Goal: Task Accomplishment & Management: Manage account settings

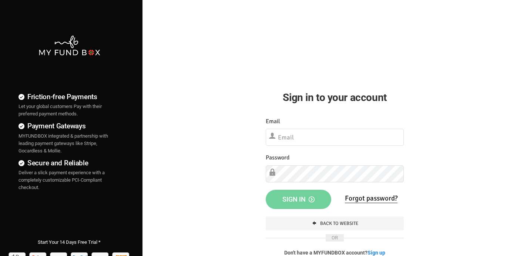
click at [328, 140] on input "text" at bounding box center [335, 137] width 138 height 17
click at [303, 139] on input "text" at bounding box center [335, 137] width 138 height 17
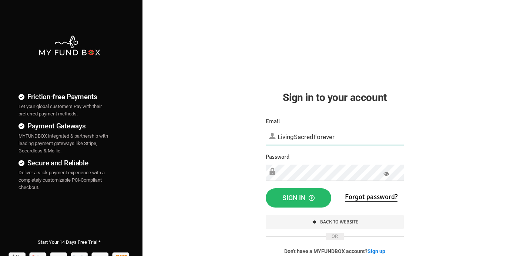
click at [340, 138] on input "LivingSacredForever" at bounding box center [335, 137] width 138 height 16
click at [277, 136] on input "LivingSacredForever.com" at bounding box center [335, 137] width 138 height 16
type input "softgate@LivingSacredForever.com"
click at [292, 198] on span "Sign in" at bounding box center [298, 198] width 32 height 8
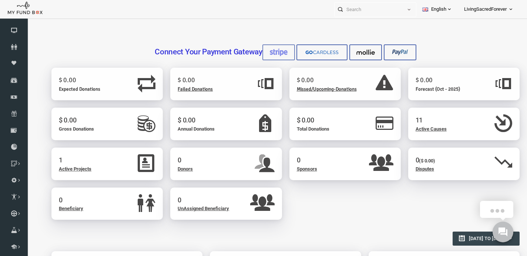
click at [277, 51] on img at bounding box center [268, 52] width 19 height 8
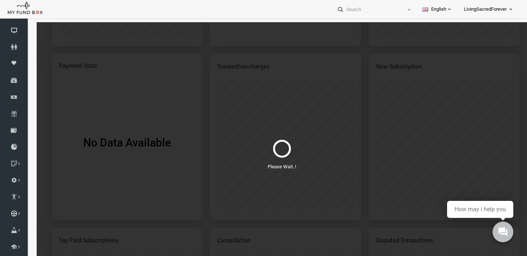
scroll to position [476, 0]
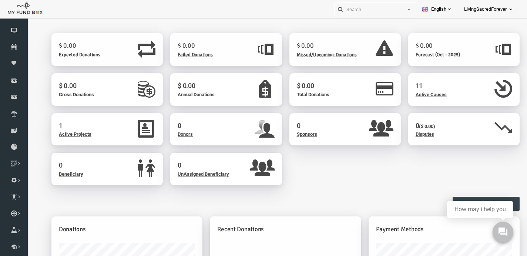
click at [69, 134] on span "Active Projects" at bounding box center [65, 134] width 33 height 6
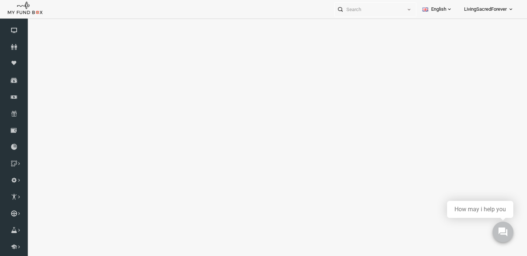
select select "100"
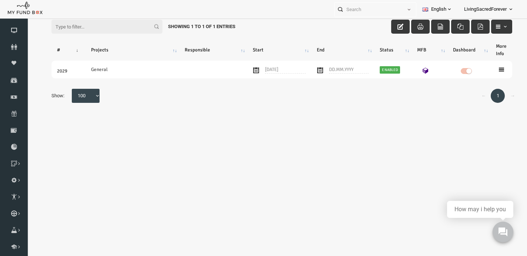
scroll to position [60, 0]
click at [15, 33] on icon at bounding box center [14, 30] width 28 height 6
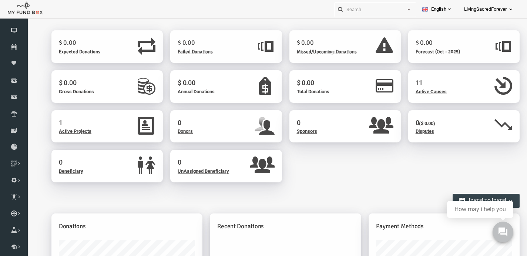
scroll to position [0, 0]
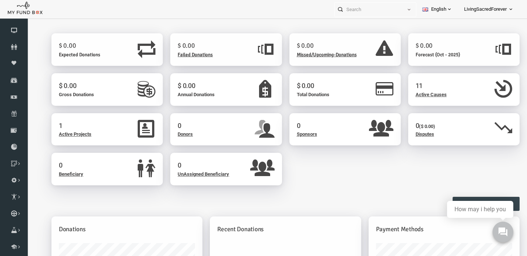
click at [429, 94] on span "Active Causes" at bounding box center [421, 95] width 31 height 6
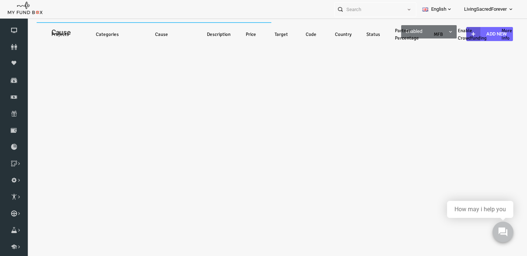
select select "100"
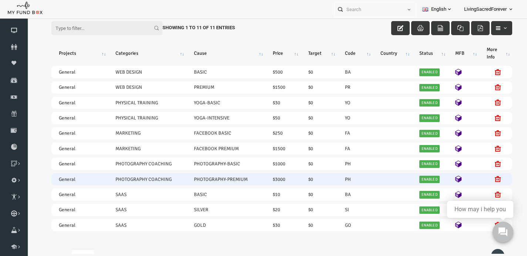
click at [487, 178] on icon at bounding box center [488, 179] width 6 height 6
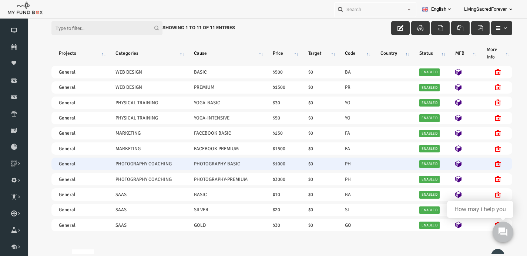
click at [192, 165] on td "PHOTOGRAPHY-BASIC" at bounding box center [216, 164] width 79 height 12
click at [445, 163] on td at bounding box center [453, 164] width 31 height 12
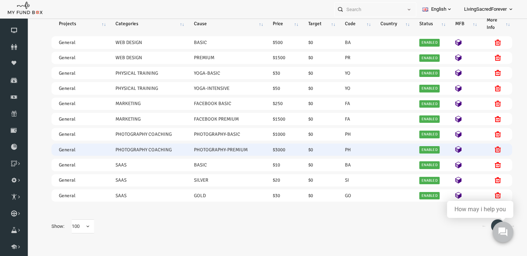
scroll to position [53, 0]
click at [53, 149] on td "General" at bounding box center [69, 150] width 57 height 12
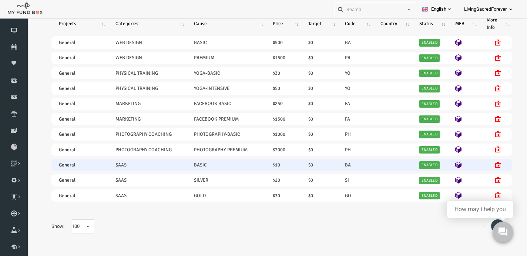
click at [487, 166] on icon at bounding box center [488, 165] width 6 height 6
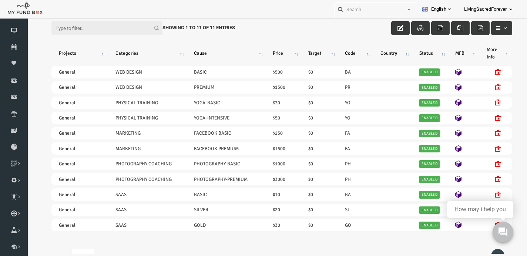
scroll to position [0, 0]
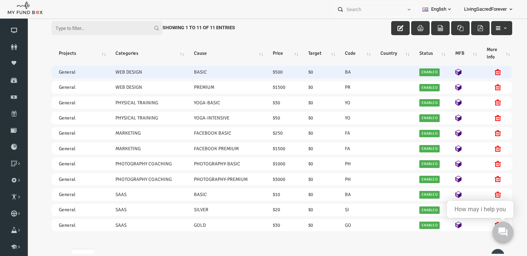
click at [486, 72] on icon at bounding box center [488, 72] width 6 height 6
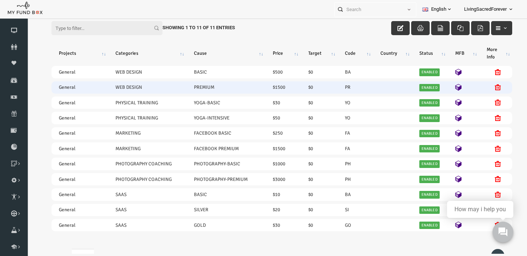
click at [487, 87] on icon at bounding box center [488, 87] width 6 height 6
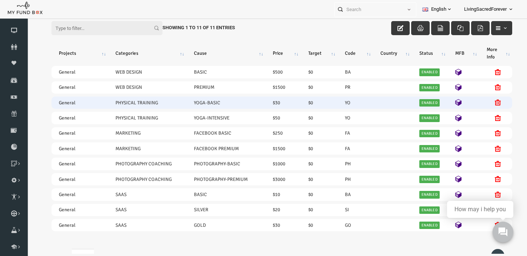
click at [488, 102] on icon at bounding box center [488, 103] width 6 height 6
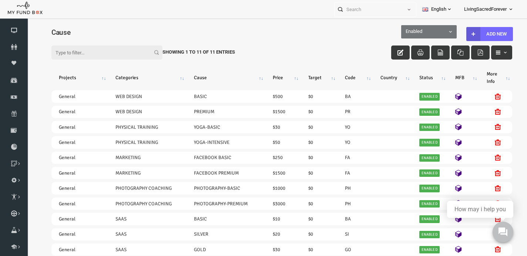
click at [439, 34] on div "Filter: Showing 1 to 11 of 11 Entries" at bounding box center [272, 45] width 476 height 23
select select "all"
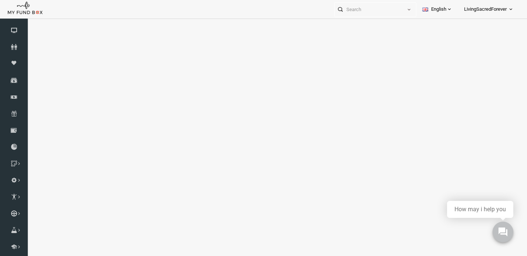
select select "100"
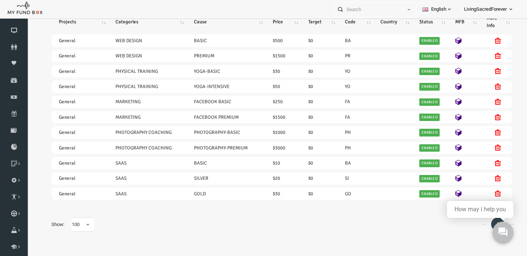
scroll to position [60, 0]
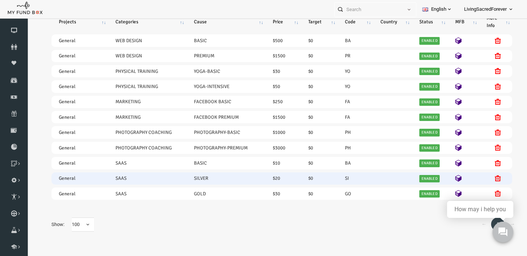
click at [490, 177] on icon at bounding box center [488, 178] width 6 height 6
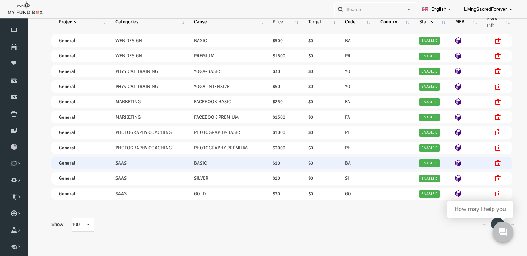
click at [487, 162] on icon at bounding box center [488, 163] width 6 height 6
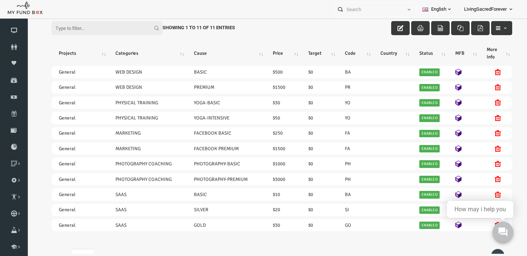
scroll to position [0, 0]
click at [11, 38] on link "Dashboard" at bounding box center [14, 30] width 28 height 16
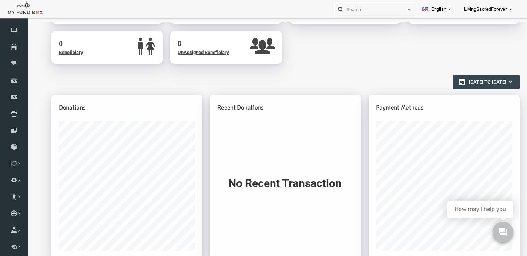
scroll to position [121, 0]
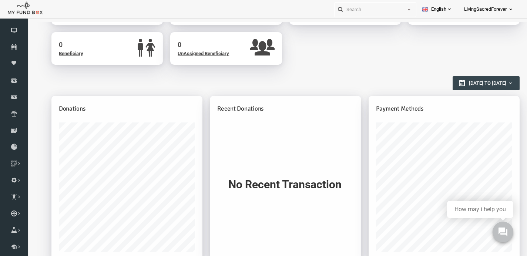
click at [383, 105] on h5 "Payment Methods" at bounding box center [434, 109] width 136 height 10
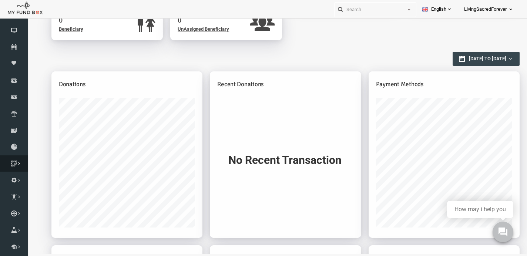
scroll to position [41, 0]
click at [0, 0] on icon at bounding box center [0, 0] width 0 height 0
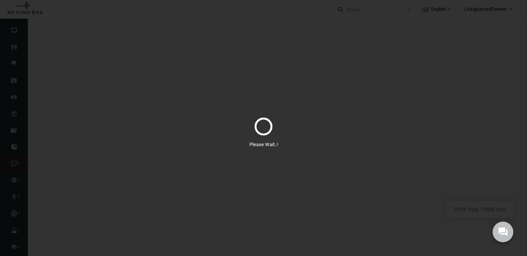
select select "100"
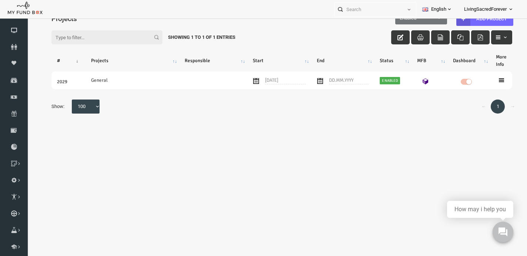
scroll to position [0, 0]
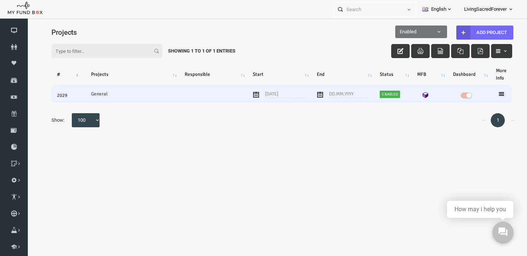
click at [93, 95] on td "General" at bounding box center [122, 94] width 94 height 18
click at [488, 93] on icon at bounding box center [491, 94] width 6 height 6
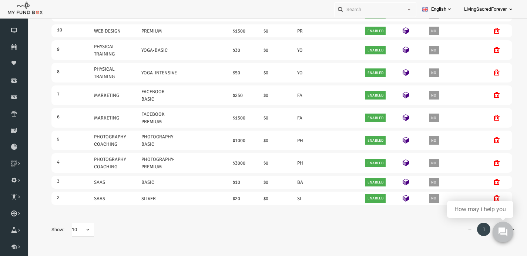
scroll to position [60, 0]
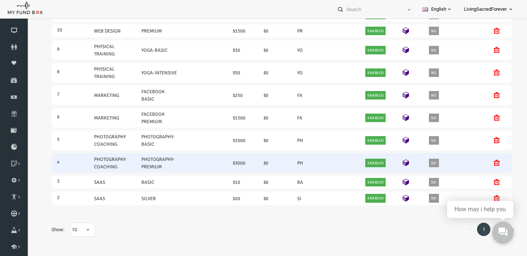
click at [488, 160] on icon at bounding box center [487, 163] width 6 height 6
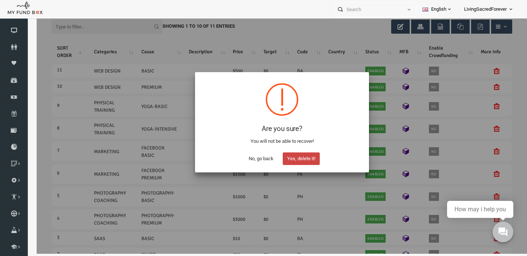
click at [286, 160] on button "Yes, delete it!" at bounding box center [291, 158] width 37 height 13
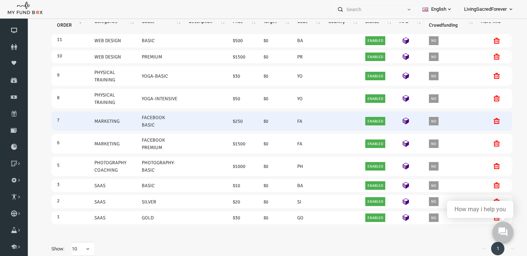
scroll to position [56, 0]
click at [487, 121] on icon at bounding box center [487, 121] width 6 height 6
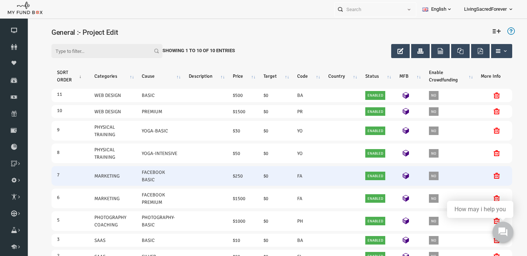
scroll to position [58, 0]
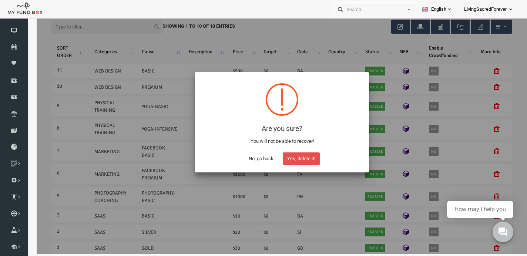
click at [295, 158] on button "Yes, delete it!" at bounding box center [291, 158] width 37 height 13
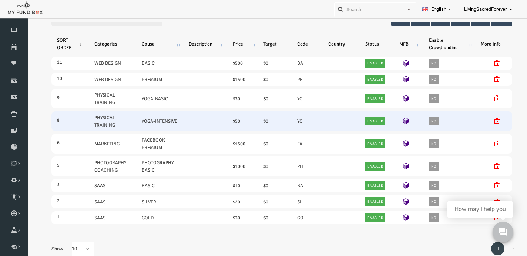
scroll to position [34, 0]
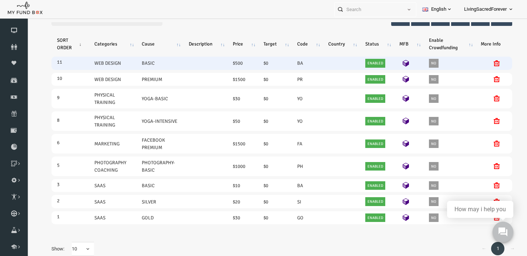
click at [124, 59] on td "WEB DESIGN" at bounding box center [103, 63] width 48 height 13
click at [149, 63] on td "BASIC" at bounding box center [149, 63] width 47 height 13
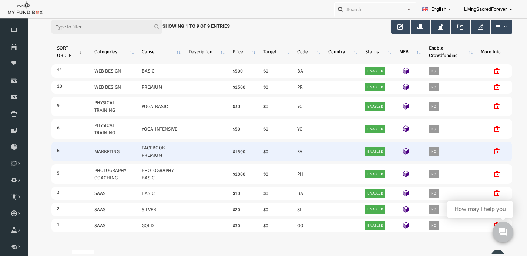
scroll to position [0, 0]
click at [487, 152] on icon at bounding box center [487, 151] width 6 height 6
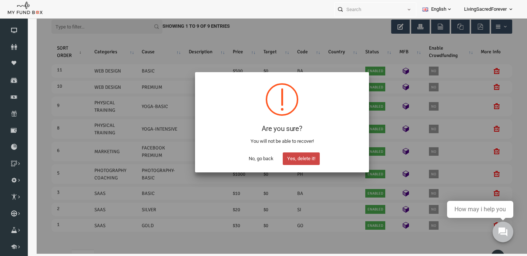
click at [287, 161] on button "Yes, delete it!" at bounding box center [291, 158] width 37 height 13
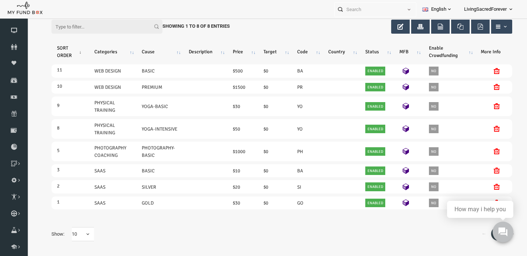
scroll to position [53, 0]
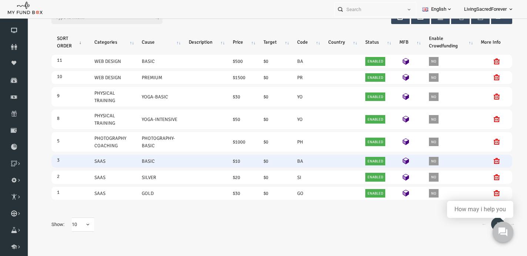
click at [91, 164] on link "SAAS" at bounding box center [89, 161] width 11 height 8
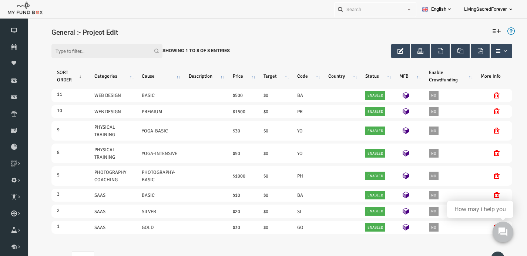
click at [449, 53] on icon "button" at bounding box center [450, 51] width 6 height 6
click at [413, 53] on button "button" at bounding box center [410, 51] width 19 height 14
click at [497, 54] on span "button" at bounding box center [495, 51] width 6 height 6
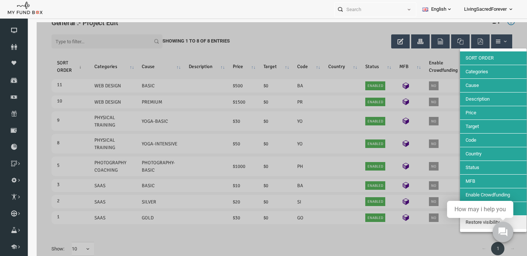
click at [477, 74] on button "Categories" at bounding box center [483, 71] width 67 height 13
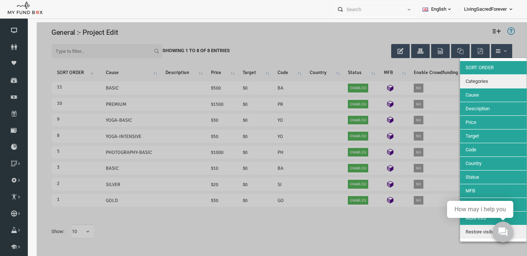
click at [478, 81] on span "Categories" at bounding box center [467, 81] width 23 height 6
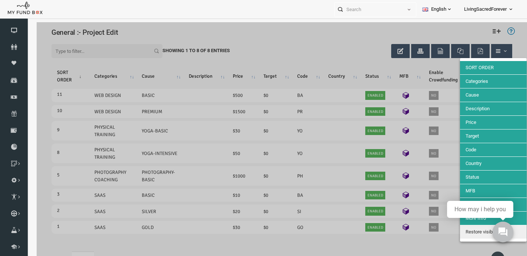
click at [327, 66] on div at bounding box center [272, 150] width 490 height 256
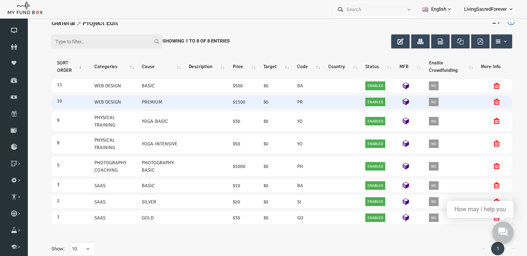
scroll to position [11, 0]
click at [486, 100] on icon at bounding box center [487, 102] width 6 height 6
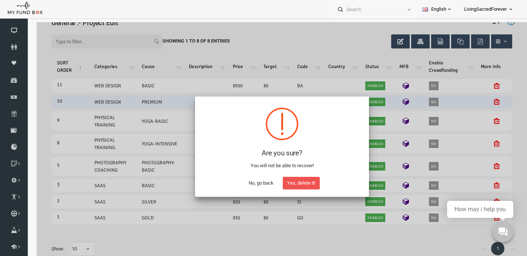
scroll to position [0, 0]
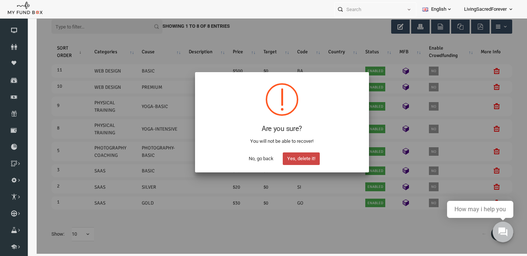
click at [301, 158] on button "Yes, delete it!" at bounding box center [291, 158] width 37 height 13
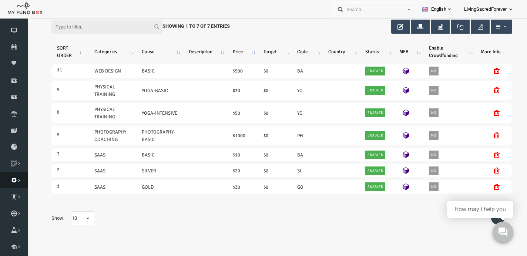
scroll to position [57, 0]
click at [0, 0] on link "Payment Gateway" at bounding box center [0, 0] width 0 height 0
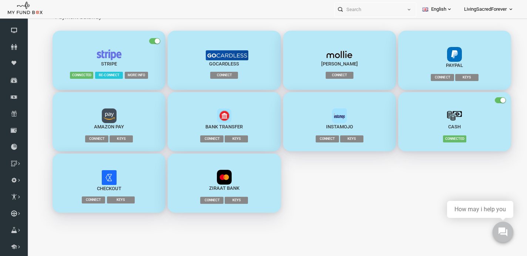
scroll to position [46, 0]
click at [430, 77] on span "Connect" at bounding box center [432, 77] width 23 height 7
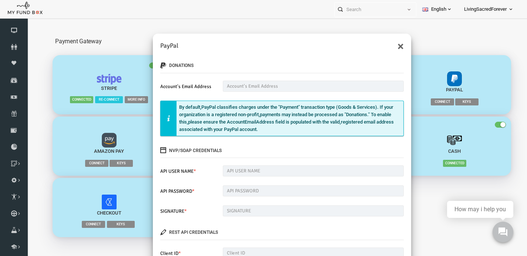
scroll to position [0, 0]
click at [389, 47] on button "×" at bounding box center [390, 46] width 6 height 12
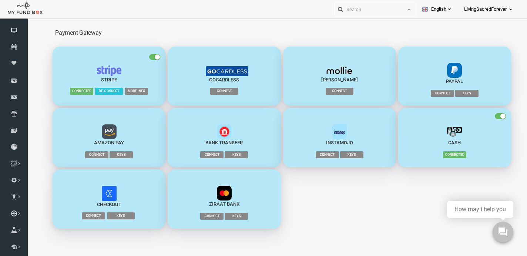
scroll to position [31, 0]
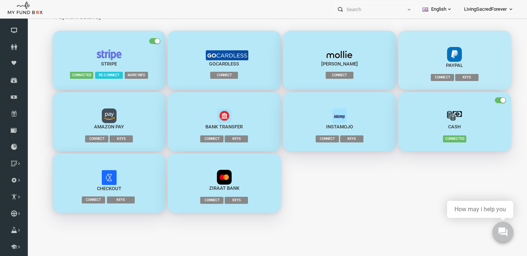
click at [436, 77] on span "Connect" at bounding box center [432, 77] width 23 height 7
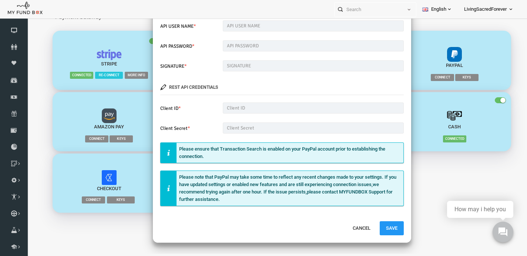
scroll to position [120, 0]
type input "softgate@livingsacredforever.com"
click at [258, 131] on input "text" at bounding box center [303, 128] width 181 height 11
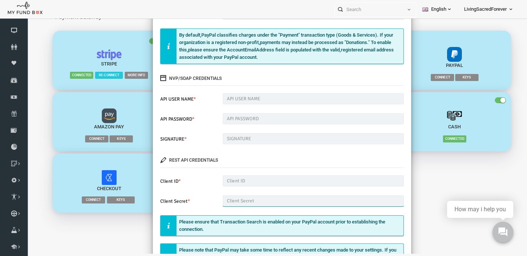
scroll to position [42, 0]
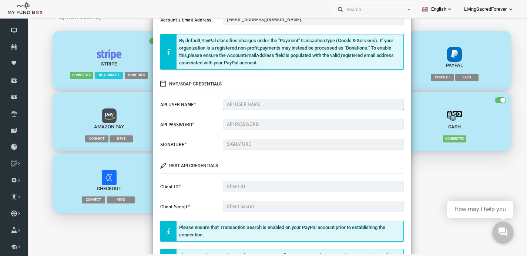
paste input "AVDZy7y6sfXOvPhrcxSafd6fqBqqP4IIkGBYHiKDjbfNTwSZ09jl253TxcE8CiymfE1hJGg8sFrrLfzT"
type input "AVDZy7y6sfXOvPhrcxSafd6fqBqqP4IIkGBYHiKDjbfNTwSZ09jl253TxcE8CiymfE1hJGg8sFrrLfzT"
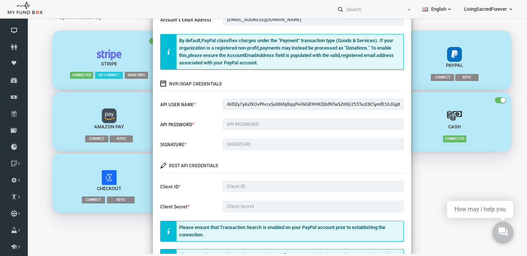
click at [419, 138] on div "× PayPal donations Account's Email Address softgate@livingsacredforever.com Ple…" at bounding box center [272, 126] width 490 height 256
click at [269, 124] on input "text" at bounding box center [303, 124] width 181 height 11
paste input "EJ9vEs79ZmnPV3qfaTHxOCHD4zIDPzQJu_hpf_HxyBhDQikfxXM2mruFvbY3IqKGQyc1Bk2etIkKyeYK"
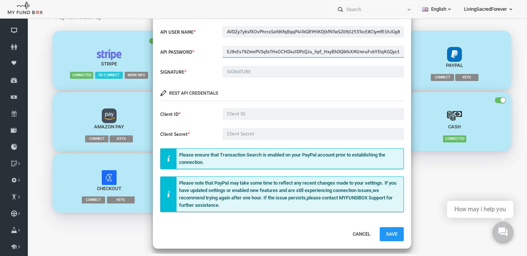
scroll to position [114, 0]
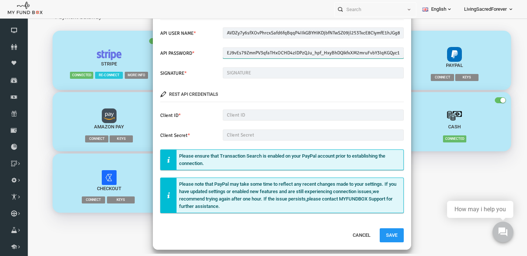
type input "EJ9vEs79ZmnPV3qfaTHxOCHD4zIDPzQJu_hpf_HxyBhDQikfxXM2mruFvbY3IqKGQyc1Bk2etIkKyeYK"
click at [323, 116] on input "text" at bounding box center [303, 115] width 181 height 11
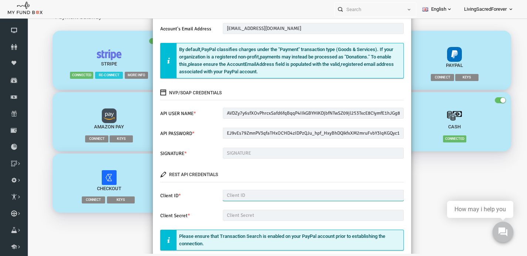
scroll to position [24, 0]
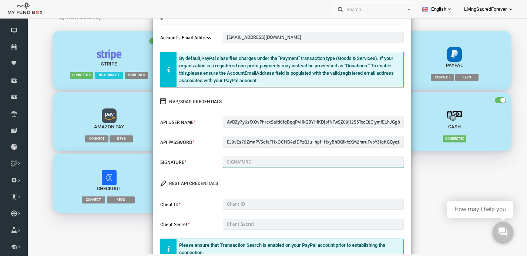
click at [285, 163] on input "text" at bounding box center [303, 162] width 181 height 11
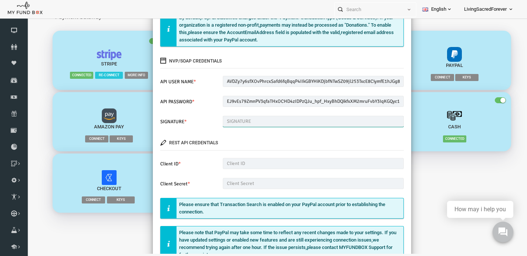
scroll to position [69, 0]
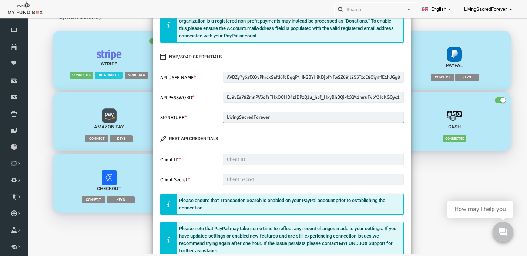
click at [243, 115] on input "LivingSacredForever" at bounding box center [303, 117] width 181 height 11
click at [230, 117] on input "LivingSacred Forever" at bounding box center [303, 117] width 181 height 11
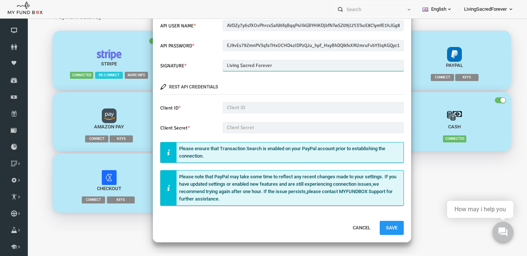
scroll to position [120, 0]
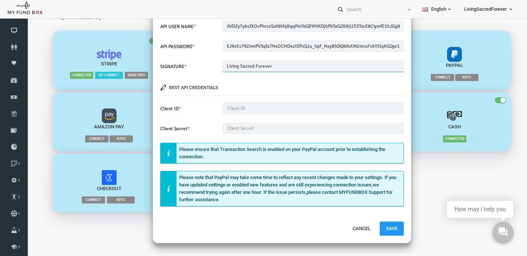
type input "Living Sacred Forever"
click at [262, 108] on input "text" at bounding box center [303, 108] width 181 height 11
click at [249, 107] on input "text" at bounding box center [303, 108] width 181 height 11
paste input "sb-lune346316638@business.example.com"
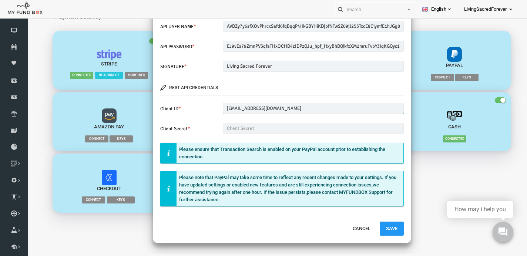
type input "sb-lune346316638@business.example.com"
click at [252, 126] on input "text" at bounding box center [303, 128] width 181 height 11
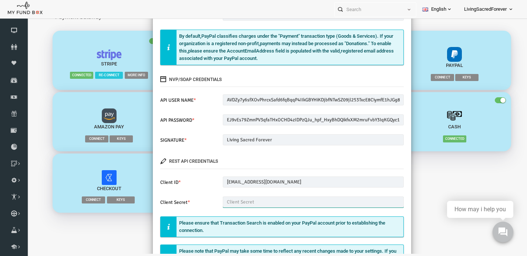
scroll to position [47, 0]
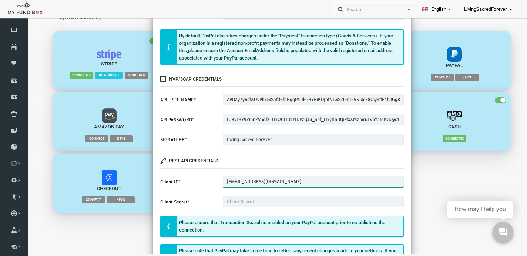
drag, startPoint x: 310, startPoint y: 181, endPoint x: 199, endPoint y: 180, distance: 110.7
click at [199, 180] on div "Client ID * sb-lune346316638@business.example.com Please Fill out this field" at bounding box center [272, 182] width 251 height 13
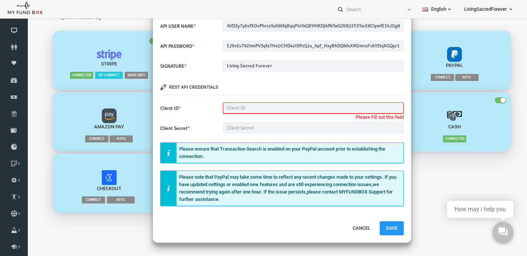
scroll to position [120, 0]
click at [237, 105] on input "text" at bounding box center [303, 108] width 181 height 11
click at [280, 111] on input "text" at bounding box center [303, 108] width 181 height 11
paste input "AWuGA23PX8Bijld1I57NehQ3NiShFOcsuH5Cmswa_BXlCBgmnFofVurNgUdXDFSvuNU4D3Z99ZEjlMPl"
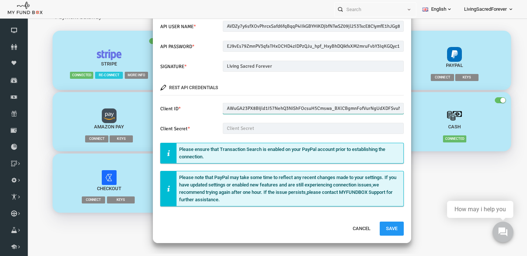
type input "AWuGA23PX8Bijld1I57NehQ3NiShFOcsuH5Cmswa_BXlCBgmnFofVurNgUdXDFSvuNU4D3Z99ZEjlMPl"
click at [285, 125] on input "text" at bounding box center [303, 128] width 181 height 11
click at [242, 128] on input "text" at bounding box center [303, 128] width 181 height 11
paste input "EOlL8nqMMR6jbRLKEKBQfM6AB77LqZAxxg1PA97-Jm_fhKS8NoErytO5TV2Wi5r7oUExrQqcIZZSG_UQ"
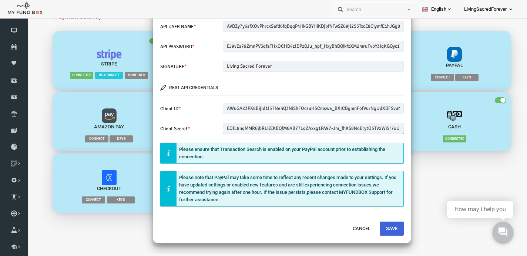
type input "EOlL8nqMMR6jbRLKEKBQfM6AB77LqZAxxg1PA97-Jm_fhKS8NoErytO5TV2Wi5r7oUExrQqcIZZSG_UQ"
click at [376, 226] on button "Save" at bounding box center [382, 229] width 24 height 14
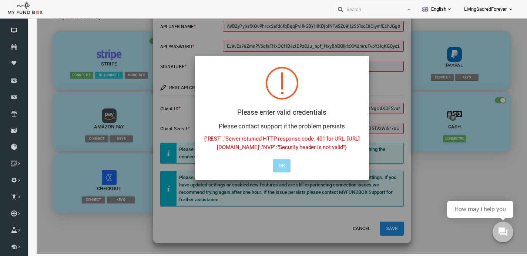
click at [312, 198] on div at bounding box center [272, 126] width 490 height 256
click at [276, 172] on button "OK" at bounding box center [271, 165] width 17 height 13
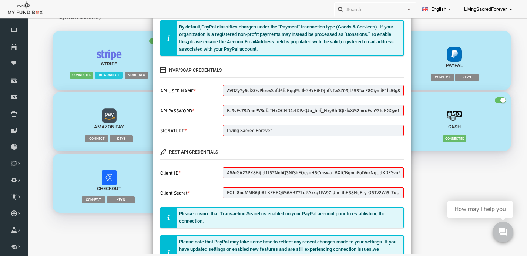
scroll to position [49, 0]
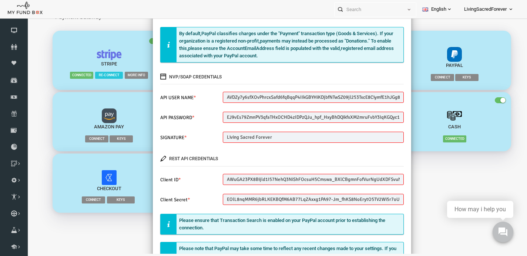
click at [303, 185] on div "Client ID * AWuGA23PX8Bijld1I57NehQ3NiShFOcsuH5Cmswa_BXlCBgmnFofVurNgUdXDFSvuNU…" at bounding box center [272, 180] width 251 height 13
click at [303, 183] on input "AWuGA23PX8Bijld1I57NehQ3NiShFOcsuH5Cmswa_BXlCBgmnFofVurNgUdXDFSvuNU4D3Z99ZEjlMPl" at bounding box center [303, 179] width 181 height 11
paste input "VDZy7y6sfXOvPhrcxSafd6fqBqqP4IIkGBYHiKDjbfNTwSZ09jl253TxcE8CiymfE1hJGg8sFrrLfzT"
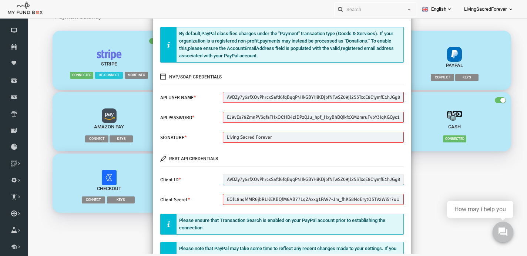
type input "AVDZy7y6sfXOvPhrcxSafd6fqBqqP4IIkGBYHiKDjbfNTwSZ09jl253TxcE8CiymfE1hJGg8sFrrLfzT"
click at [268, 203] on input "EOlL8nqMMR6jbRLKEKBQfM6AB77LqZAxxg1PA97-Jm_fhKS8NoErytO5TV2Wi5r7oUExrQqcIZZSG_UQ" at bounding box center [303, 199] width 181 height 11
paste input "AVDZy7y6sfXOvPhrcxSafd6fqBqqP4IIkGBYHiKDjbfNTwSZ09jl253TxcE8CiymfE1hJGg8sFrrLfzT"
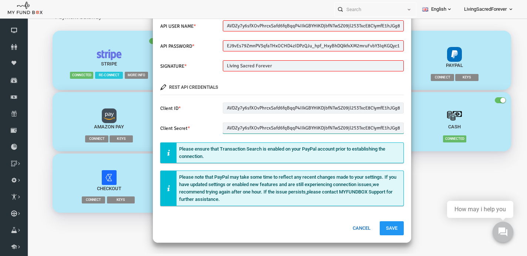
scroll to position [120, 0]
type input "AVDZy7y6sfXOvPhrcxSafd6fqBqqP4IIkGBYHiKDjbfNTwSZ09jl253TxcE8CiymfE1hJGg8sFrrLfzT"
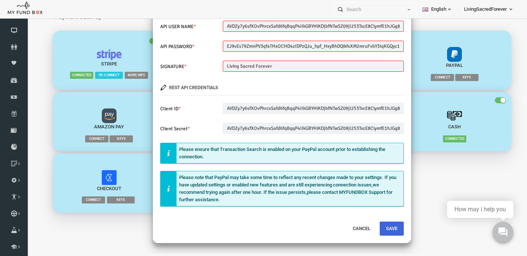
click at [373, 229] on button "Save" at bounding box center [382, 229] width 24 height 14
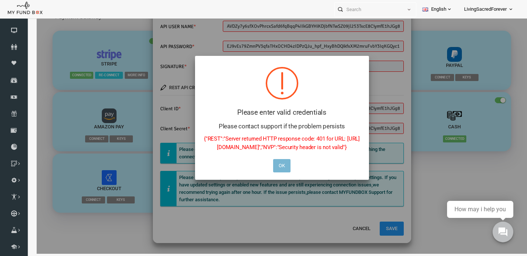
click at [271, 172] on button "OK" at bounding box center [271, 165] width 17 height 13
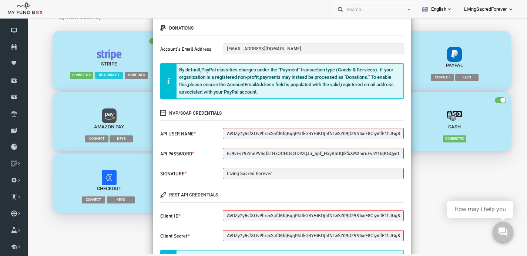
scroll to position [8, 0]
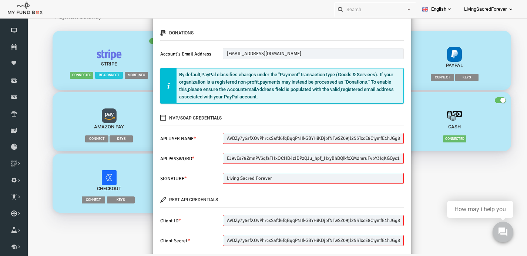
click at [188, 199] on legend "REST API Credentials" at bounding box center [272, 200] width 244 height 14
click at [154, 199] on icon at bounding box center [153, 200] width 6 height 6
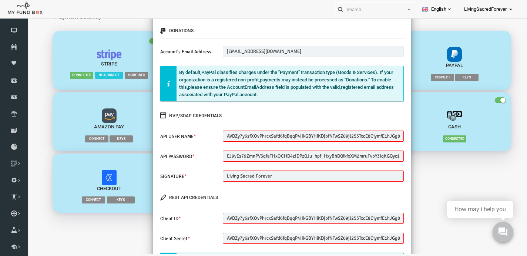
scroll to position [11, 0]
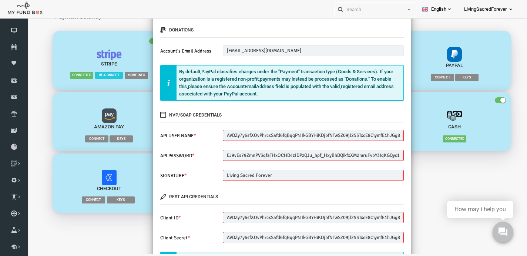
click at [246, 131] on input "AVDZy7y6sfXOvPhrcxSafd6fqBqqP4IIkGBYHiKDjbfNTwSZ09jl253TxcE8CiymfE1hJGg8sFrrLfzT" at bounding box center [303, 135] width 181 height 11
paste input "ctivation_App"
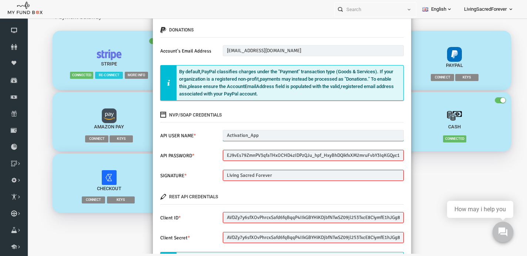
type input "Activation_App"
click at [265, 156] on input "EJ9vEs79ZmnPV3qfaTHxOCHD4zIDPzQJu_hpf_HxyBhDQikfxXM2mruFvbY3IqKGQyc1Bk2etIkKyeYK" at bounding box center [303, 155] width 181 height 11
paste input "AVDZy7y6sfXOvPhrcxSafd6fqBqqP4IIkGBYHiKDjbfNTwSZ09jl253TxcE8CiymfE1hJGg8sFrrLfzT"
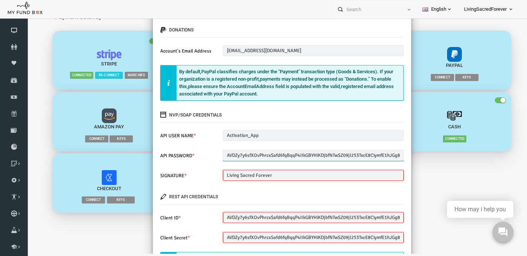
type input "AVDZy7y6sfXOvPhrcxSafd6fqBqqP4IIkGBYHiKDjbfNTwSZ09jl253TxcE8CiymfE1hJGg8sFrrLfzT"
click at [286, 175] on input "Living Sacred Forever" at bounding box center [303, 175] width 181 height 11
click at [236, 237] on input "AVDZy7y6sfXOvPhrcxSafd6fqBqqP4IIkGBYHiKDjbfNTwSZ09jl253TxcE8CiymfE1hJGg8sFrrLfzT" at bounding box center [303, 237] width 181 height 11
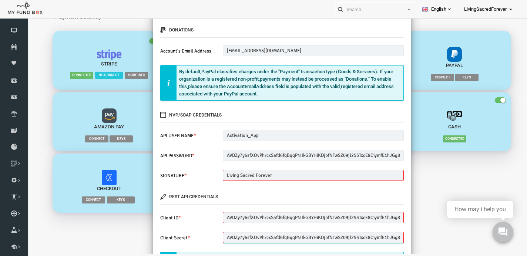
click at [236, 237] on input "AVDZy7y6sfXOvPhrcxSafd6fqBqqP4IIkGBYHiKDjbfNTwSZ09jl253TxcE8CiymfE1hJGg8sFrrLfzT" at bounding box center [303, 237] width 181 height 11
paste input "EJ9vEs79ZmnPV3qfaTHxOCHD4zIDPzQJu_hpf_HxyBhDQikfxXM2mruFvbY3IqKGQyc1Bk2etIkKyeYK"
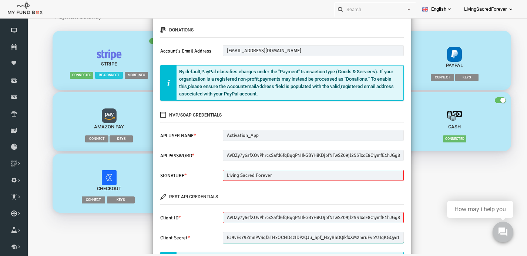
type input "EJ9vEs79ZmnPV3qfaTHxOCHD4zIDPzQJu_hpf_HxyBhDQikfxXM2mruFvbY3IqKGQyc1Bk2etIkKyeYK"
click at [235, 220] on input "AVDZy7y6sfXOvPhrcxSafd6fqBqqP4IIkGBYHiKDjbfNTwSZ09jl253TxcE8CiymfE1hJGg8sFrrLfzT" at bounding box center [303, 217] width 181 height 11
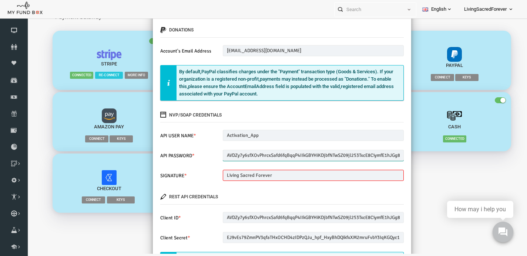
click at [263, 154] on input "AVDZy7y6sfXOvPhrcxSafd6fqBqqP4IIkGBYHiKDjbfNTwSZ09jl253TxcE8CiymfE1hJGg8sFrrLfzT" at bounding box center [303, 155] width 181 height 11
click at [295, 133] on input "Activation_App" at bounding box center [303, 135] width 181 height 11
click at [292, 177] on input "Living Sacred Forever" at bounding box center [303, 175] width 181 height 11
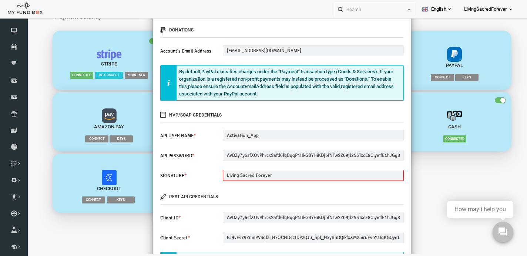
click at [292, 177] on input "Living Sacred Forever" at bounding box center [303, 175] width 181 height 11
click at [219, 173] on input "softGateofferings" at bounding box center [303, 175] width 181 height 11
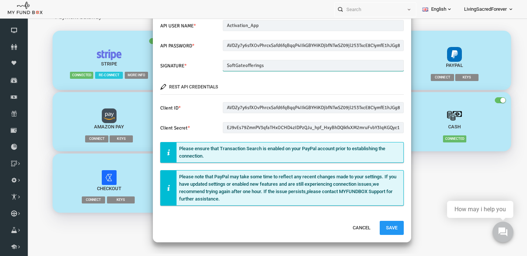
scroll to position [120, 0]
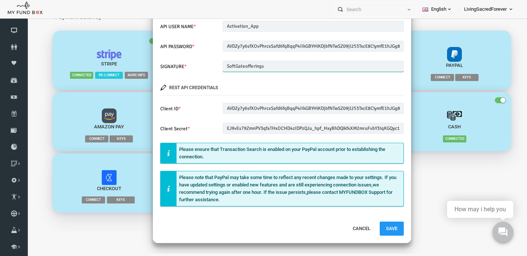
click at [238, 66] on input "SoftGateofferings" at bounding box center [303, 66] width 181 height 11
type input "SoftGateOfferings"
click at [379, 231] on button "Save" at bounding box center [382, 229] width 24 height 14
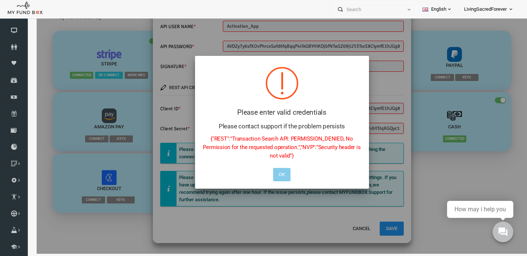
click at [279, 172] on button "OK" at bounding box center [271, 174] width 17 height 13
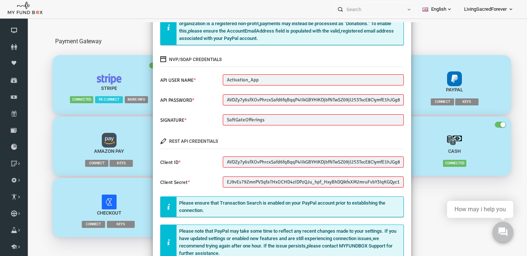
scroll to position [93, 0]
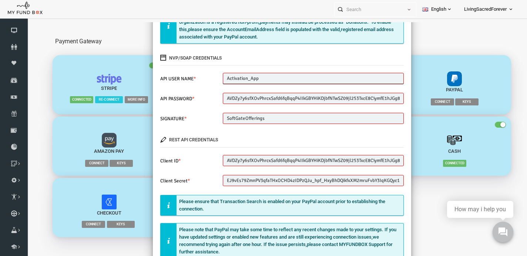
click at [257, 78] on input "Activation_App" at bounding box center [303, 78] width 181 height 11
paste input "VDZy7y6sfXOvPhrcxSafd6fqBqqP4IIkGBYHiKDjbfNTwSZ09jl253TxcE8CiymfE1hJGg8sFrrLfzT"
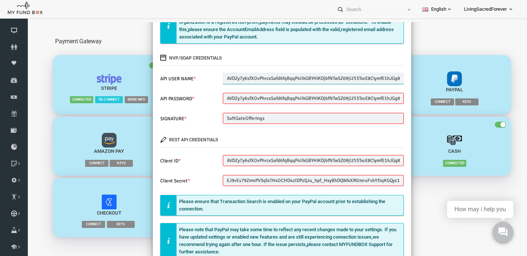
type input "AVDZy7y6sfXOvPhrcxSafd6fqBqqP4IIkGBYHiKDjbfNTwSZ09jl253TxcE8CiymfE1hJGg8sFrrLfzT"
click at [259, 100] on input "AVDZy7y6sfXOvPhrcxSafd6fqBqqP4IIkGBYHiKDjbfNTwSZ09jl253TxcE8CiymfE1hJGg8sFrrLfzT" at bounding box center [303, 98] width 181 height 11
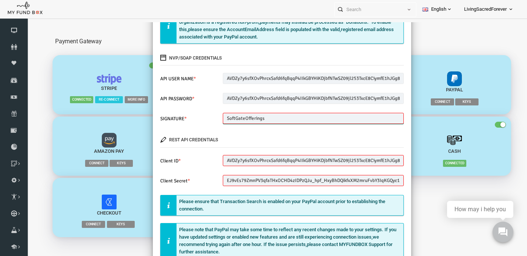
drag, startPoint x: 263, startPoint y: 118, endPoint x: 211, endPoint y: 117, distance: 51.8
click at [211, 117] on div "SoftGateOfferings Please Fill out this field" at bounding box center [303, 118] width 188 height 11
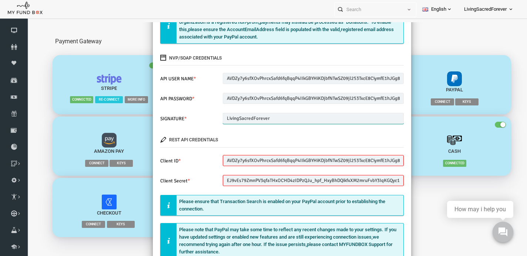
click at [229, 119] on input "LivingSacredForever" at bounding box center [303, 118] width 181 height 11
click at [245, 117] on input "Living SacredForever" at bounding box center [303, 118] width 181 height 11
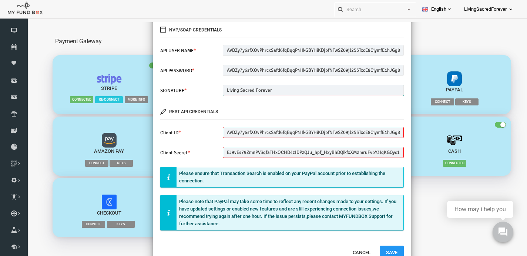
scroll to position [120, 0]
type input "Living Sacred Forever"
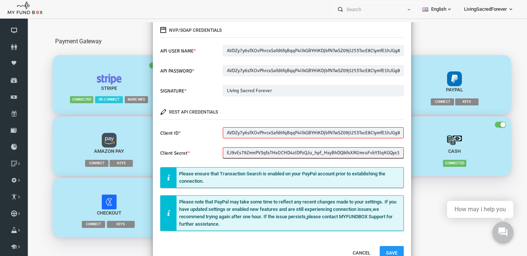
click at [260, 154] on input "EJ9vEs79ZmnPV3qfaTHxOCHD4zIDPzQJu_hpf_HxyBhDQikfxXM2mruFvbY3IqKGQyc1Bk2etIkKyeYK" at bounding box center [303, 152] width 181 height 11
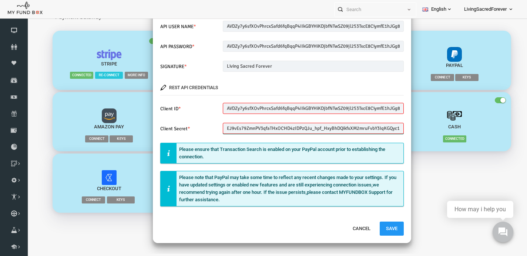
scroll to position [60, 0]
click at [341, 229] on button "Cancel" at bounding box center [351, 229] width 30 height 14
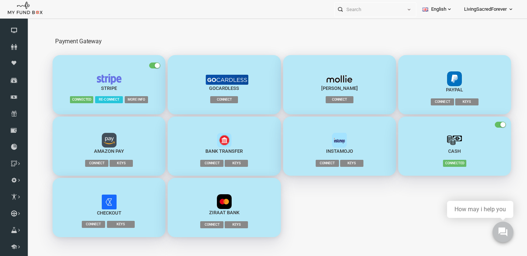
scroll to position [0, 0]
click at [439, 102] on span "Connect" at bounding box center [432, 101] width 23 height 7
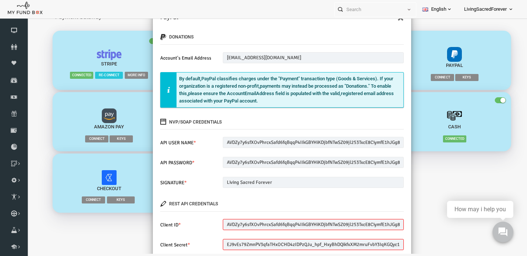
scroll to position [10, 0]
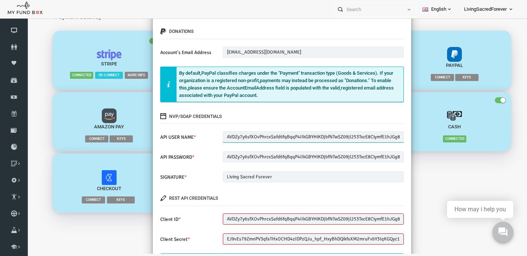
click at [298, 141] on input "AVDZy7y6sfXOvPhrcxSafd6fqBqqP4IIkGBYHiKDjbfNTwSZ09jl253TxcE8CiymfE1hJGg8sFrrLfzT" at bounding box center [303, 136] width 181 height 11
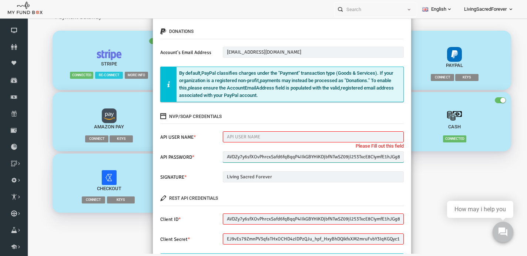
click at [300, 152] on input "AVDZy7y6sfXOvPhrcxSafd6fqBqqP4IIkGBYHiKDjbfNTwSZ09jl253TxcE8CiymfE1hJGg8sFrrLfzT" at bounding box center [303, 156] width 181 height 11
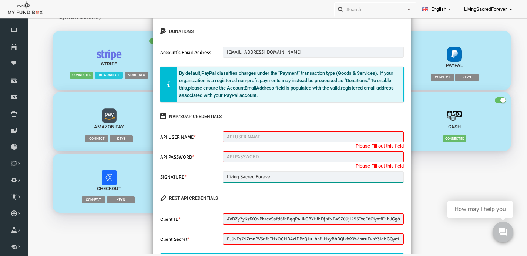
click at [288, 177] on input "Living Sacred Forever" at bounding box center [303, 176] width 181 height 11
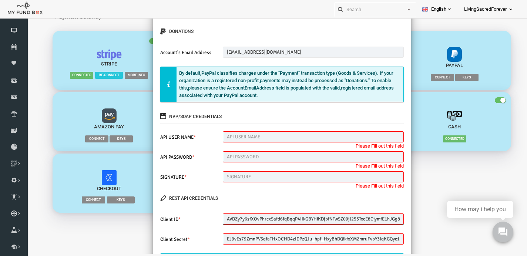
click at [287, 219] on input "AVDZy7y6sfXOvPhrcxSafd6fqBqqP4IIkGBYHiKDjbfNTwSZ09jl253TxcE8CiymfE1hJGg8sFrrLfzT" at bounding box center [303, 219] width 181 height 11
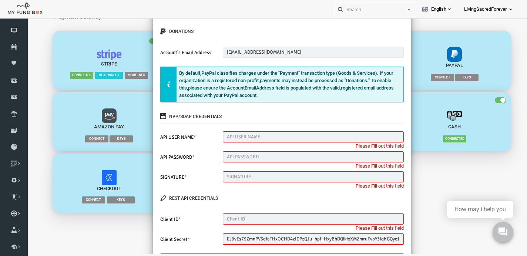
click at [290, 237] on input "EJ9vEs79ZmnPV3qfaTHxOCHD4zIDPzQJu_hpf_HxyBhDQikfxXM2mruFvbY3IqKGQyc1Bk2etIkKyeYK" at bounding box center [303, 239] width 181 height 11
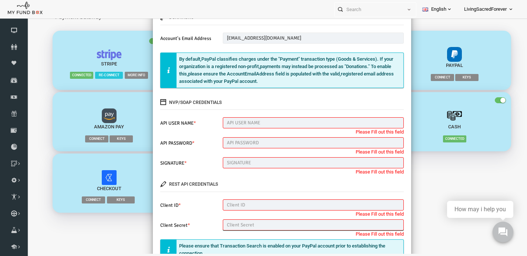
scroll to position [22, 0]
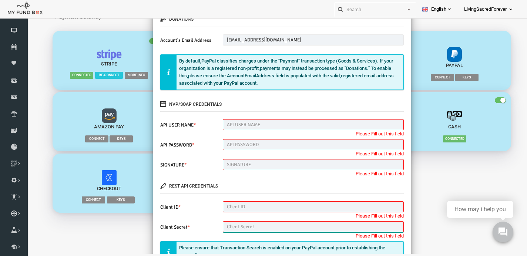
paste input "AVDZy7y6sfXOvPhrcxSafd6fqBqqP4IIkGBYHiKDjbfNTwSZ09jl253TxcE8CiymfE1hJGg8sFrrLfzT"
type input "AVDZy7y6sfXOvPhrcxSafd6fqBqqP4IIkGBYHiKDjbfNTwSZ09jl253TxcE8CiymfE1hJGg8sFrrLfzT"
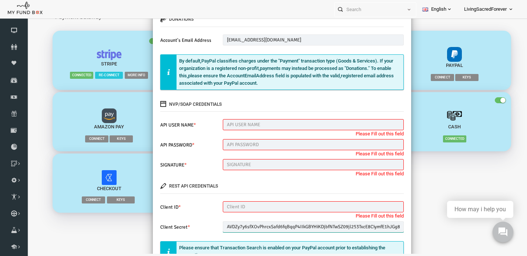
click at [369, 224] on input "AVDZy7y6sfXOvPhrcxSafd6fqBqqP4IIkGBYHiKDjbfNTwSZ09jl253TxcE8CiymfE1hJGg8sFrrLfzT" at bounding box center [303, 226] width 181 height 11
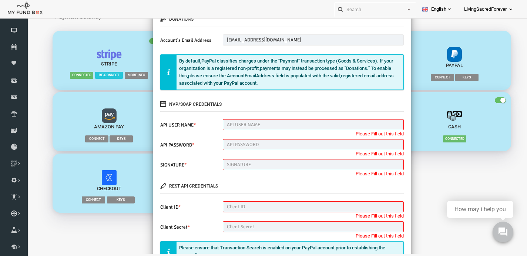
click at [122, 108] on div "× PayPal donations Account's Email Address softgate@livingsacredforever.com Ple…" at bounding box center [272, 126] width 490 height 256
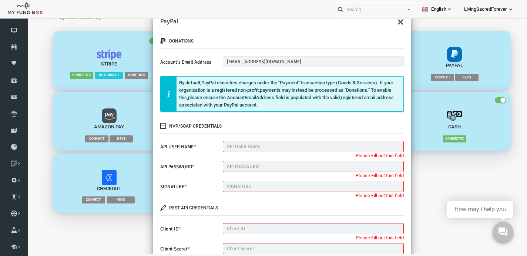
scroll to position [0, 0]
click at [434, 186] on div "× PayPal donations Account's Email Address softgate@livingsacredforever.com Ple…" at bounding box center [272, 126] width 490 height 256
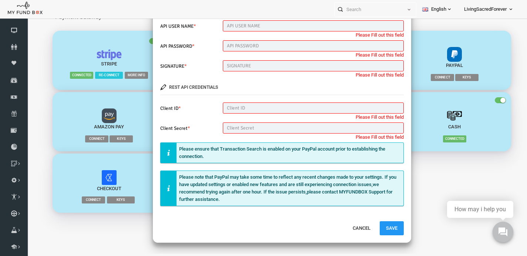
scroll to position [120, 0]
click at [355, 226] on button "Cancel" at bounding box center [351, 229] width 30 height 14
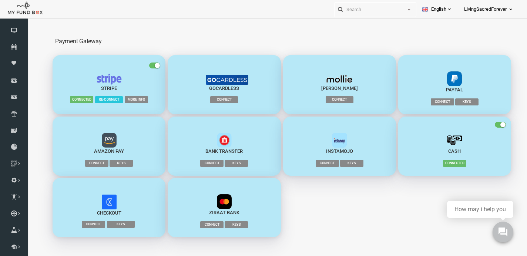
scroll to position [0, 0]
click at [214, 98] on span "Connect" at bounding box center [214, 99] width 28 height 7
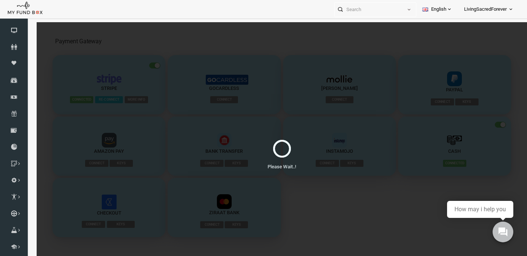
click at [225, 91] on div "Please Wait..!" at bounding box center [272, 150] width 490 height 256
click at [13, 38] on link "Dashboard" at bounding box center [14, 30] width 28 height 16
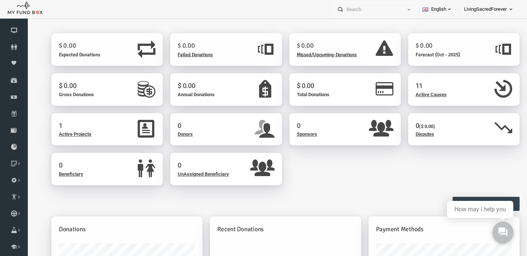
click at [416, 93] on span "Active Causes" at bounding box center [421, 95] width 31 height 6
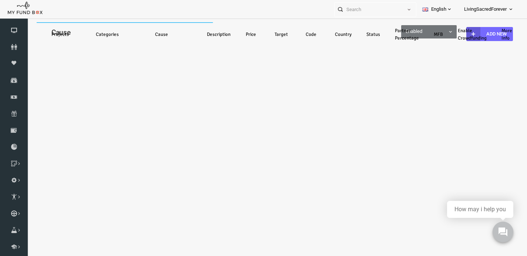
select select "100"
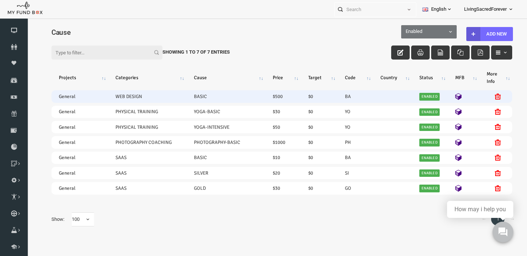
click at [489, 97] on icon at bounding box center [488, 97] width 6 height 6
click at [488, 97] on icon at bounding box center [488, 97] width 6 height 6
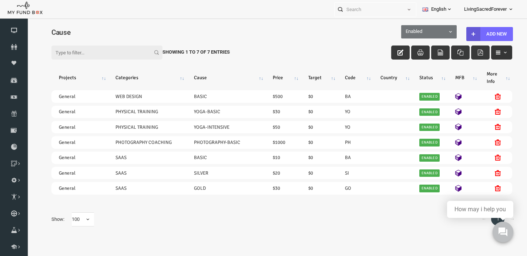
click at [488, 48] on button "button" at bounding box center [491, 53] width 21 height 14
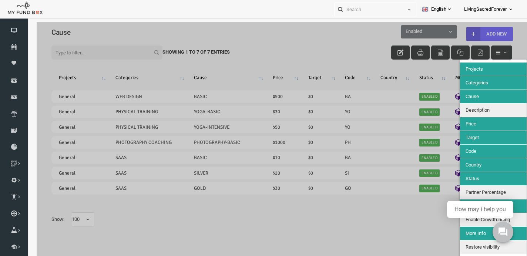
click at [478, 84] on span "Categories" at bounding box center [467, 83] width 23 height 6
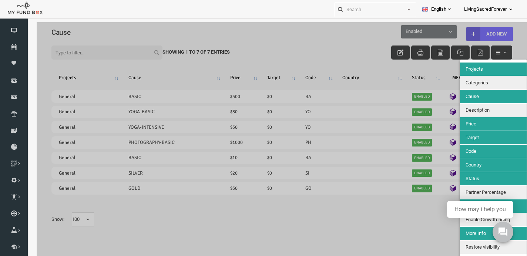
click at [431, 86] on div at bounding box center [272, 150] width 490 height 256
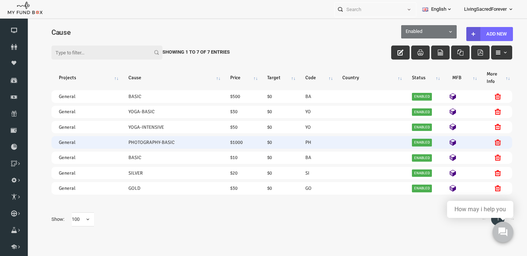
click at [488, 145] on icon at bounding box center [488, 143] width 6 height 6
click at [489, 142] on icon at bounding box center [488, 143] width 6 height 6
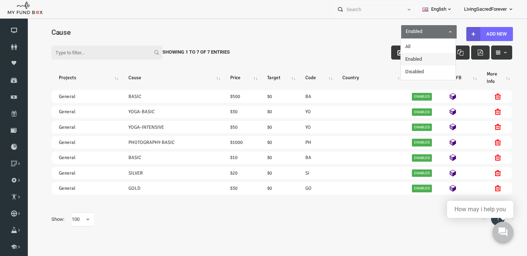
scroll to position [7, 10]
select select "all"
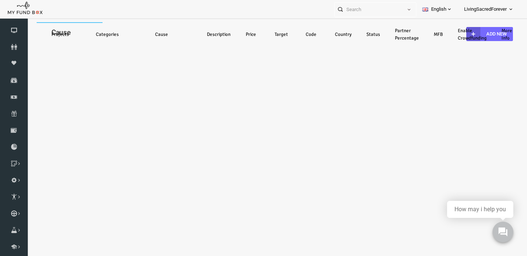
select select "100"
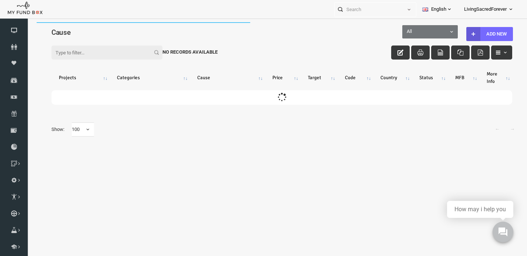
scroll to position [0, 0]
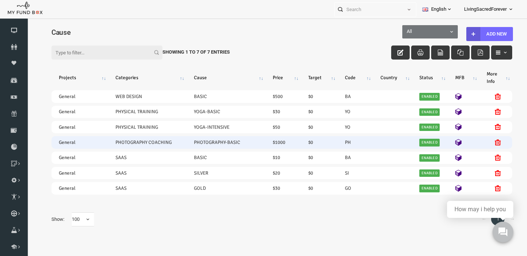
click at [486, 144] on icon at bounding box center [488, 143] width 6 height 6
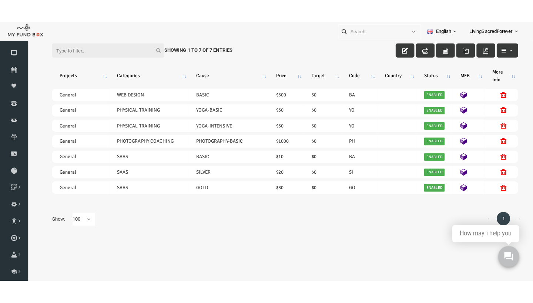
scroll to position [13, 0]
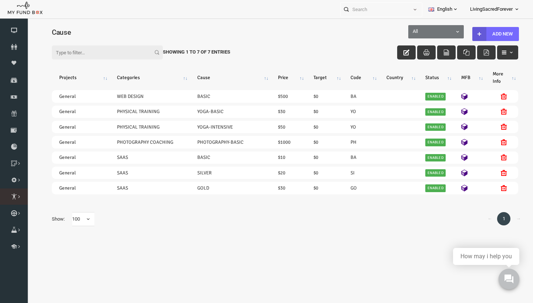
click at [0, 0] on icon at bounding box center [0, 0] width 0 height 0
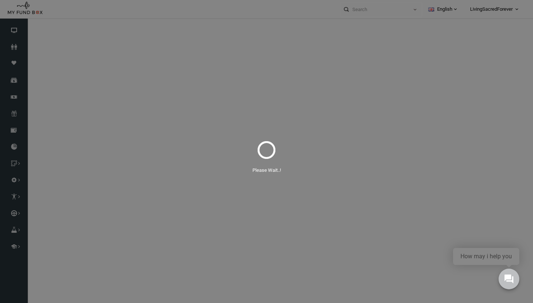
select select "100"
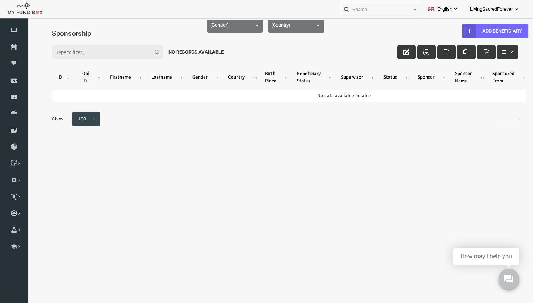
scroll to position [0, 0]
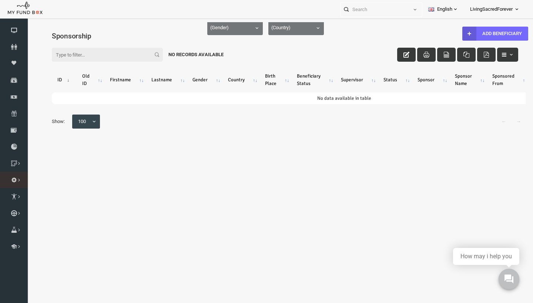
click at [0, 0] on link "Paypal Sync" at bounding box center [0, 0] width 0 height 0
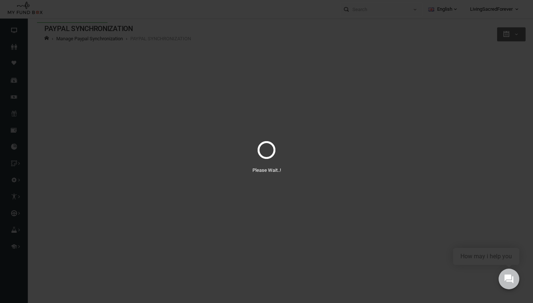
select select "100"
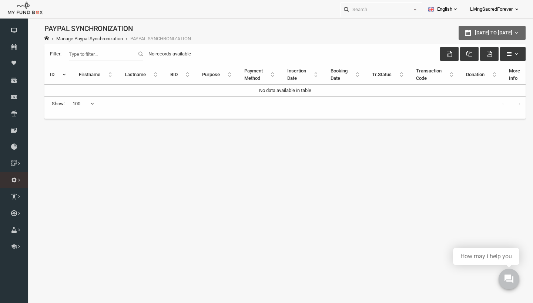
click at [0, 0] on link "Payment Gateway" at bounding box center [0, 0] width 0 height 0
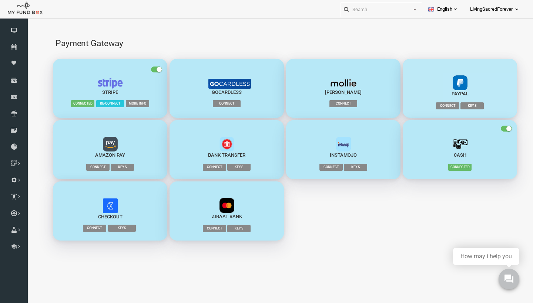
click at [467, 107] on span "Keys" at bounding box center [461, 106] width 23 height 7
click at [438, 106] on span "Connect" at bounding box center [437, 106] width 23 height 7
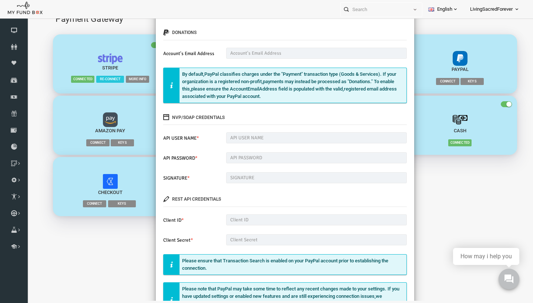
scroll to position [7, 0]
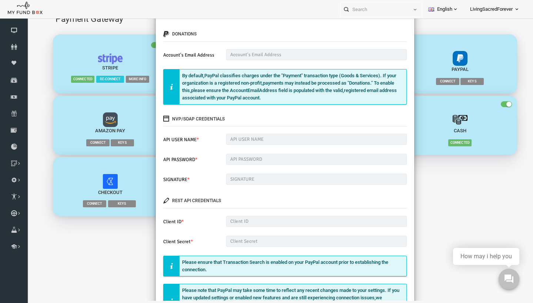
click at [121, 240] on div "× PayPal donations Account's Email Address Please enter valid E-mail By default…" at bounding box center [275, 149] width 496 height 303
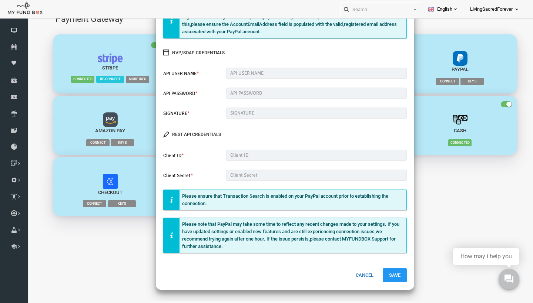
scroll to position [73, 0]
click at [353, 256] on button "Cancel" at bounding box center [354, 276] width 30 height 14
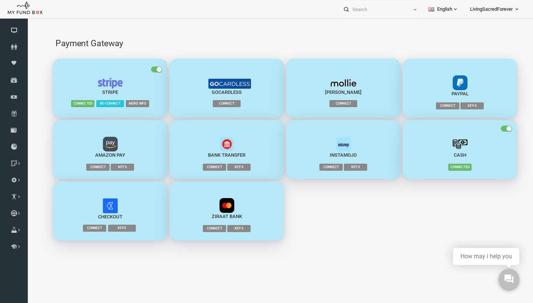
scroll to position [0, 0]
click at [0, 0] on icon at bounding box center [0, 0] width 0 height 0
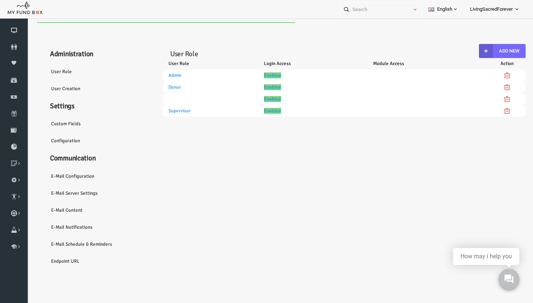
select select "100"
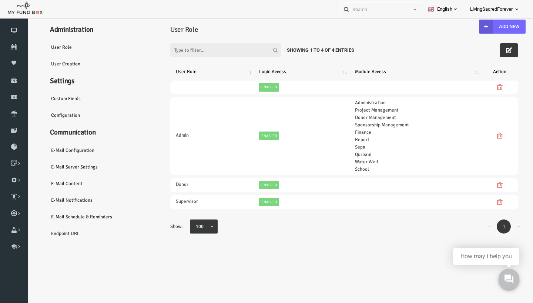
scroll to position [60, 0]
click at [66, 175] on link "E-Mail Content" at bounding box center [89, 183] width 111 height 17
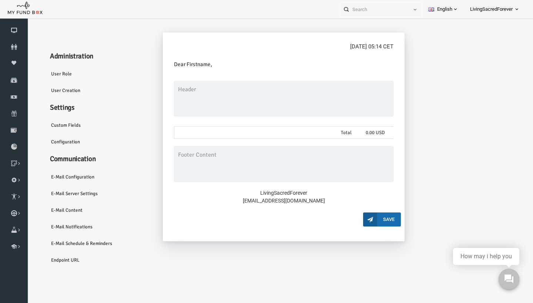
scroll to position [0, 0]
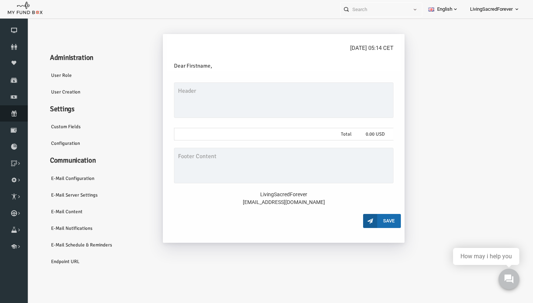
click at [15, 117] on icon at bounding box center [14, 114] width 28 height 6
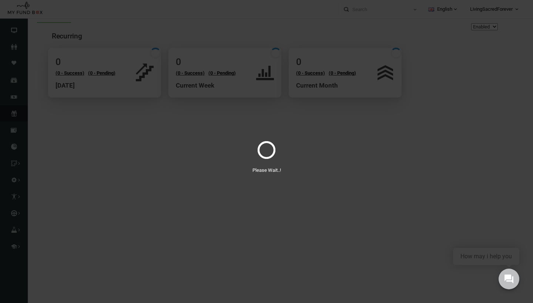
select select "100"
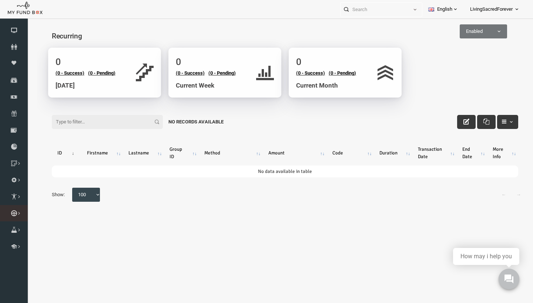
click at [0, 0] on icon at bounding box center [0, 0] width 0 height 0
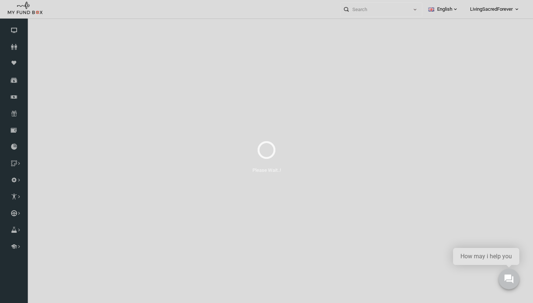
select select "100"
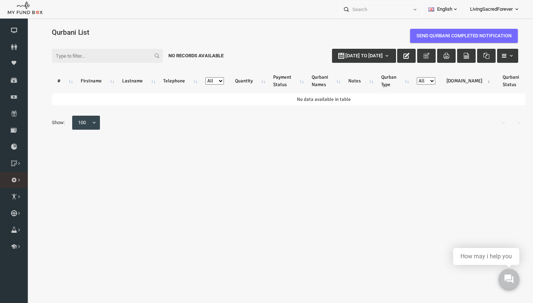
click at [0, 0] on link "DonationBox Integration" at bounding box center [0, 0] width 0 height 0
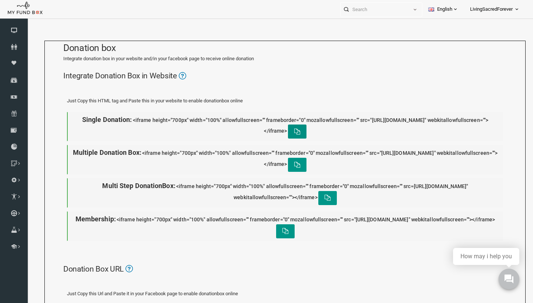
click at [290, 129] on icon "button" at bounding box center [287, 132] width 6 height 6
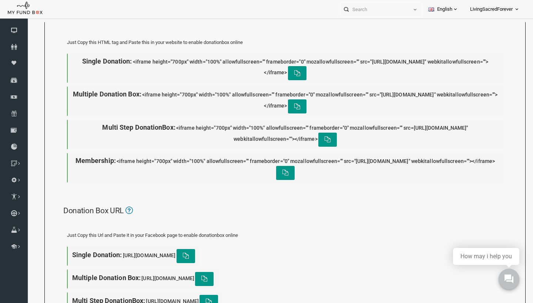
scroll to position [53, 0]
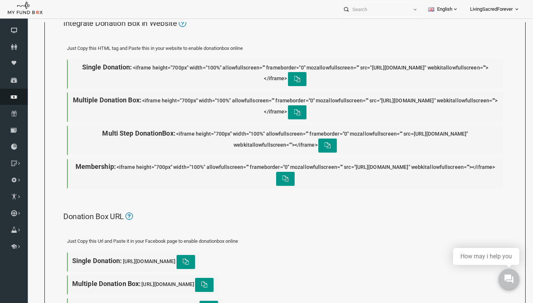
click at [0, 0] on span "Finance" at bounding box center [0, 0] width 0 height 0
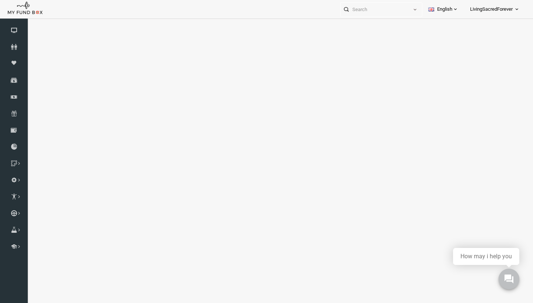
select select "100"
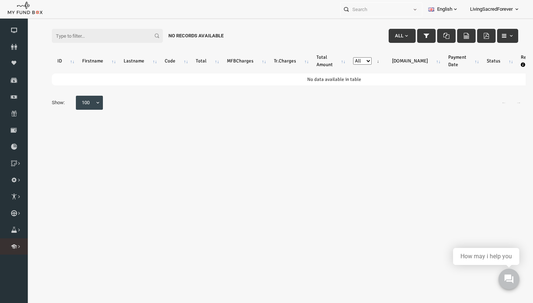
scroll to position [60, 0]
click at [0, 0] on li "Water" at bounding box center [0, 0] width 0 height 0
click at [0, 0] on link "Donor List" at bounding box center [0, 0] width 0 height 0
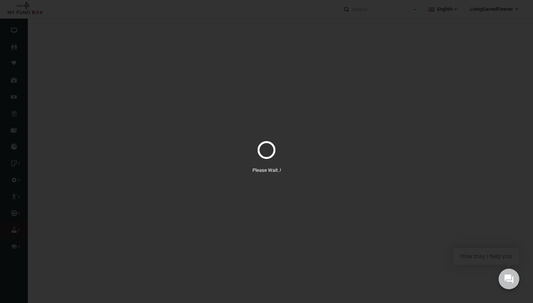
scroll to position [0, 0]
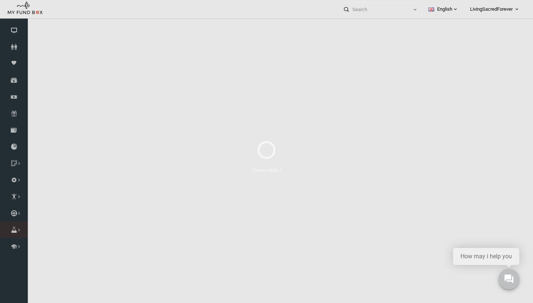
select select "100"
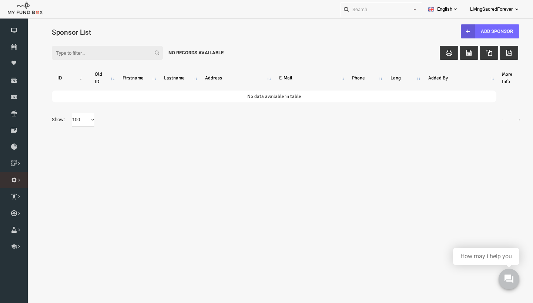
click at [0, 0] on link "Import" at bounding box center [0, 0] width 0 height 0
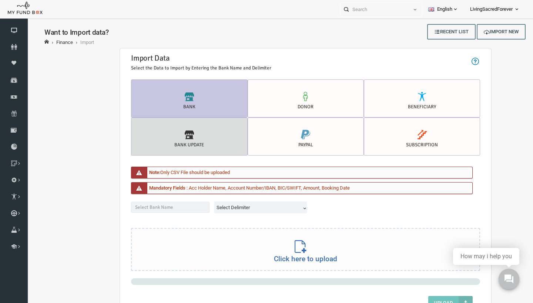
scroll to position [3, 0]
click at [210, 140] on label "Bank Update" at bounding box center [179, 137] width 116 height 38
radio input "true"
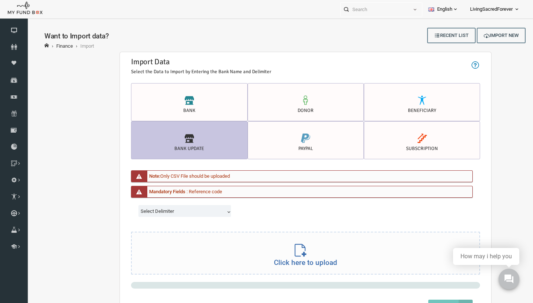
scroll to position [0, 0]
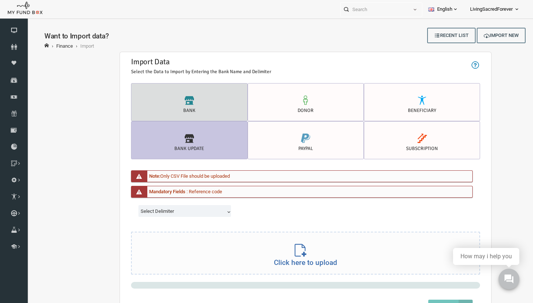
click at [181, 101] on icon at bounding box center [179, 100] width 102 height 9
radio input "true"
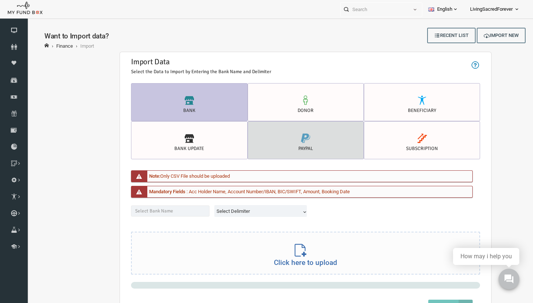
click at [309, 135] on icon at bounding box center [295, 138] width 102 height 9
radio input "true"
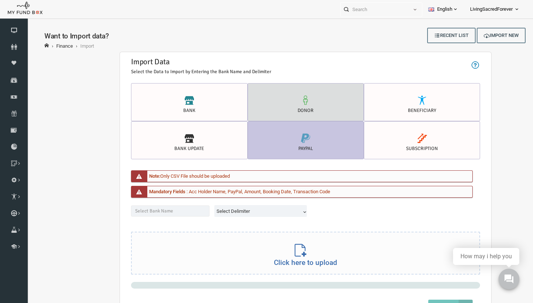
click at [309, 100] on icon at bounding box center [295, 100] width 102 height 9
radio input "true"
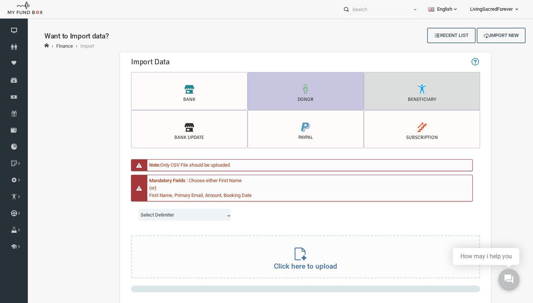
click at [406, 99] on label "Beneficiary" at bounding box center [411, 91] width 116 height 38
radio input "true"
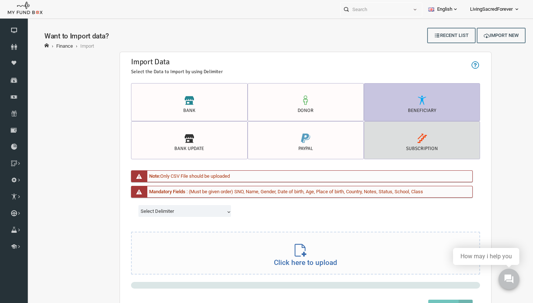
click at [396, 141] on icon at bounding box center [411, 138] width 102 height 9
radio input "true"
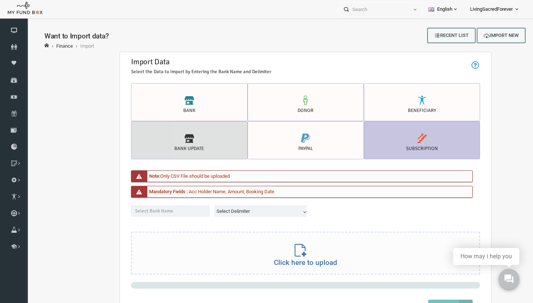
click at [190, 128] on label "Bank Update" at bounding box center [179, 140] width 116 height 38
radio input "true"
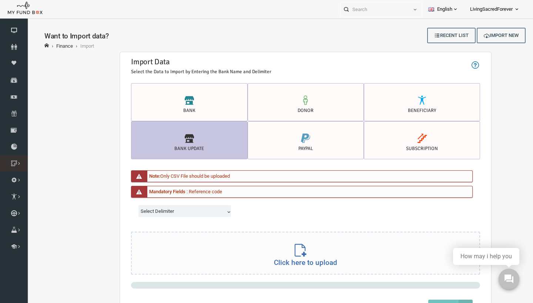
click at [0, 0] on icon at bounding box center [0, 0] width 0 height 0
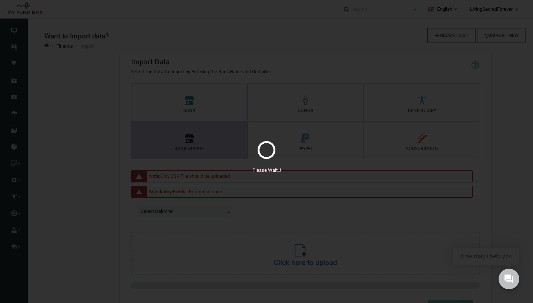
click at [326, 34] on div "Please Wait..!" at bounding box center [266, 151] width 533 height 303
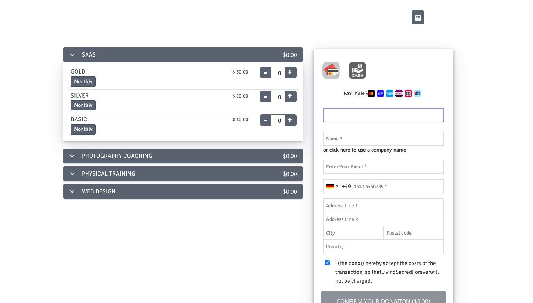
click at [91, 53] on div "SAAS" at bounding box center [159, 54] width 192 height 15
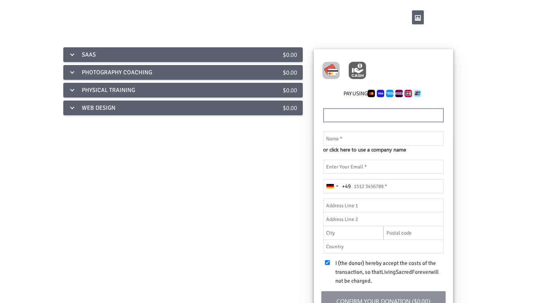
click at [91, 53] on div "SAAS" at bounding box center [159, 54] width 192 height 15
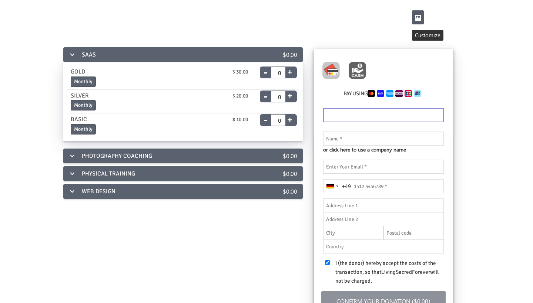
click at [423, 16] on button "button" at bounding box center [418, 17] width 12 height 14
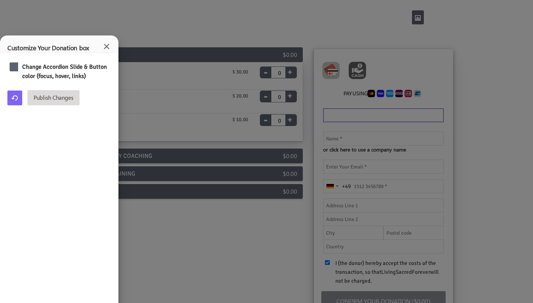
click at [14, 67] on div at bounding box center [15, 67] width 10 height 9
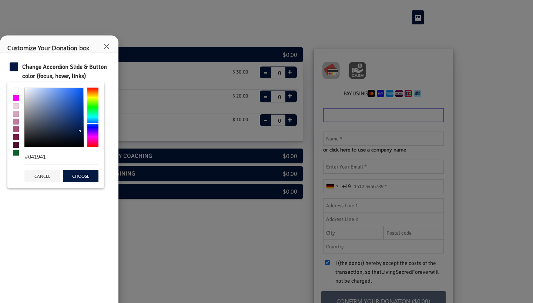
click at [80, 132] on div at bounding box center [53, 117] width 59 height 59
click at [31, 138] on div at bounding box center [53, 117] width 59 height 59
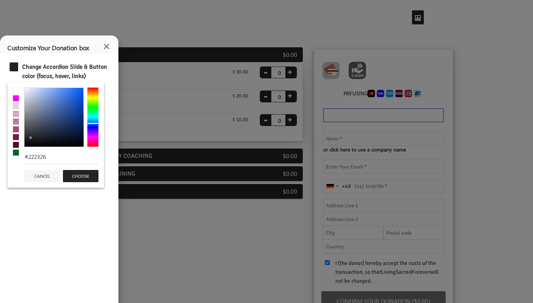
click at [16, 152] on span at bounding box center [16, 153] width 6 height 6
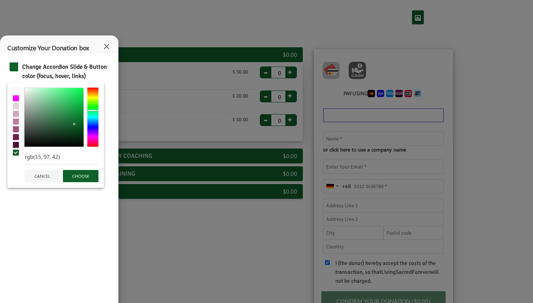
click at [76, 178] on button "choose" at bounding box center [81, 176] width 36 height 12
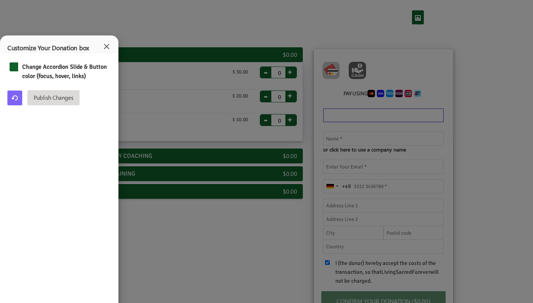
click at [16, 67] on div at bounding box center [15, 67] width 10 height 9
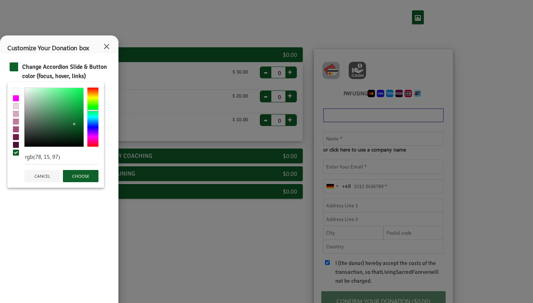
click at [94, 135] on div at bounding box center [92, 117] width 11 height 59
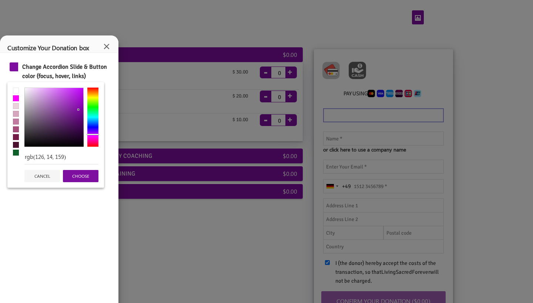
click at [78, 110] on div at bounding box center [53, 117] width 59 height 59
click at [79, 104] on div at bounding box center [53, 117] width 59 height 59
click at [83, 113] on div at bounding box center [53, 117] width 59 height 59
click at [81, 121] on div at bounding box center [53, 117] width 59 height 59
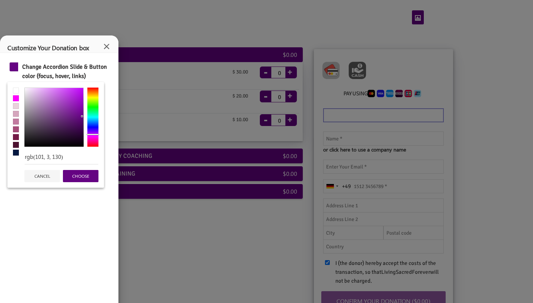
click at [82, 117] on div at bounding box center [53, 117] width 59 height 59
click at [83, 111] on div at bounding box center [53, 117] width 59 height 59
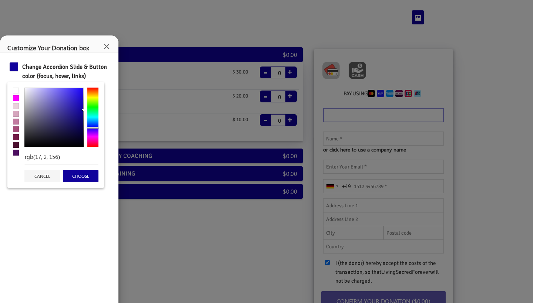
click at [97, 128] on div at bounding box center [92, 117] width 11 height 59
click at [92, 132] on div at bounding box center [92, 117] width 11 height 59
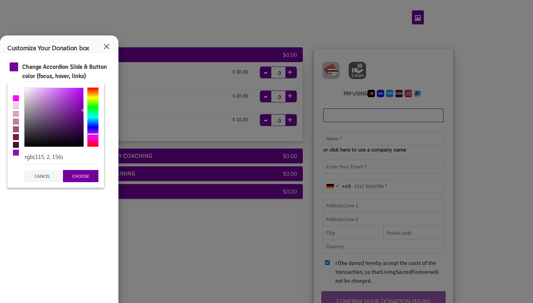
click at [94, 134] on div at bounding box center [92, 117] width 11 height 59
click at [82, 101] on div at bounding box center [53, 117] width 59 height 59
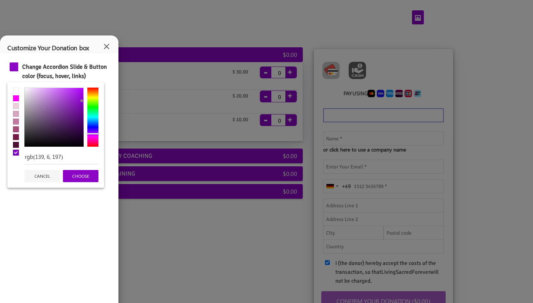
click at [93, 134] on div at bounding box center [93, 133] width 13 height 1
type input "rgb(134, 11, 188)"
click at [80, 103] on div at bounding box center [53, 117] width 59 height 59
click at [84, 176] on button "choose" at bounding box center [81, 176] width 36 height 12
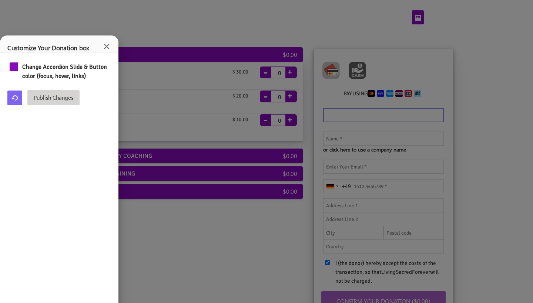
click at [75, 94] on button "Publish Changes" at bounding box center [53, 97] width 52 height 15
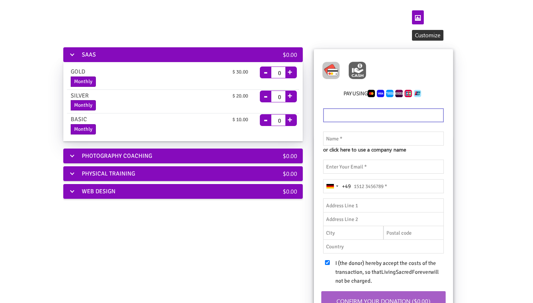
click at [75, 14] on img at bounding box center [287, 16] width 450 height 23
click at [359, 70] on img at bounding box center [357, 70] width 17 height 17
radio input "true"
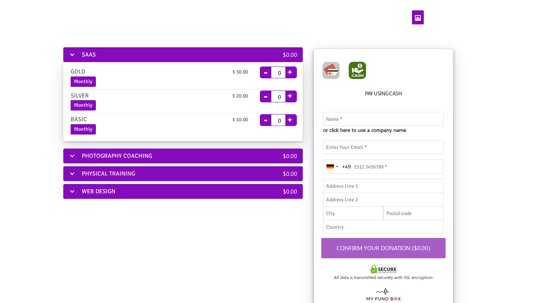
click at [330, 69] on img at bounding box center [330, 70] width 17 height 17
radio input "true"
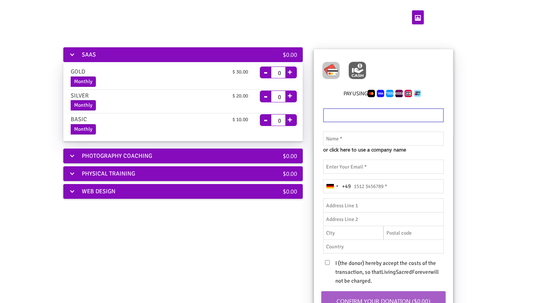
click at [191, 157] on div "PHOTOGRAPHY COACHING" at bounding box center [159, 156] width 192 height 15
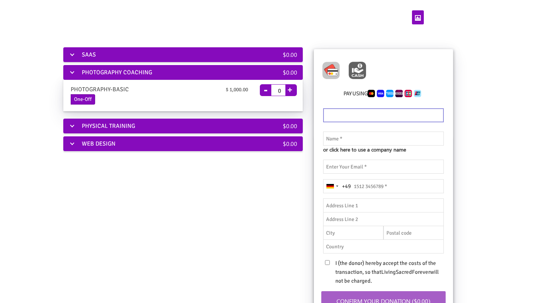
click at [151, 122] on div "PHYSICAL TRAINING" at bounding box center [159, 126] width 192 height 15
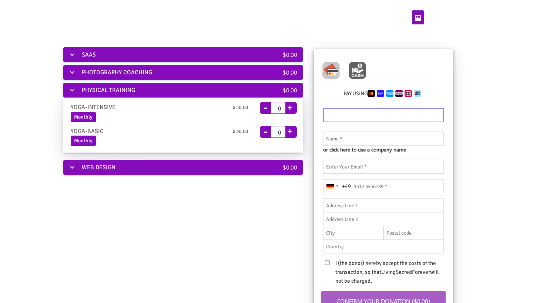
click at [124, 165] on div "WEB DESIGN" at bounding box center [159, 167] width 192 height 15
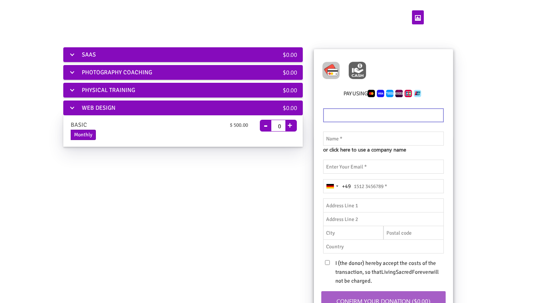
click at [130, 159] on div "SAAS $0.00 GOLD $ 30.00 Monthly End Date 30.09.2025 Please enter a valid date -…" at bounding box center [266, 205] width 501 height 319
click at [125, 105] on div "WEB DESIGN" at bounding box center [159, 108] width 192 height 15
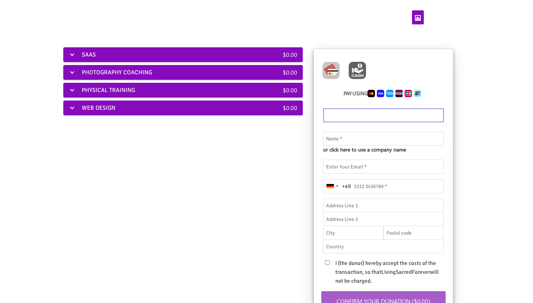
click at [74, 108] on div "WEB DESIGN" at bounding box center [159, 108] width 192 height 15
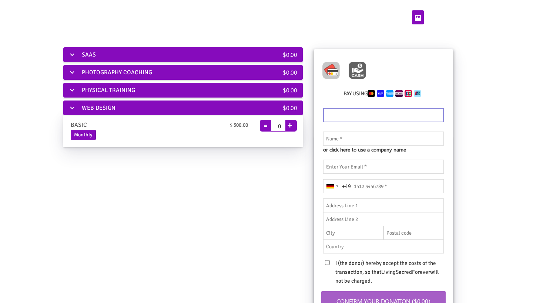
click at [94, 91] on div "PHYSICAL TRAINING" at bounding box center [159, 90] width 192 height 15
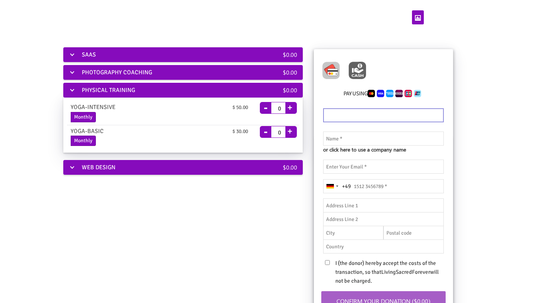
click at [72, 168] on div "WEB DESIGN" at bounding box center [159, 167] width 192 height 15
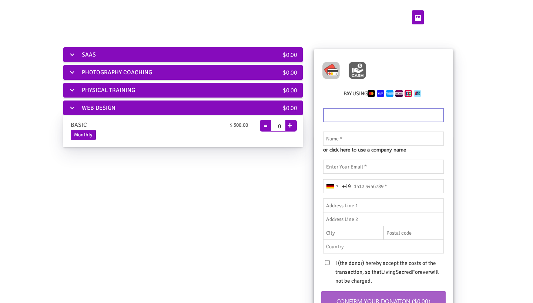
click at [74, 104] on div "WEB DESIGN" at bounding box center [159, 108] width 192 height 15
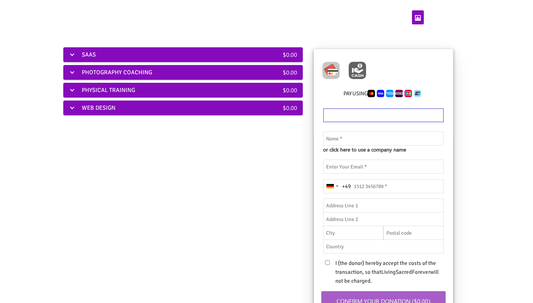
click at [94, 97] on div "PHYSICAL TRAINING" at bounding box center [159, 90] width 192 height 15
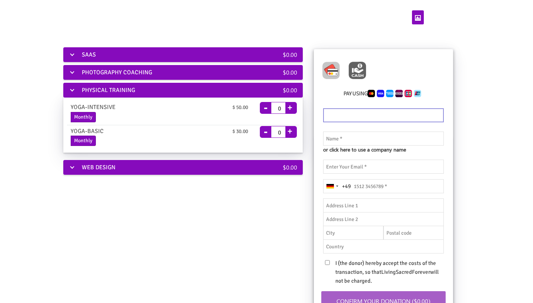
click at [97, 73] on div "PHOTOGRAPHY COACHING" at bounding box center [159, 72] width 192 height 15
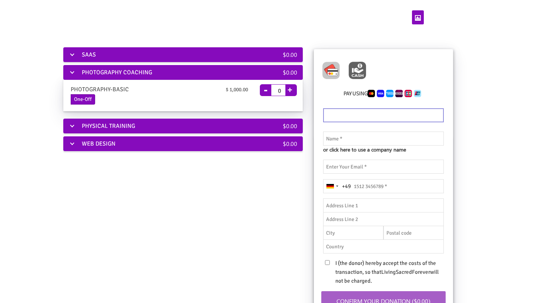
click at [97, 56] on div "SAAS" at bounding box center [159, 54] width 192 height 15
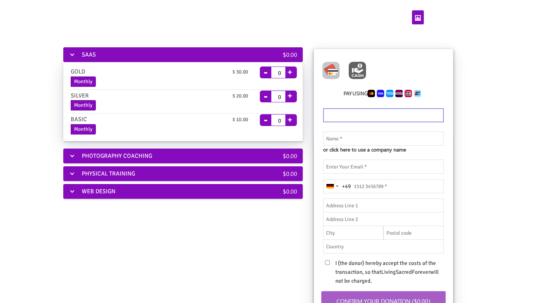
click at [75, 54] on div "SAAS" at bounding box center [159, 54] width 192 height 15
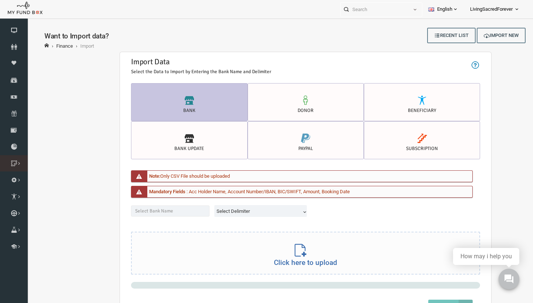
click at [0, 0] on icon at bounding box center [0, 0] width 0 height 0
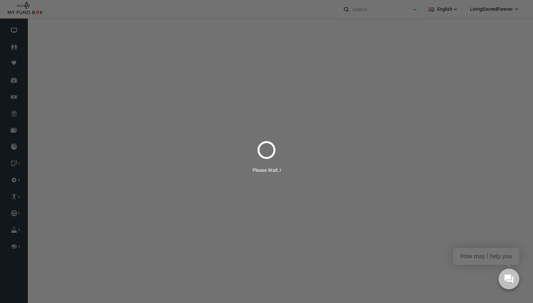
select select "100"
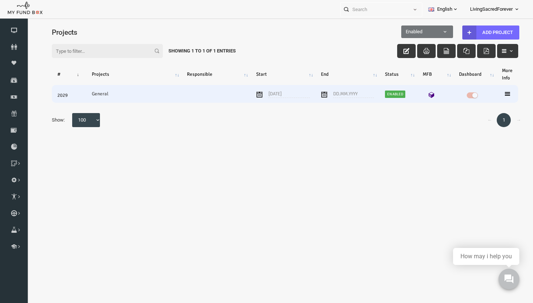
click at [500, 93] on td at bounding box center [497, 94] width 22 height 18
click at [498, 93] on icon at bounding box center [497, 94] width 6 height 6
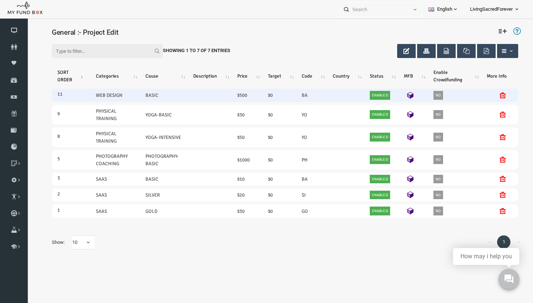
click at [108, 97] on link "WEB DESIGN" at bounding box center [98, 95] width 27 height 8
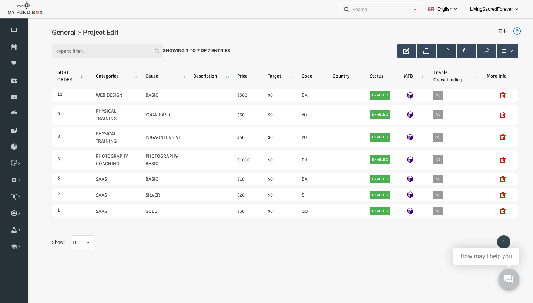
click at [444, 48] on button "button" at bounding box center [436, 51] width 19 height 14
click at [499, 50] on span "button" at bounding box center [501, 51] width 6 height 6
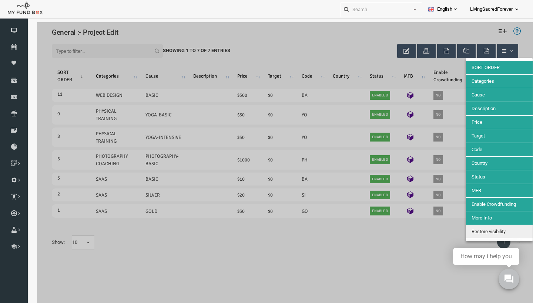
click at [481, 109] on span "Description" at bounding box center [473, 109] width 24 height 6
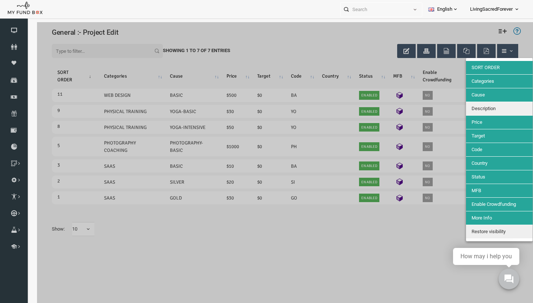
click at [401, 73] on div at bounding box center [275, 173] width 496 height 303
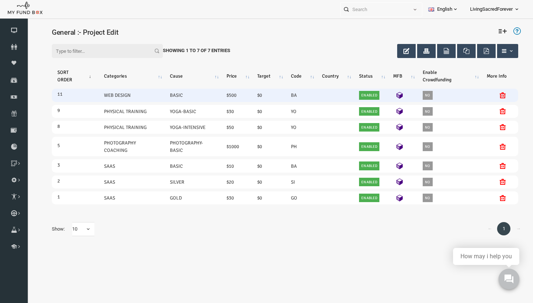
click at [421, 92] on link "No" at bounding box center [417, 95] width 10 height 9
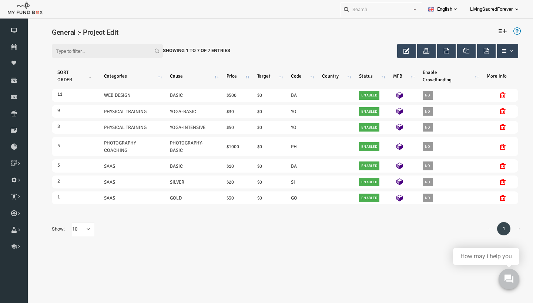
click at [501, 52] on span "button" at bounding box center [501, 51] width 6 height 6
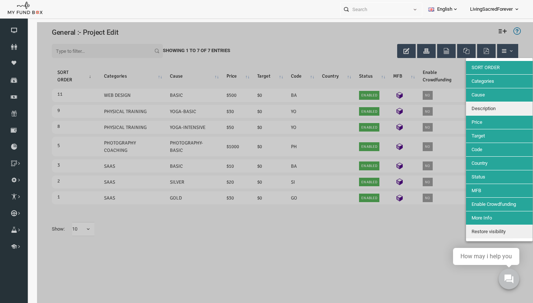
click at [476, 121] on button "Price" at bounding box center [489, 122] width 67 height 13
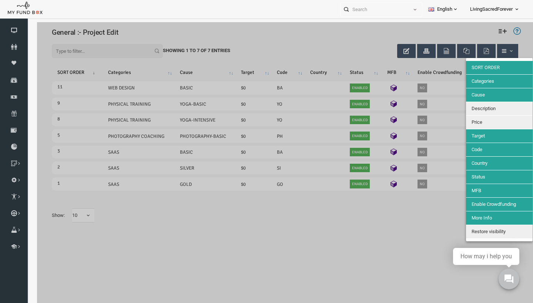
click at [363, 243] on div at bounding box center [275, 173] width 496 height 303
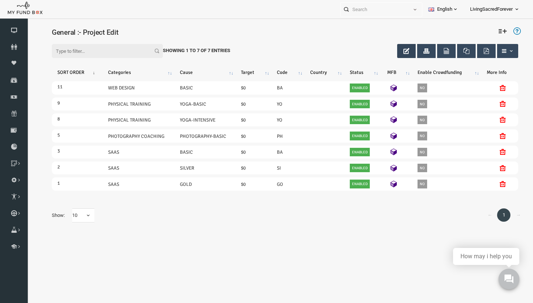
click at [394, 51] on icon "button" at bounding box center [396, 51] width 6 height 6
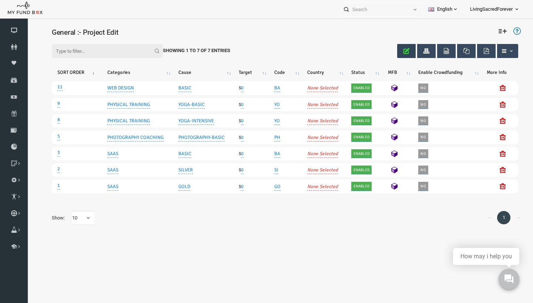
click at [397, 50] on icon "button" at bounding box center [396, 51] width 6 height 6
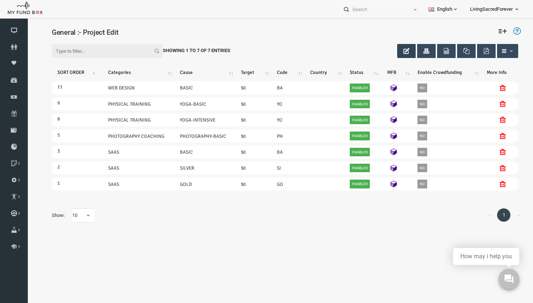
click at [397, 50] on icon "button" at bounding box center [396, 51] width 6 height 6
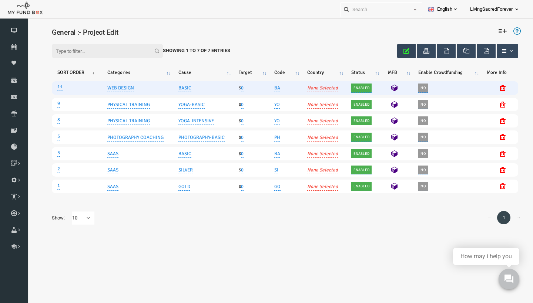
click at [310, 93] on td "None Selected" at bounding box center [313, 87] width 44 height 13
click at [311, 89] on link "None Selected" at bounding box center [312, 88] width 31 height 8
click at [327, 58] on input "text" at bounding box center [300, 53] width 120 height 13
type input "Select Country"
click at [377, 51] on icon "button" at bounding box center [378, 53] width 6 height 6
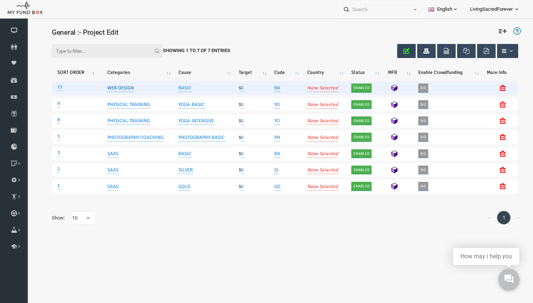
click at [106, 88] on link "WEB DESIGN" at bounding box center [110, 88] width 27 height 8
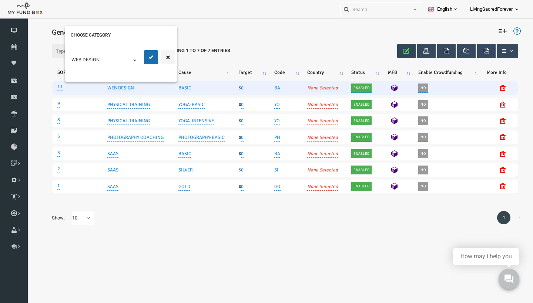
click at [250, 55] on div "Filter: Showing 1 to 7 of 7 Entries SORT ORDER Categories Cause Target Code Cou…" at bounding box center [274, 133] width 481 height 199
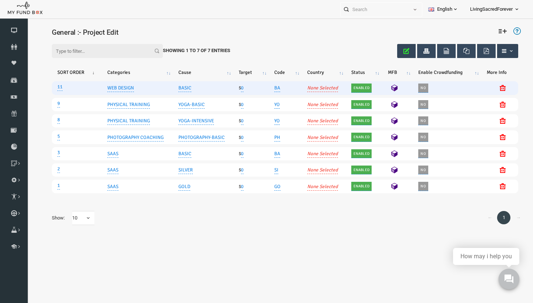
click at [496, 54] on icon "button" at bounding box center [494, 51] width 6 height 6
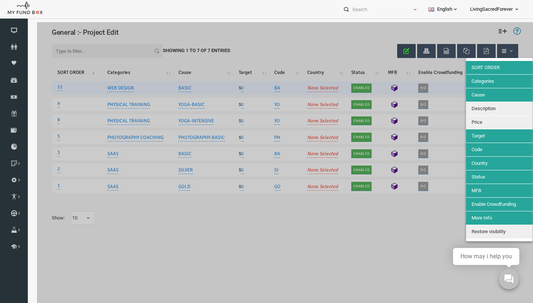
click at [480, 87] on button "Categories" at bounding box center [489, 81] width 67 height 13
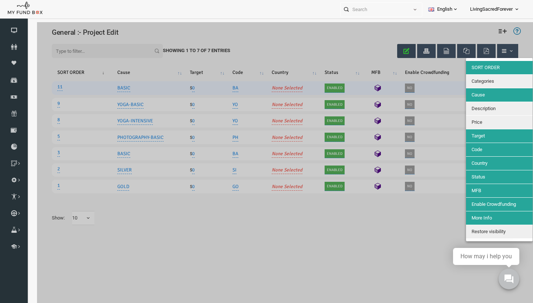
click at [438, 28] on div at bounding box center [275, 173] width 496 height 303
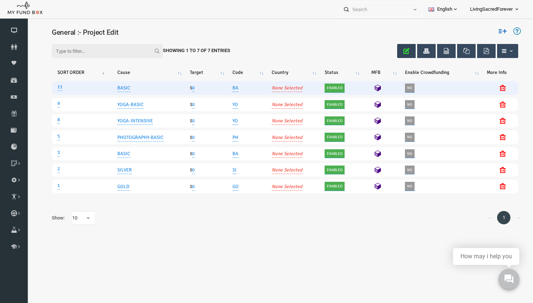
click at [494, 32] on icon at bounding box center [492, 31] width 8 height 8
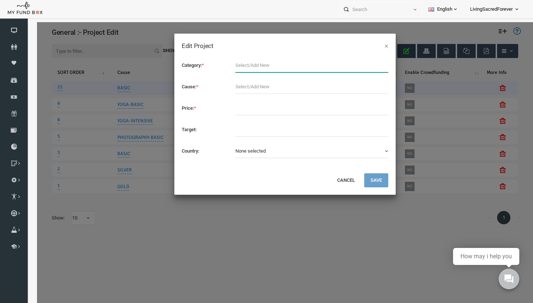
click at [279, 70] on input "text" at bounding box center [301, 65] width 153 height 14
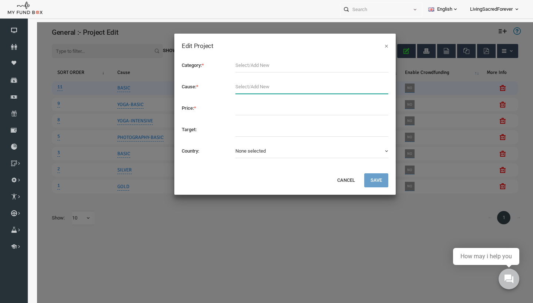
click at [265, 83] on input "text" at bounding box center [301, 87] width 153 height 14
click at [326, 151] on button "None selected" at bounding box center [301, 151] width 153 height 14
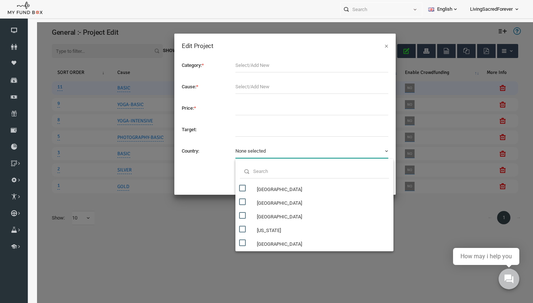
click at [326, 151] on button "None selected" at bounding box center [301, 151] width 153 height 14
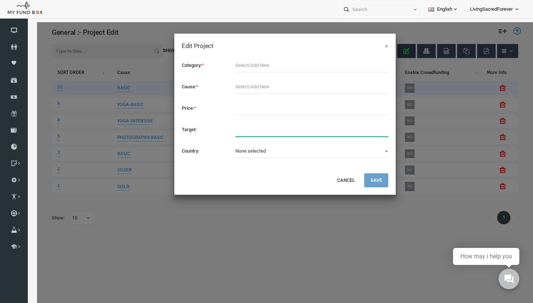
click at [321, 130] on input "text" at bounding box center [301, 130] width 153 height 14
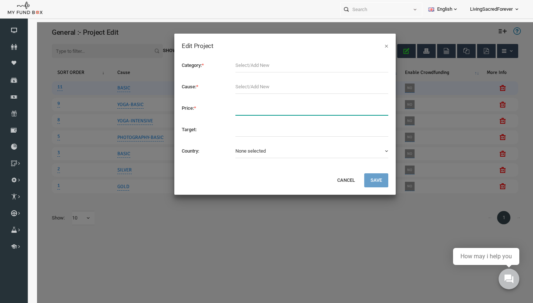
click at [316, 106] on input "text" at bounding box center [301, 108] width 153 height 14
click at [333, 181] on button "Cancel" at bounding box center [335, 181] width 30 height 14
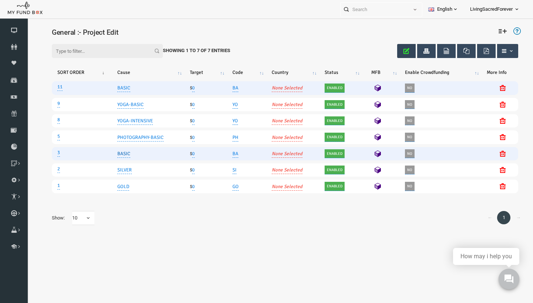
click at [111, 158] on link "BASIC" at bounding box center [113, 154] width 13 height 8
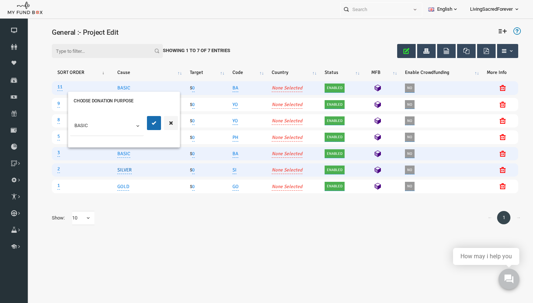
click at [120, 169] on link "SILVER" at bounding box center [114, 170] width 14 height 8
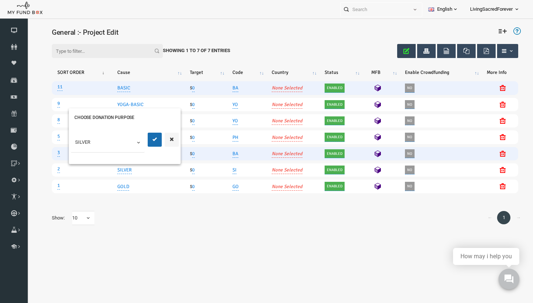
click at [141, 207] on div "← 1 → Show: 10 10 25 50 100 10 25 50 100" at bounding box center [274, 218] width 481 height 29
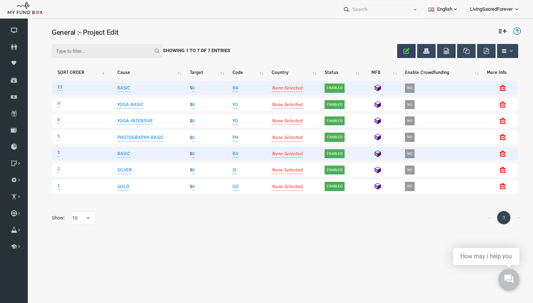
click at [52, 87] on link "11" at bounding box center [49, 87] width 5 height 8
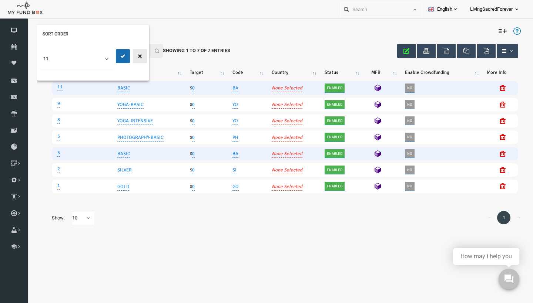
click at [133, 57] on button "button" at bounding box center [129, 56] width 14 height 14
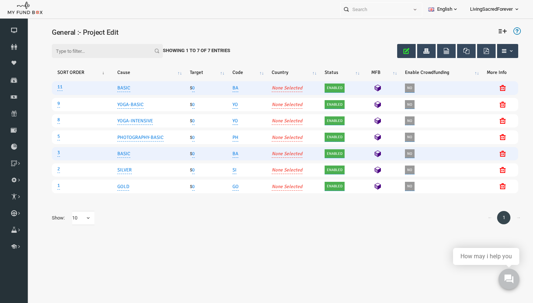
click at [503, 53] on button "button" at bounding box center [497, 51] width 21 height 14
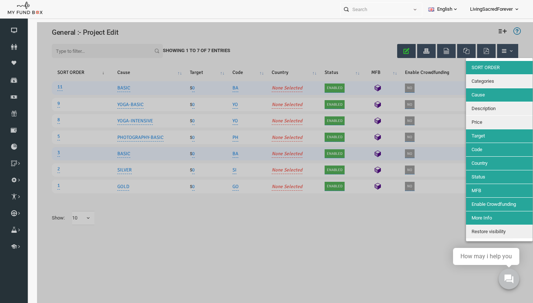
click at [490, 97] on button "Cause" at bounding box center [489, 94] width 67 height 13
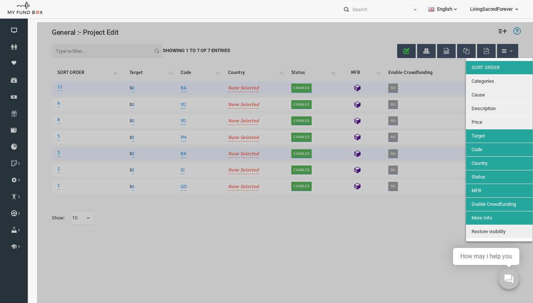
click at [482, 136] on button "Target" at bounding box center [489, 136] width 67 height 13
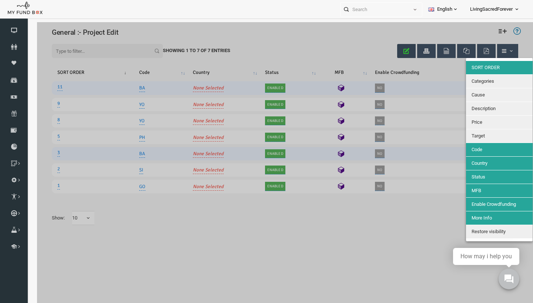
click at [481, 138] on button "Target" at bounding box center [489, 136] width 67 height 13
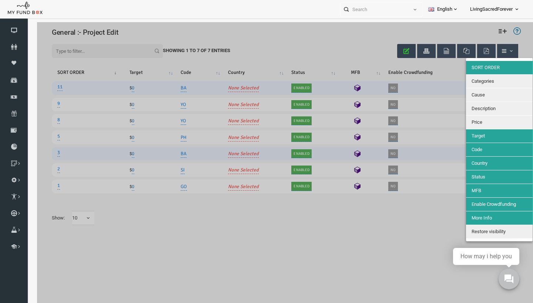
click at [481, 118] on button "Price" at bounding box center [489, 122] width 67 height 13
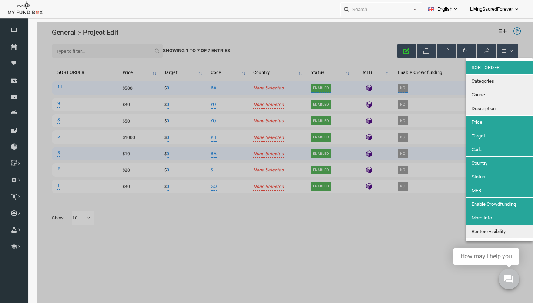
click at [480, 109] on span "Description" at bounding box center [473, 109] width 24 height 6
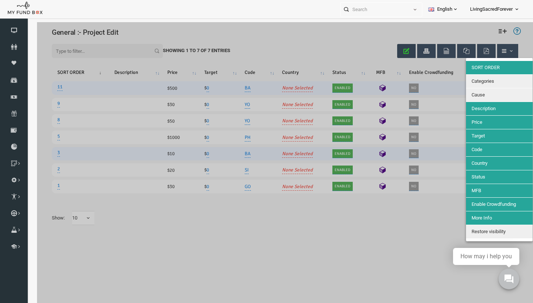
click at [478, 95] on button "Cause" at bounding box center [489, 94] width 67 height 13
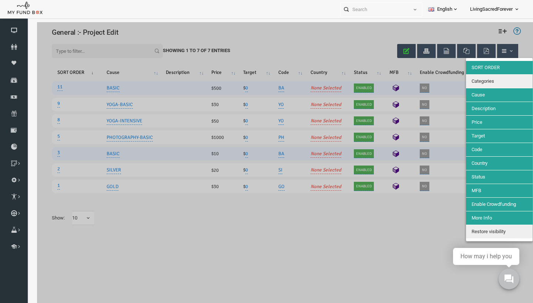
click at [479, 79] on span "Categories" at bounding box center [472, 81] width 23 height 6
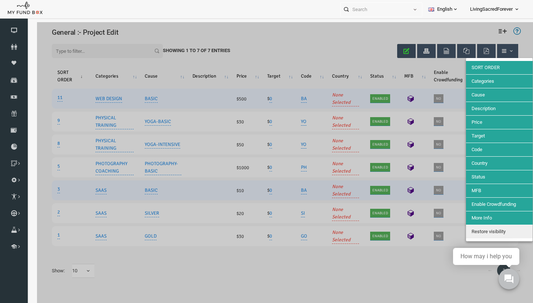
click at [480, 134] on button "Target" at bounding box center [489, 136] width 67 height 13
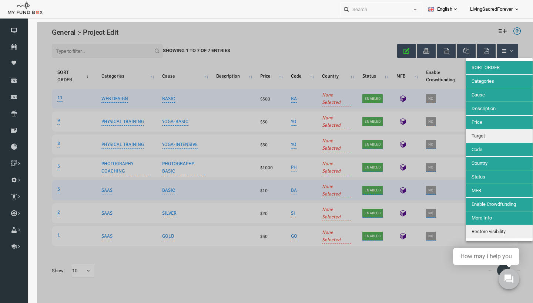
click at [475, 162] on span "Country" at bounding box center [469, 164] width 16 height 6
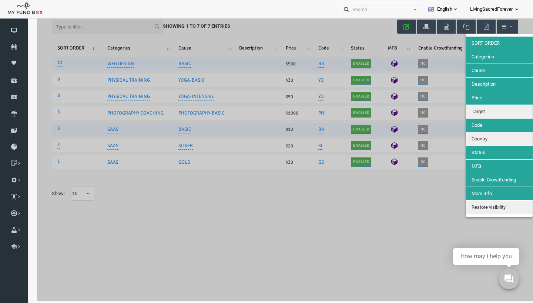
scroll to position [28, 0]
click at [470, 168] on span "MFB" at bounding box center [466, 167] width 10 height 6
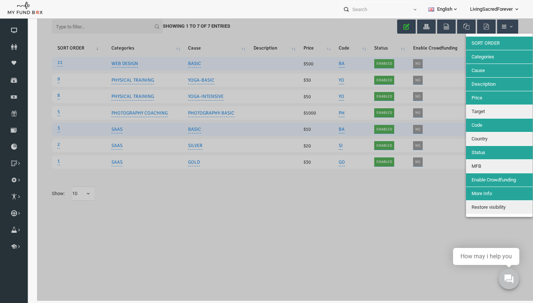
click at [470, 147] on button "Status" at bounding box center [489, 152] width 67 height 13
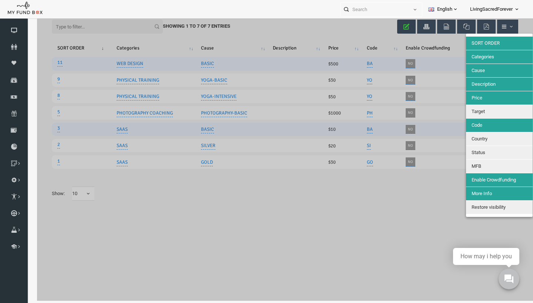
click at [470, 150] on span "Status" at bounding box center [468, 153] width 14 height 6
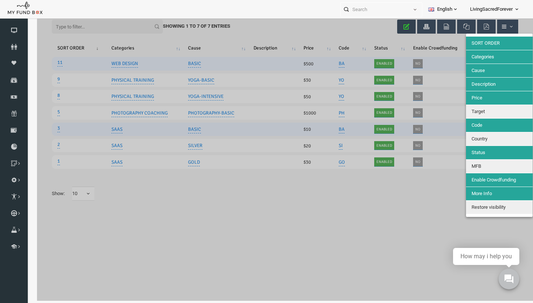
click at [474, 169] on button "MFB" at bounding box center [489, 166] width 67 height 13
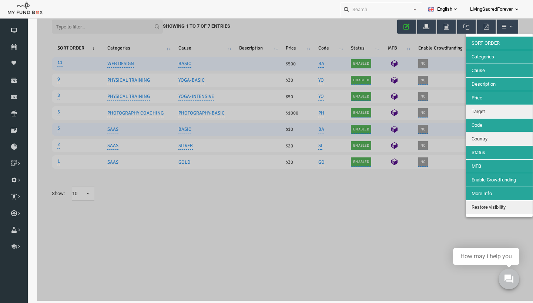
click at [385, 163] on div at bounding box center [275, 149] width 496 height 303
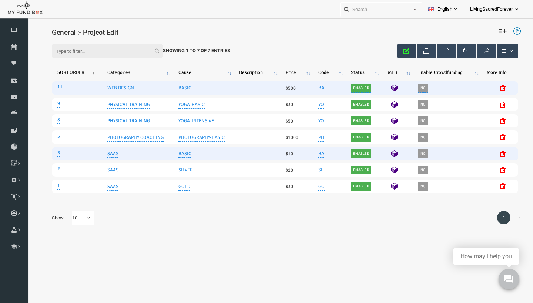
scroll to position [0, 0]
click at [497, 51] on span "button" at bounding box center [497, 51] width 13 height 6
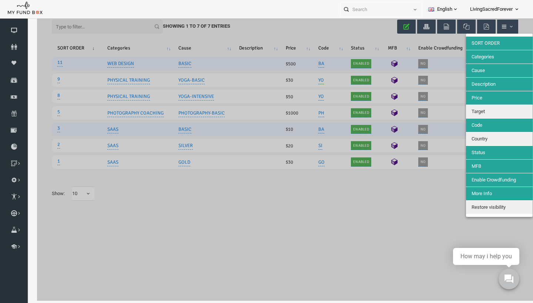
scroll to position [33, 0]
click at [476, 205] on span "Restore visibility" at bounding box center [478, 208] width 34 height 6
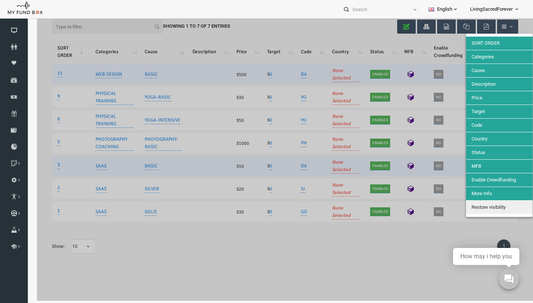
scroll to position [30, 0]
click at [475, 209] on span "Restore visibility" at bounding box center [478, 208] width 34 height 6
click at [466, 210] on button "Restore visibility" at bounding box center [489, 207] width 67 height 13
click at [436, 239] on div at bounding box center [275, 149] width 496 height 303
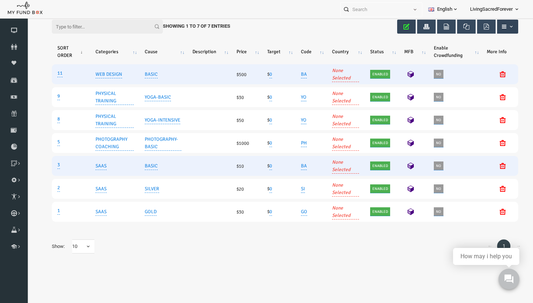
click at [501, 24] on span "button" at bounding box center [501, 27] width 6 height 6
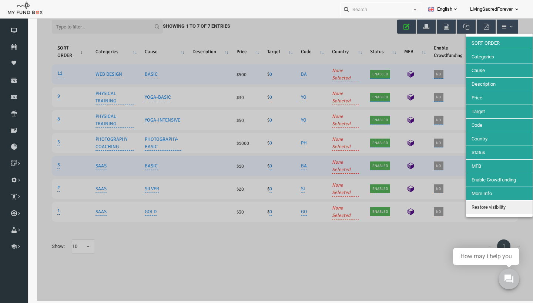
click at [473, 110] on span "Target" at bounding box center [467, 112] width 13 height 6
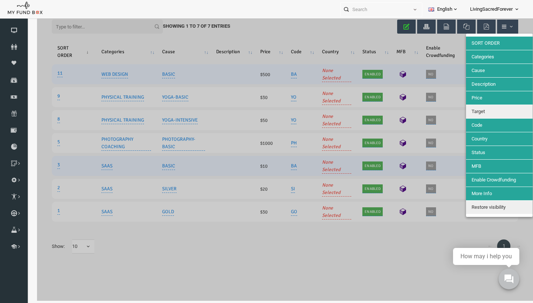
click at [474, 139] on span "Country" at bounding box center [469, 139] width 16 height 6
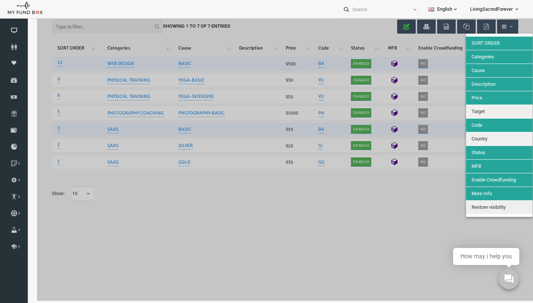
click at [487, 42] on span "SORT ORDER" at bounding box center [475, 43] width 28 height 6
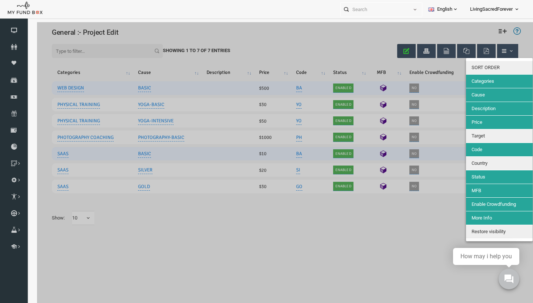
scroll to position [0, 0]
click at [410, 245] on div at bounding box center [275, 173] width 496 height 303
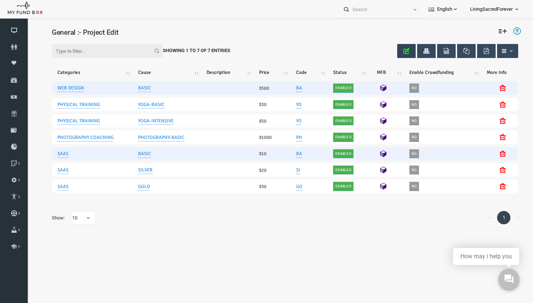
click at [492, 87] on icon at bounding box center [492, 88] width 6 height 6
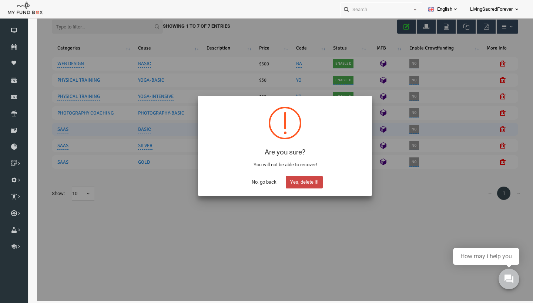
click at [309, 182] on button "Yes, delete it!" at bounding box center [293, 182] width 37 height 13
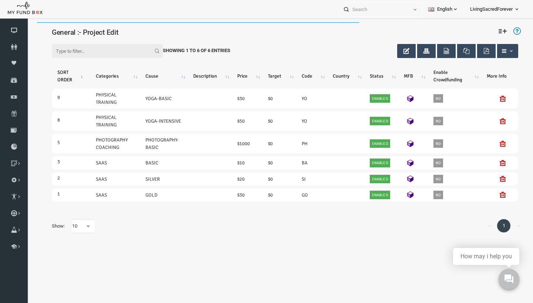
scroll to position [0, 0]
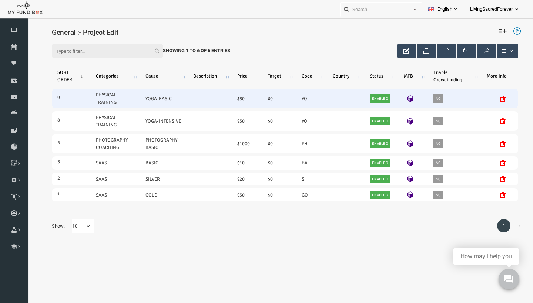
click at [103, 97] on link "PHYSICAL TRAINING" at bounding box center [104, 98] width 38 height 15
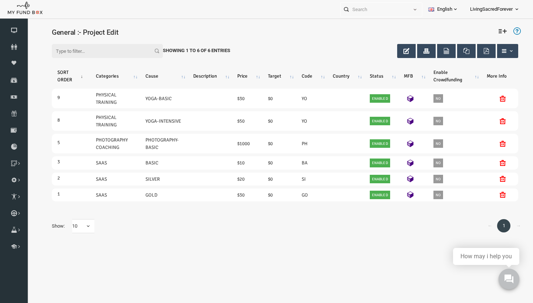
scroll to position [58, 0]
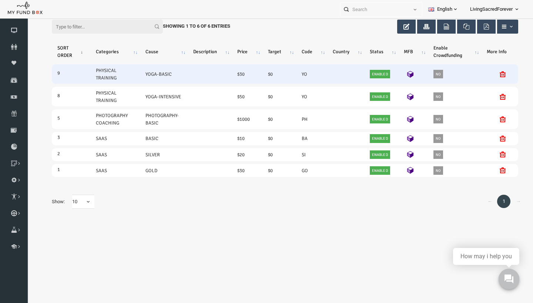
click at [104, 75] on link "PHYSICAL TRAINING" at bounding box center [104, 74] width 38 height 15
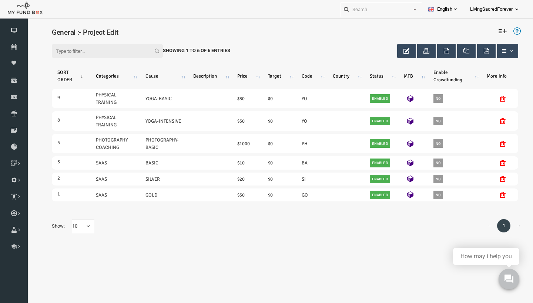
scroll to position [0, 0]
click at [494, 31] on icon at bounding box center [492, 31] width 8 height 8
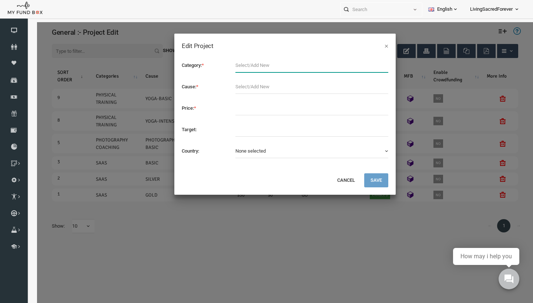
click at [268, 67] on input "text" at bounding box center [301, 65] width 153 height 14
type input "PHYSICAL TRAINING"
click at [376, 44] on button "×" at bounding box center [376, 45] width 4 height 7
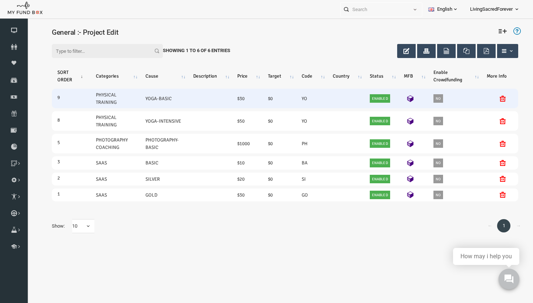
click at [98, 102] on link "PHYSICAL TRAINING" at bounding box center [104, 98] width 38 height 15
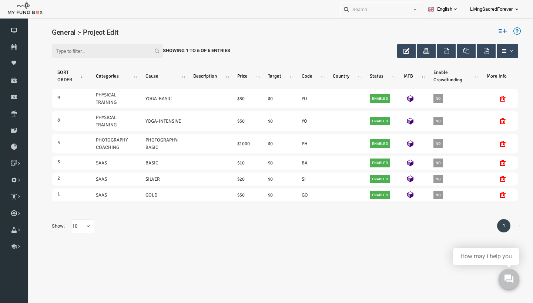
click at [496, 30] on icon at bounding box center [492, 31] width 8 height 8
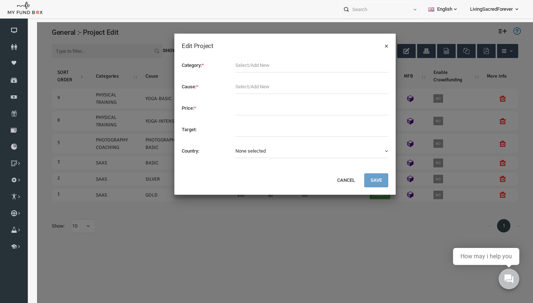
click at [377, 46] on button "×" at bounding box center [376, 45] width 4 height 7
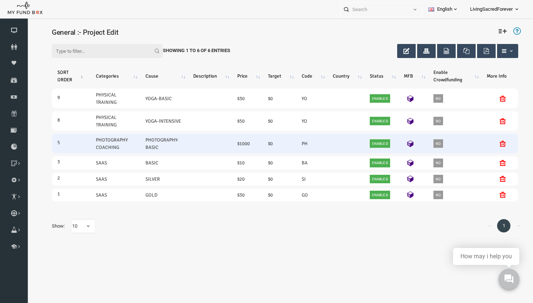
click at [493, 144] on icon at bounding box center [492, 144] width 6 height 6
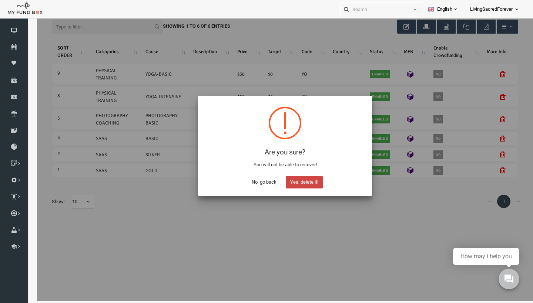
click at [300, 184] on button "Yes, delete it!" at bounding box center [293, 182] width 37 height 13
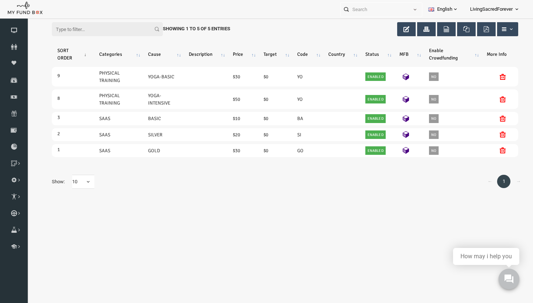
scroll to position [0, 0]
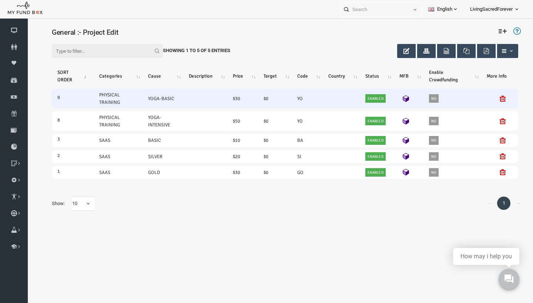
click at [47, 94] on td "9" at bounding box center [62, 99] width 42 height 20
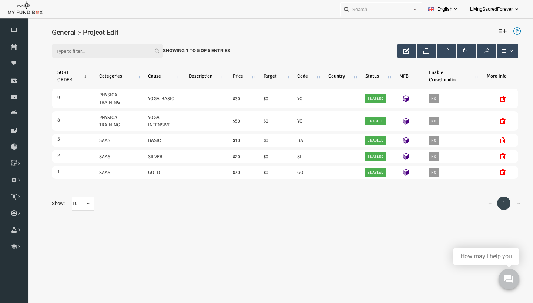
click at [57, 79] on th "SORT ORDER" at bounding box center [62, 76] width 42 height 19
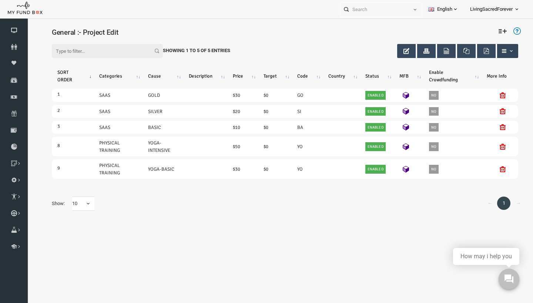
click at [497, 52] on span "button" at bounding box center [497, 51] width 13 height 6
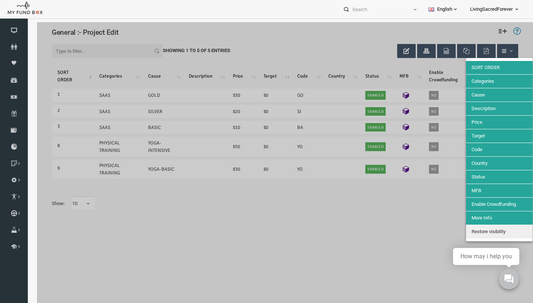
click at [468, 137] on span "Target" at bounding box center [467, 136] width 13 height 6
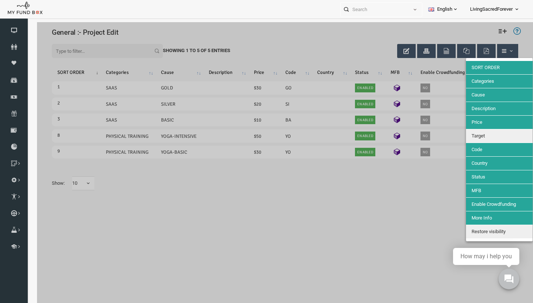
drag, startPoint x: 475, startPoint y: 108, endPoint x: 464, endPoint y: 138, distance: 32.2
click at [464, 138] on div "SORT ORDER Categories Cause Description Price Target Code Country Status MFB En…" at bounding box center [489, 150] width 67 height 184
click at [468, 161] on span "Country" at bounding box center [469, 164] width 16 height 6
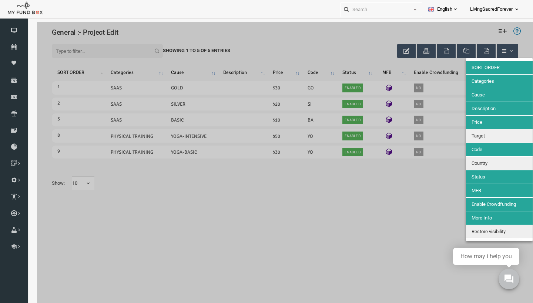
click at [445, 113] on div at bounding box center [275, 173] width 496 height 303
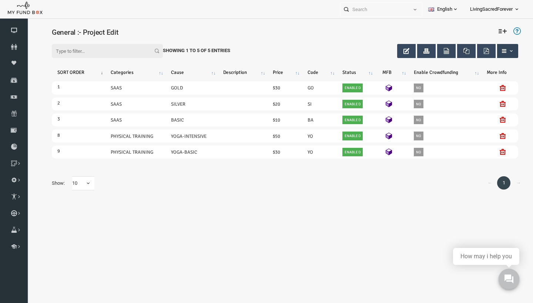
click at [502, 49] on span "button" at bounding box center [501, 51] width 6 height 6
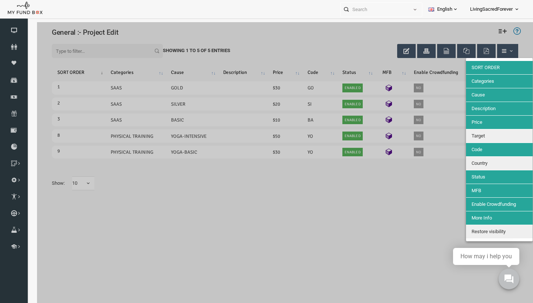
click at [478, 33] on div at bounding box center [275, 173] width 496 height 303
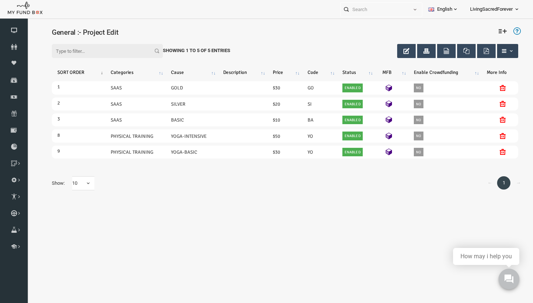
click at [497, 50] on span "button" at bounding box center [497, 51] width 13 height 6
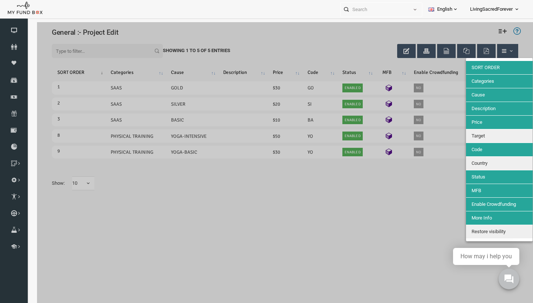
click at [496, 52] on div at bounding box center [275, 173] width 496 height 303
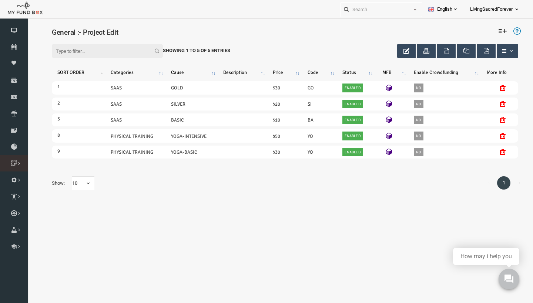
click at [0, 0] on link "Cause List" at bounding box center [0, 0] width 0 height 0
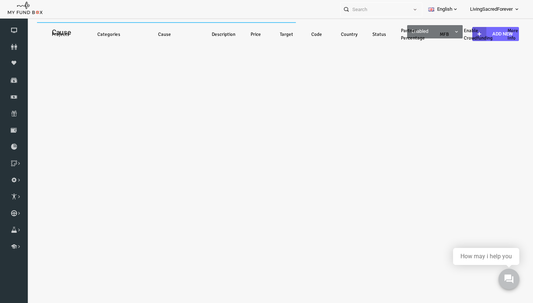
select select "100"
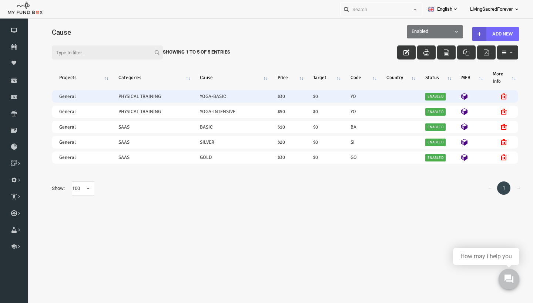
click at [57, 98] on td "General" at bounding box center [70, 96] width 59 height 12
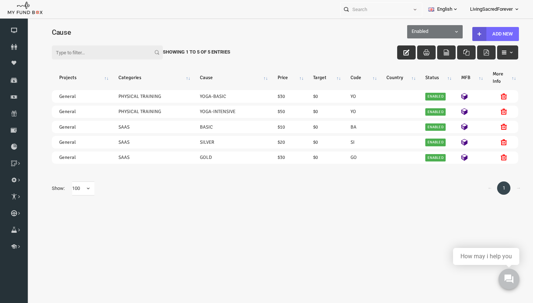
click at [400, 53] on button "button" at bounding box center [396, 53] width 19 height 14
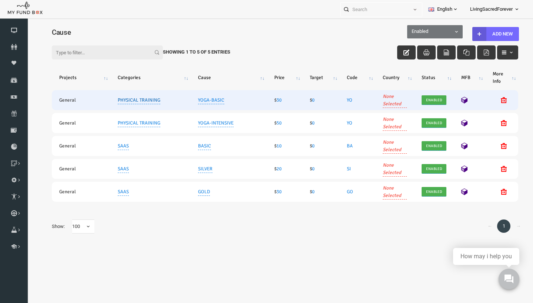
click at [145, 101] on link "PHYSICAL TRAINING" at bounding box center [128, 100] width 43 height 8
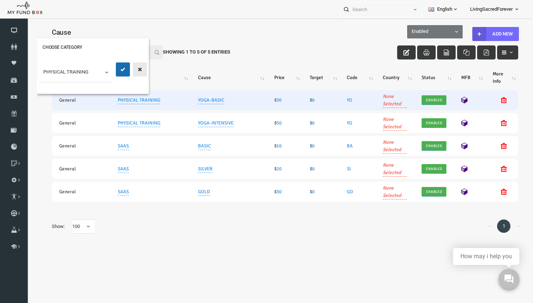
click at [130, 69] on icon "button" at bounding box center [130, 70] width 6 height 6
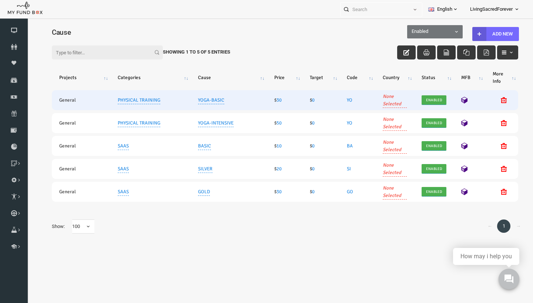
click at [436, 53] on icon "button" at bounding box center [436, 53] width 6 height 6
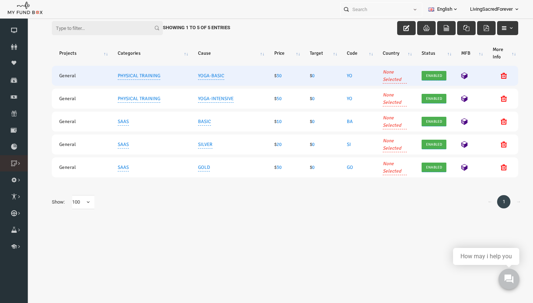
scroll to position [54, 0]
click at [0, 0] on link "Add Cause" at bounding box center [0, 0] width 0 height 0
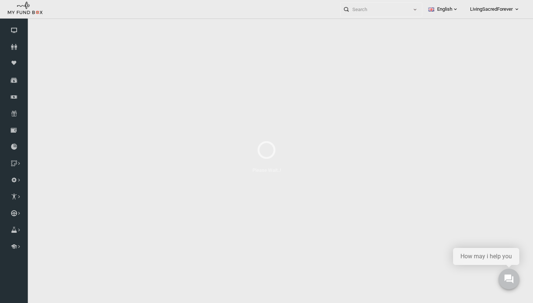
select select "100"
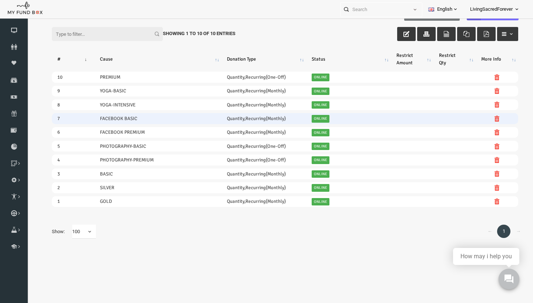
scroll to position [28, 0]
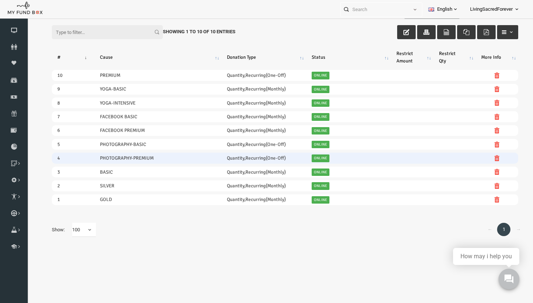
click at [486, 159] on icon at bounding box center [487, 158] width 6 height 6
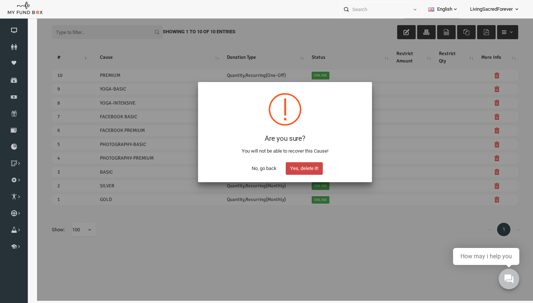
click at [295, 166] on button "Yes, delete it!" at bounding box center [293, 168] width 37 height 13
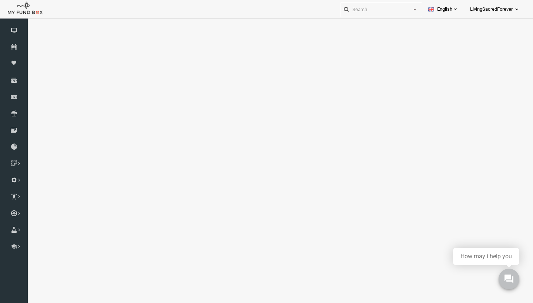
select select "100"
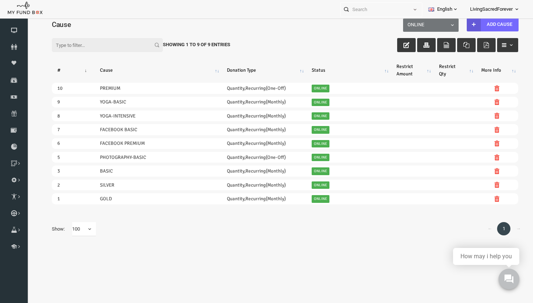
scroll to position [0, 0]
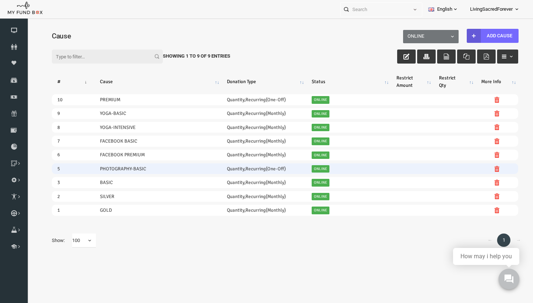
click at [485, 168] on icon at bounding box center [487, 169] width 6 height 6
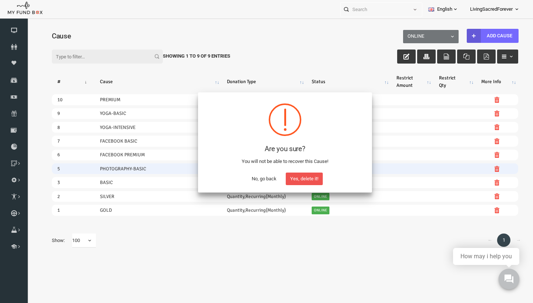
scroll to position [53, 0]
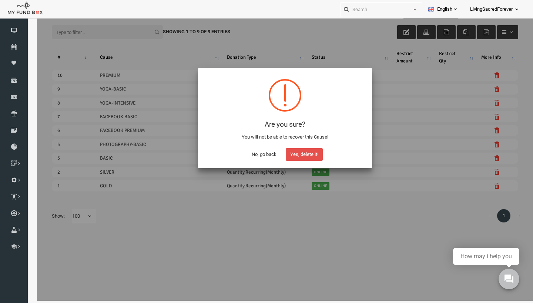
click at [304, 156] on button "Yes, delete it!" at bounding box center [293, 154] width 37 height 13
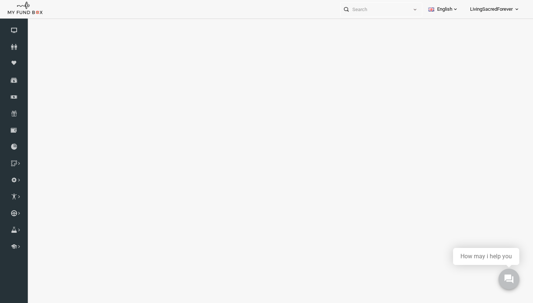
scroll to position [0, 0]
select select "100"
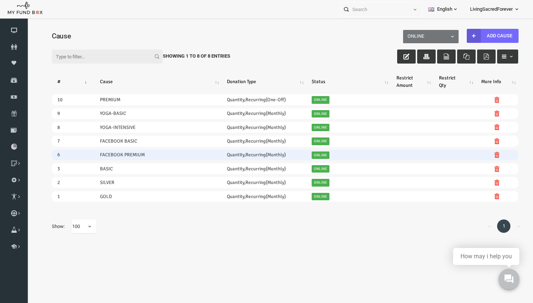
click at [487, 156] on icon at bounding box center [487, 155] width 6 height 6
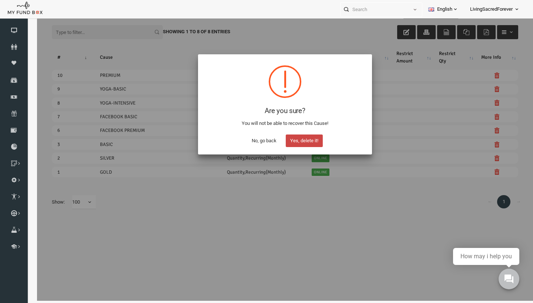
click at [300, 143] on button "Yes, delete it!" at bounding box center [293, 141] width 37 height 13
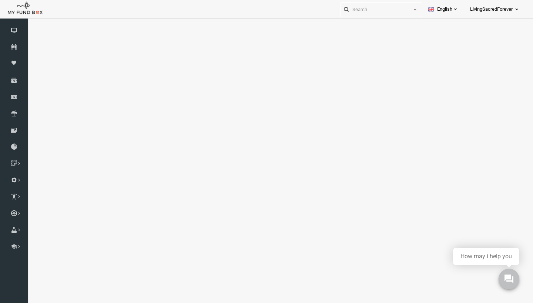
select select "100"
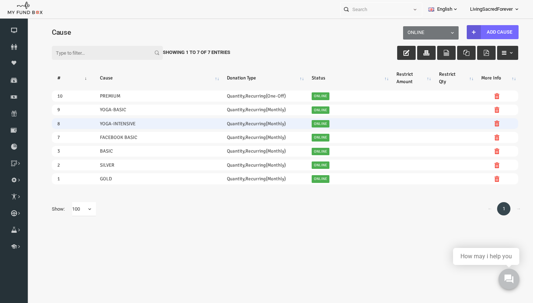
scroll to position [0, 0]
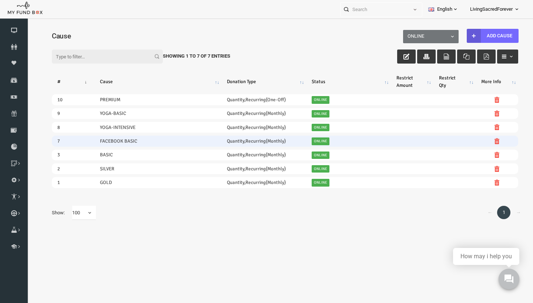
click at [486, 142] on icon at bounding box center [487, 141] width 6 height 6
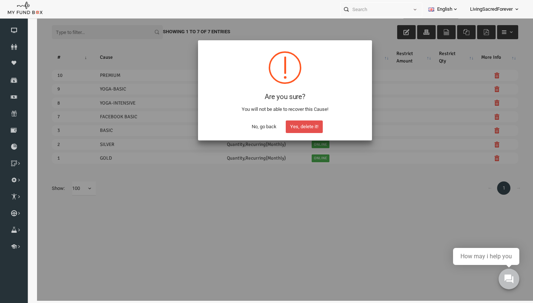
click at [305, 124] on button "Yes, delete it!" at bounding box center [293, 127] width 37 height 13
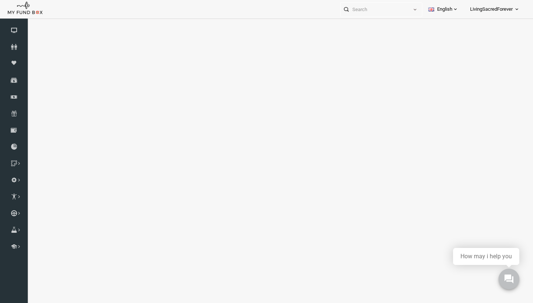
select select "100"
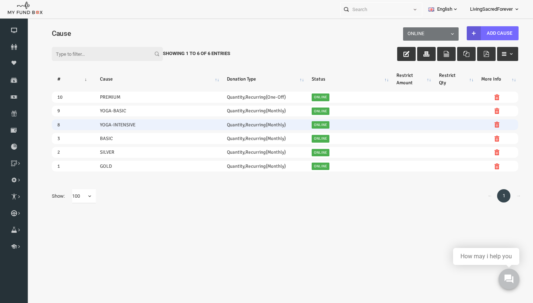
scroll to position [0, 0]
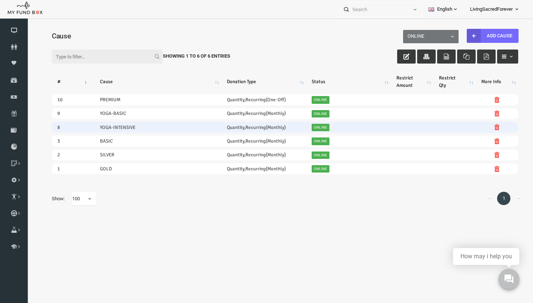
click at [114, 128] on td "YOGA-INTENSIVE" at bounding box center [147, 127] width 127 height 11
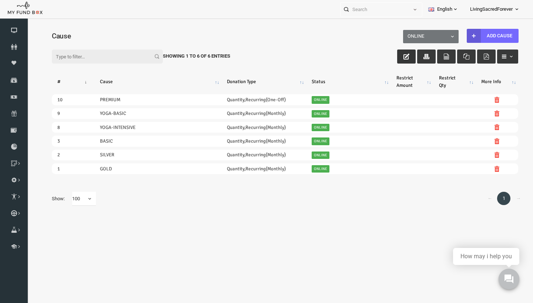
click at [399, 56] on button "button" at bounding box center [396, 57] width 19 height 14
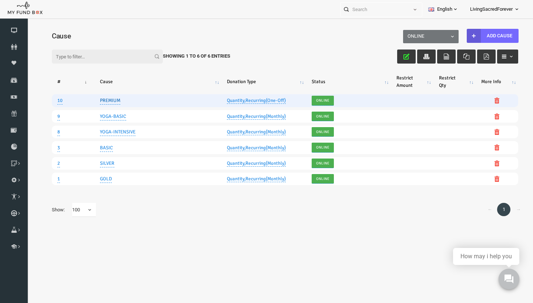
click at [105, 98] on link "PREMIUM" at bounding box center [100, 101] width 20 height 8
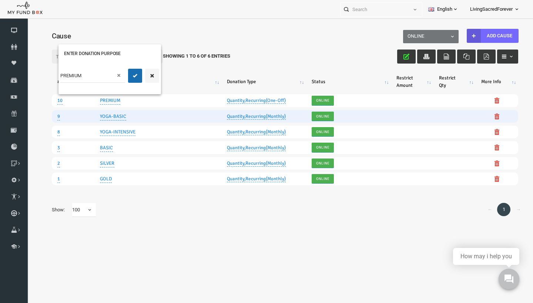
click at [132, 111] on td "YOGA-BASIC" at bounding box center [147, 116] width 127 height 13
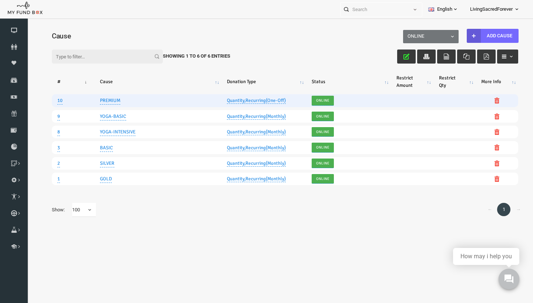
click at [244, 100] on link "Quantity,Recurring(One-Off)" at bounding box center [245, 101] width 59 height 6
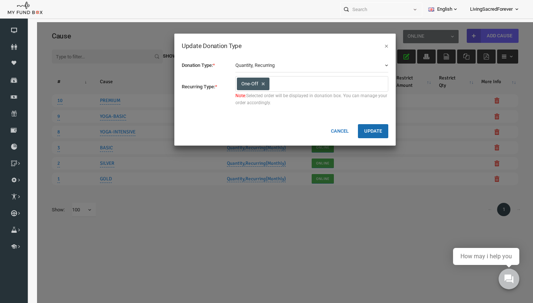
click at [334, 128] on button "Cancel" at bounding box center [329, 131] width 30 height 14
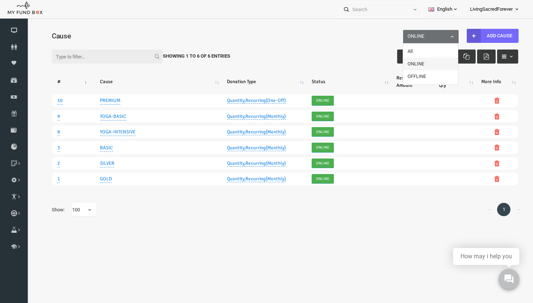
scroll to position [7, 10]
click at [501, 57] on span "button" at bounding box center [501, 57] width 6 height 6
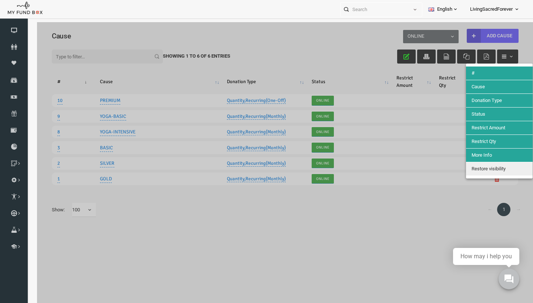
click at [434, 202] on div at bounding box center [275, 173] width 496 height 303
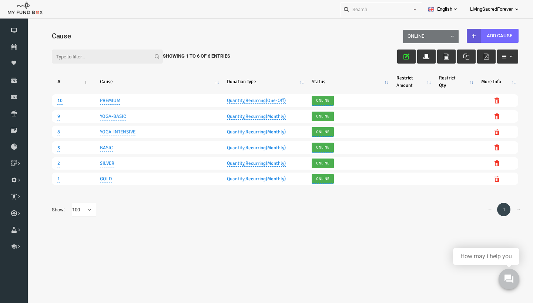
click at [476, 58] on icon "button" at bounding box center [476, 57] width 6 height 6
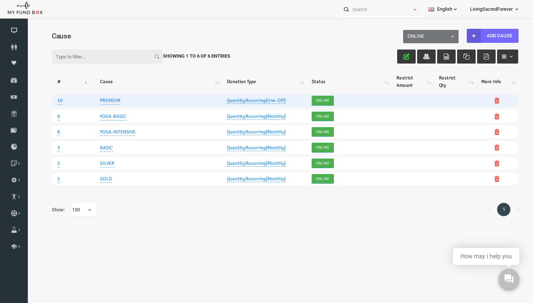
click at [487, 102] on icon at bounding box center [487, 101] width 6 height 6
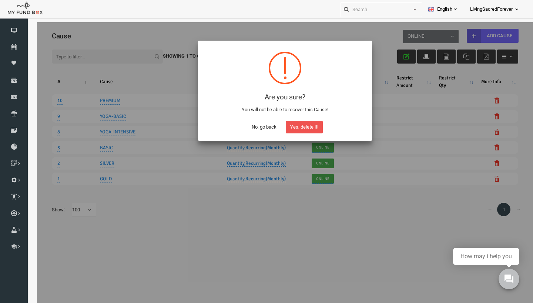
drag, startPoint x: 288, startPoint y: 127, endPoint x: 262, endPoint y: 129, distance: 26.8
click at [262, 130] on div "No, go back Yes, delete it!" at bounding box center [274, 125] width 159 height 16
click at [262, 129] on button "No, go back" at bounding box center [254, 127] width 34 height 13
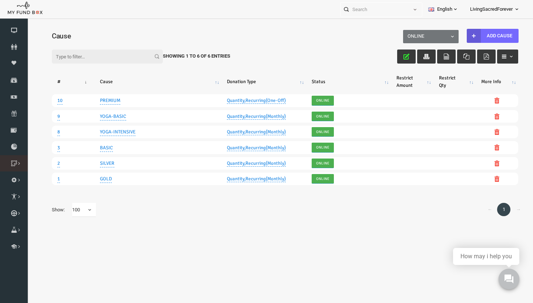
click at [0, 0] on icon at bounding box center [0, 0] width 0 height 0
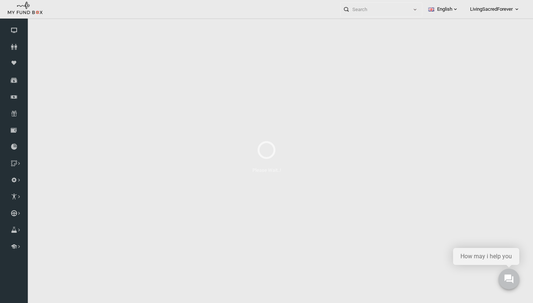
select select "100"
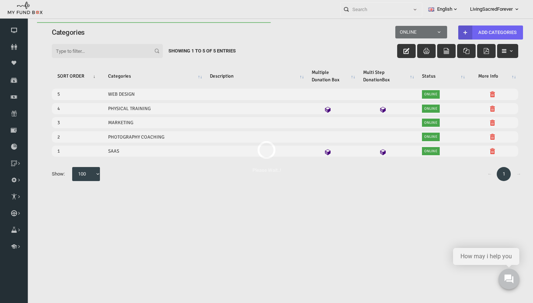
scroll to position [0, 0]
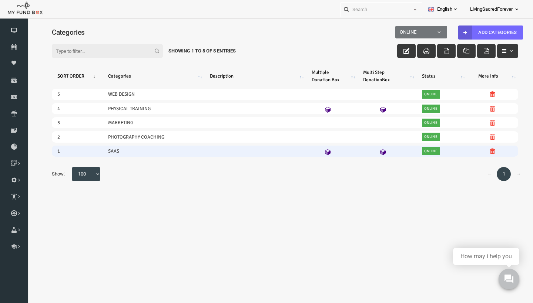
click at [108, 154] on link "SAAS" at bounding box center [103, 151] width 11 height 7
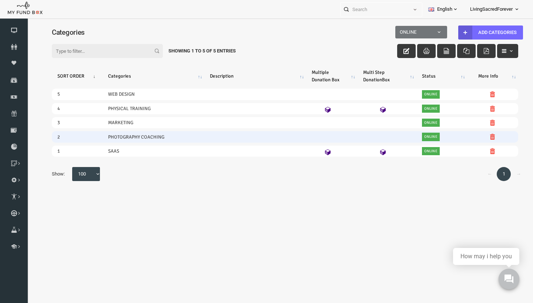
click at [487, 136] on td at bounding box center [482, 136] width 51 height 11
click at [482, 138] on icon at bounding box center [482, 137] width 6 height 6
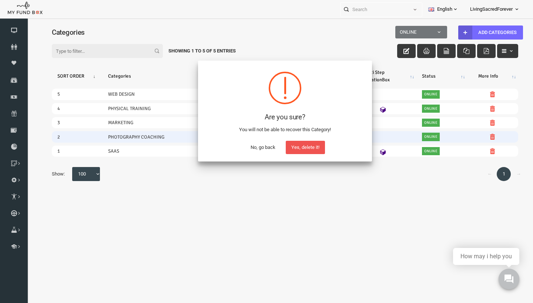
scroll to position [21, 0]
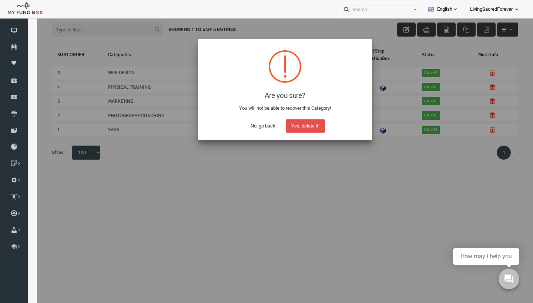
click at [308, 122] on button "Yes, delete it!" at bounding box center [294, 126] width 39 height 13
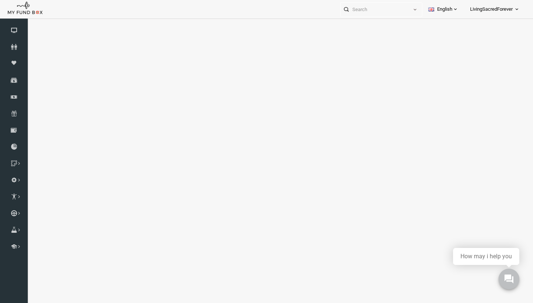
select select "100"
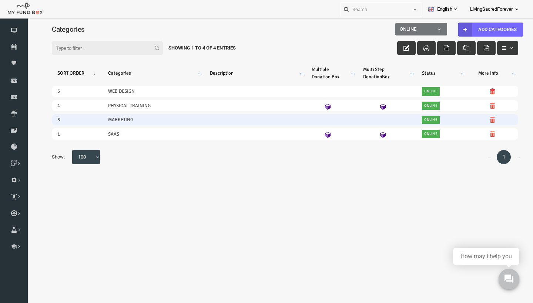
scroll to position [0, 0]
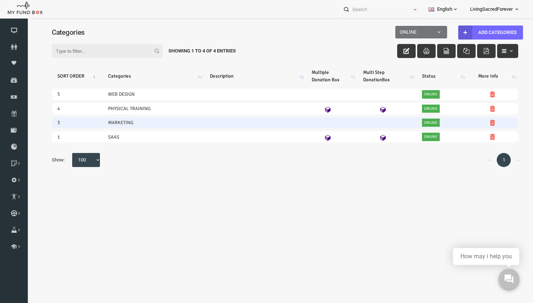
click at [481, 125] on icon at bounding box center [482, 123] width 6 height 6
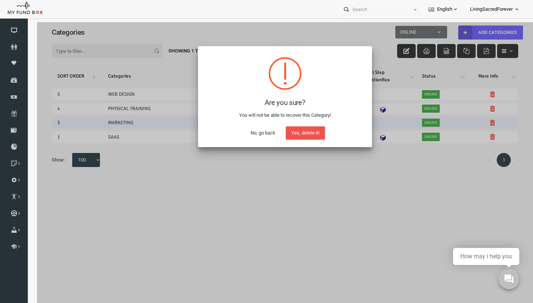
scroll to position [7, 0]
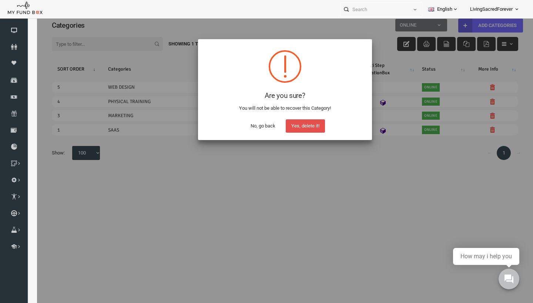
click at [286, 128] on button "Yes, delete it!" at bounding box center [294, 126] width 39 height 13
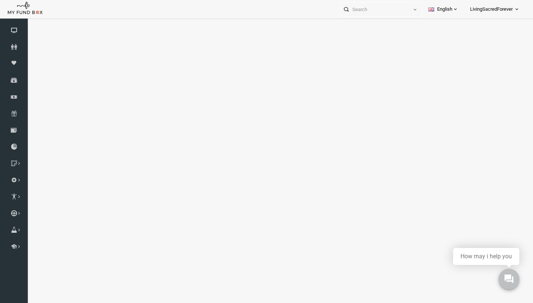
select select "100"
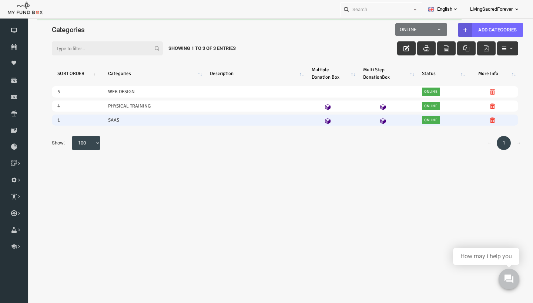
scroll to position [0, 0]
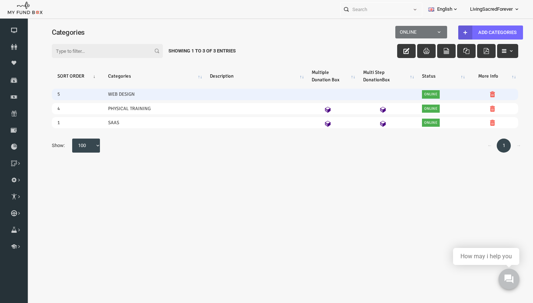
click at [483, 94] on icon at bounding box center [482, 94] width 6 height 6
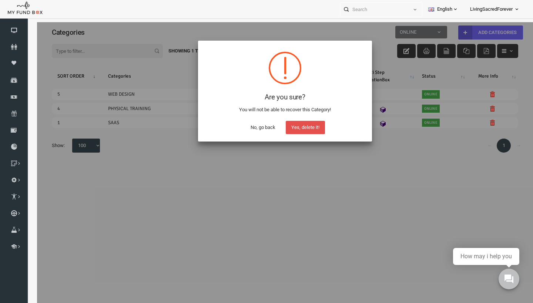
click at [298, 127] on button "Yes, delete it!" at bounding box center [294, 127] width 39 height 13
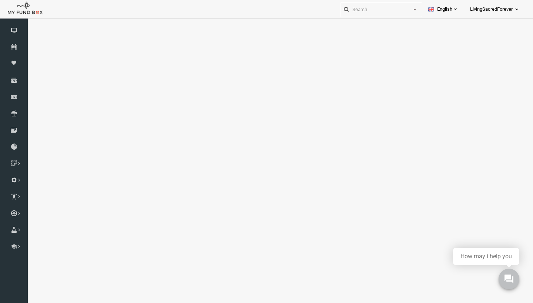
select select "100"
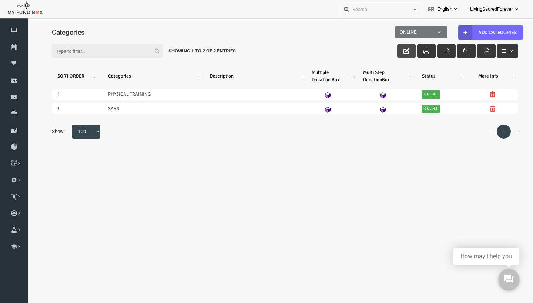
click at [399, 47] on button "button" at bounding box center [396, 51] width 19 height 14
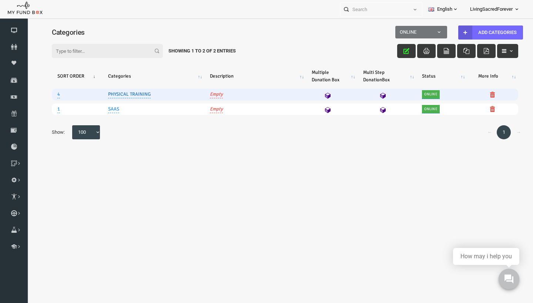
click at [135, 96] on link "PHYSICAL TRAINING" at bounding box center [119, 95] width 43 height 8
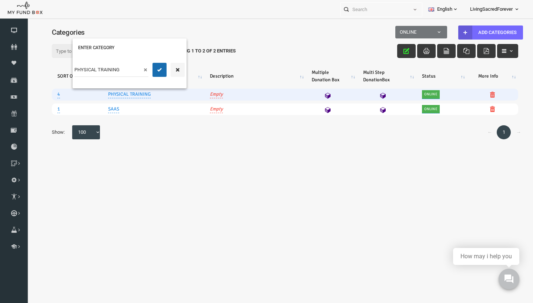
click at [121, 71] on input "PHYSICAL TRAINING" at bounding box center [101, 70] width 74 height 14
type input "P"
click at [98, 73] on input "Breathwork Class" at bounding box center [101, 70] width 74 height 14
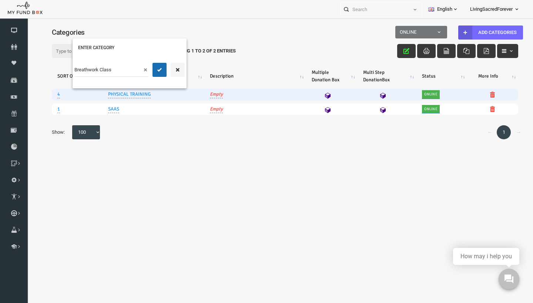
click at [98, 73] on input "Breathwork Class" at bounding box center [101, 70] width 74 height 14
type input "BREATHWORK CLASS"
click at [150, 70] on icon "submit" at bounding box center [149, 70] width 6 height 6
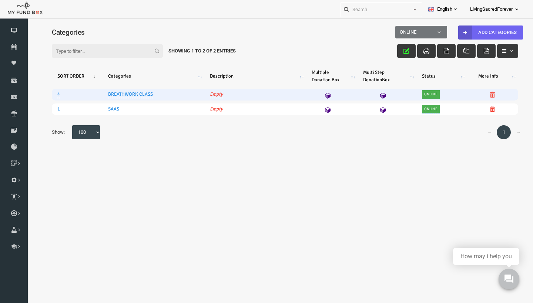
click at [456, 33] on icon "button" at bounding box center [455, 33] width 6 height 6
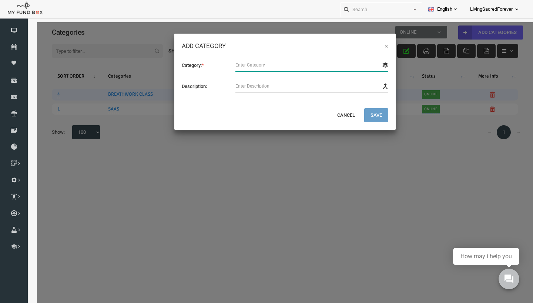
click at [275, 68] on input "text" at bounding box center [301, 64] width 153 height 13
click at [377, 46] on button "×" at bounding box center [376, 45] width 4 height 7
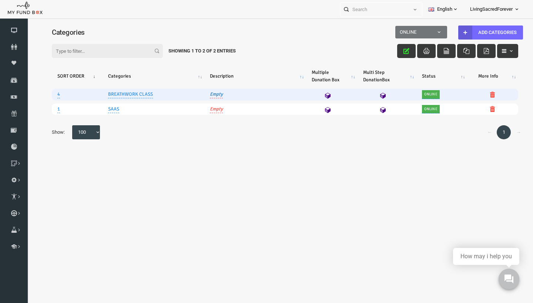
click at [204, 97] on link "Empty" at bounding box center [205, 95] width 13 height 8
click at [207, 51] on textarea at bounding box center [206, 51] width 74 height 21
click at [185, 49] on textarea "Virtual Breathwork Circle" at bounding box center [206, 51] width 74 height 21
type textarea "Virtual Guided Breathwork Circle"
click at [195, 68] on icon "submit" at bounding box center [197, 70] width 6 height 6
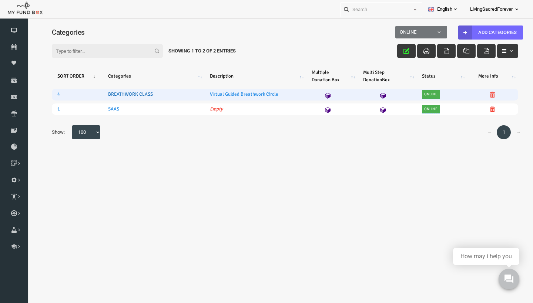
click at [138, 97] on link "BREATHWORK CLASS" at bounding box center [120, 95] width 45 height 8
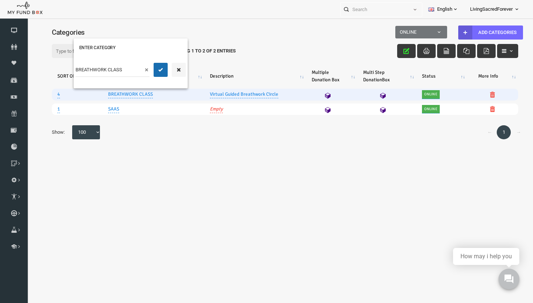
drag, startPoint x: 118, startPoint y: 72, endPoint x: 98, endPoint y: 71, distance: 20.0
click at [98, 71] on input "BREATHWORK CLASS" at bounding box center [102, 70] width 74 height 14
type input "B"
type input "Energetic Breath Circle"
click at [152, 74] on button "submit" at bounding box center [150, 70] width 14 height 14
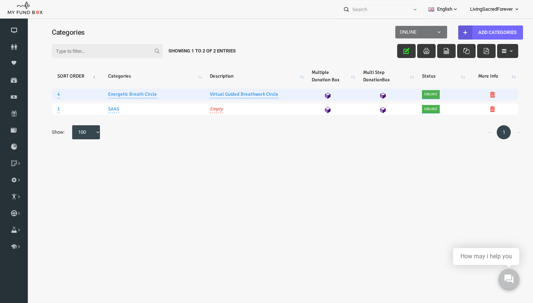
click at [456, 34] on div "Filter: Showing 1 to 2 of 2 Entries" at bounding box center [274, 44] width 481 height 20
click at [454, 34] on div "Filter: Showing 1 to 2 of 2 Entries" at bounding box center [274, 44] width 481 height 20
click at [474, 32] on button "Add categories" at bounding box center [480, 33] width 65 height 14
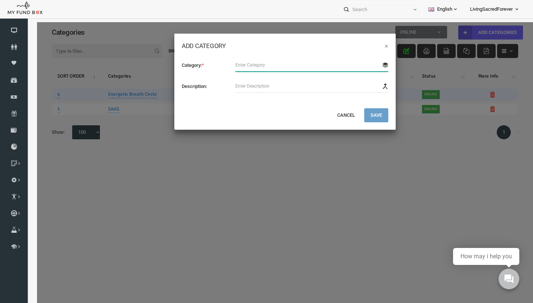
click at [260, 66] on input "text" at bounding box center [301, 64] width 153 height 13
click at [265, 64] on input "text" at bounding box center [301, 64] width 153 height 13
type input "Intentional Breath Workshop"
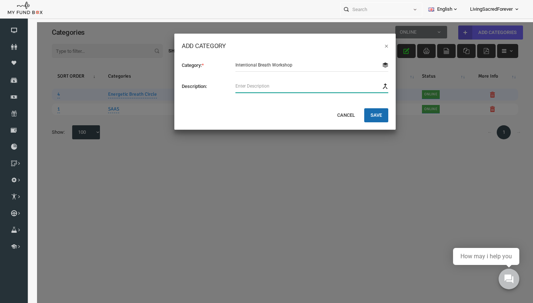
click at [265, 87] on div "Category: * Description:" at bounding box center [274, 75] width 206 height 35
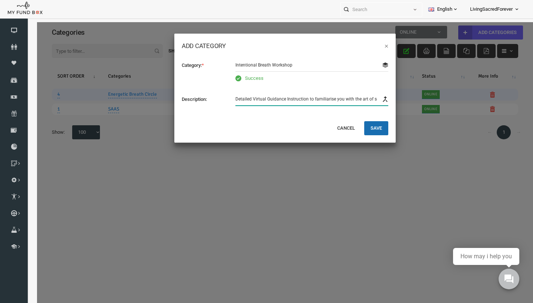
click at [275, 99] on input "Detailed Virtual Guidance Instruction to familiarise you with the art of sacred…" at bounding box center [301, 99] width 153 height 13
click at [241, 98] on input "Detailed Virtual Guidance and Instruction to familiarise you with the art of sa…" at bounding box center [301, 99] width 153 height 13
click at [313, 99] on input "Intricate Virtual Guidance and Instruction to familiarise you with the art of s…" at bounding box center [301, 99] width 153 height 13
click at [259, 99] on input "Intricate Virtual Guidance and Instruction to familiarise you with the art of s…" at bounding box center [301, 99] width 153 height 13
type input "Intricate Virtual Guidance and Instruction to familiarise you with the art of s…"
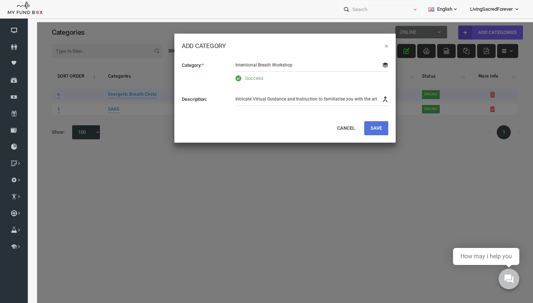
click at [359, 125] on button "Save" at bounding box center [366, 128] width 24 height 14
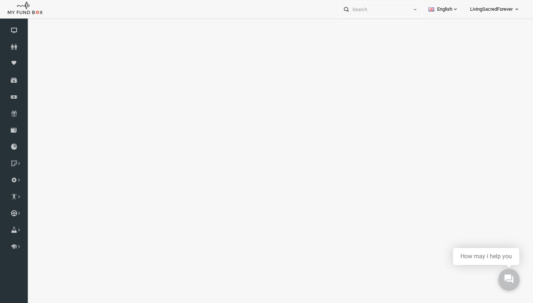
select select "100"
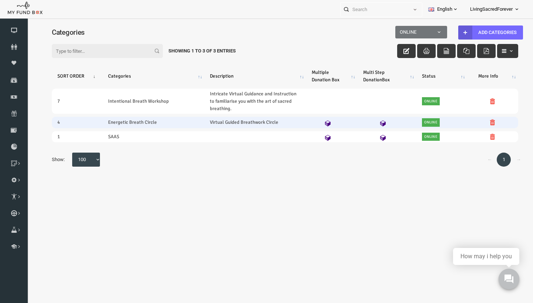
click at [318, 123] on icon at bounding box center [318, 124] width 6 height 6
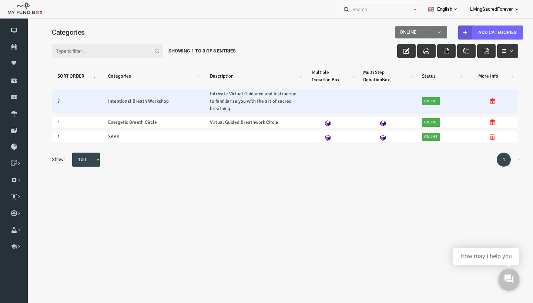
click at [369, 107] on td at bounding box center [376, 101] width 59 height 25
click at [366, 102] on td at bounding box center [376, 101] width 59 height 25
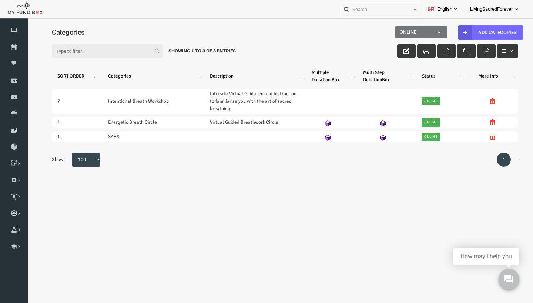
click at [428, 36] on div "Filter: Showing 1 to 3 of 3 Entries" at bounding box center [274, 44] width 481 height 20
click at [386, 36] on span at bounding box center [386, 36] width 0 height 0
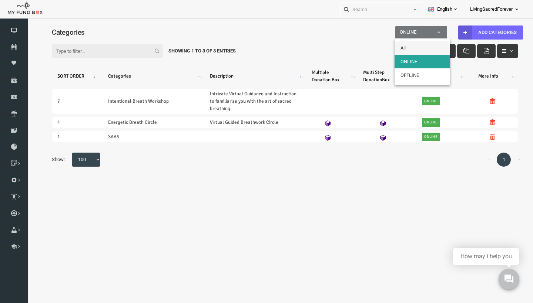
select select "all"
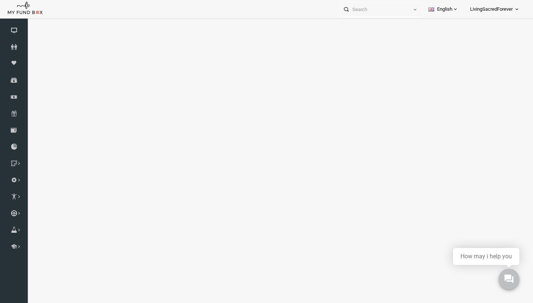
select select "100"
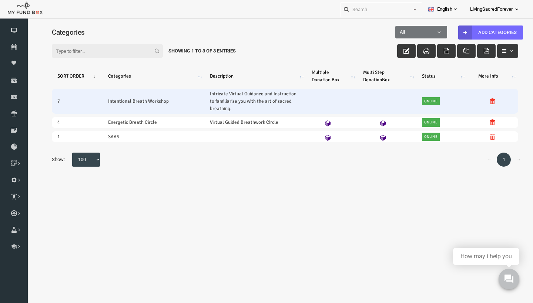
click at [373, 98] on td at bounding box center [376, 101] width 59 height 25
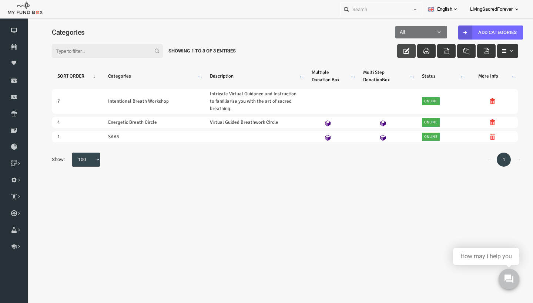
click at [400, 48] on button "button" at bounding box center [396, 51] width 19 height 14
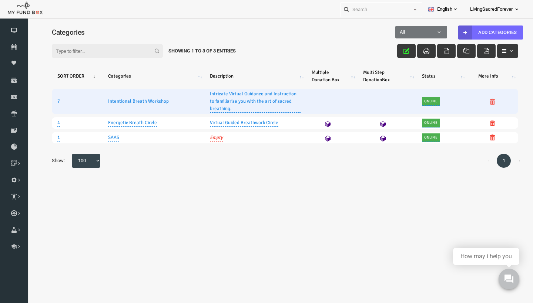
click at [318, 96] on td at bounding box center [321, 102] width 51 height 26
click at [317, 100] on td at bounding box center [321, 102] width 51 height 26
click at [146, 102] on link "Intentional Breath Workshop" at bounding box center [128, 102] width 61 height 8
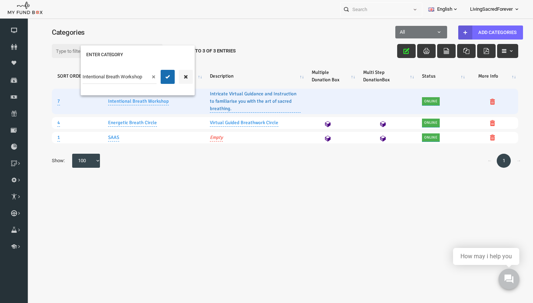
click at [212, 98] on link "Intricate Virtual Guidance and Instruction to familiarise you with the art of s…" at bounding box center [244, 101] width 91 height 23
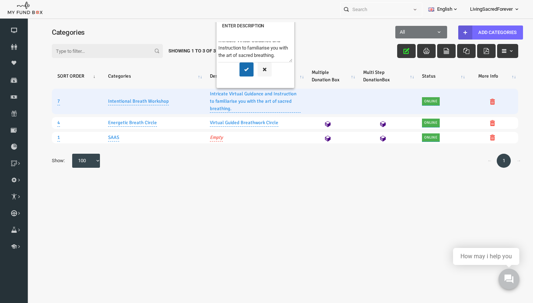
scroll to position [7, 0]
click at [256, 72] on icon "button" at bounding box center [254, 70] width 6 height 6
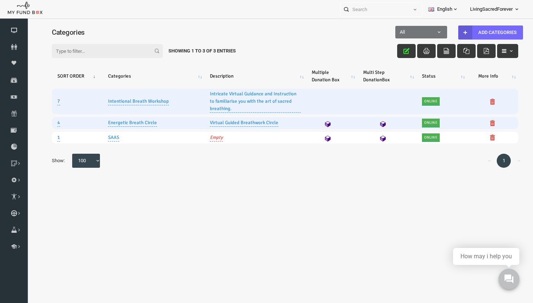
click at [318, 121] on td at bounding box center [321, 122] width 51 height 11
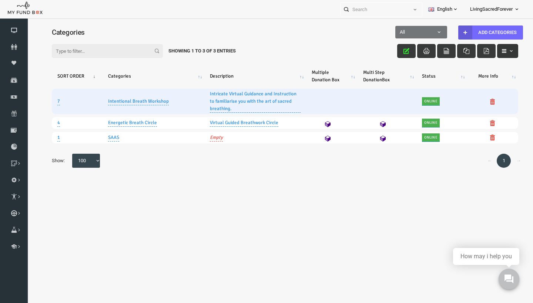
click at [497, 53] on span "button" at bounding box center [497, 51] width 13 height 6
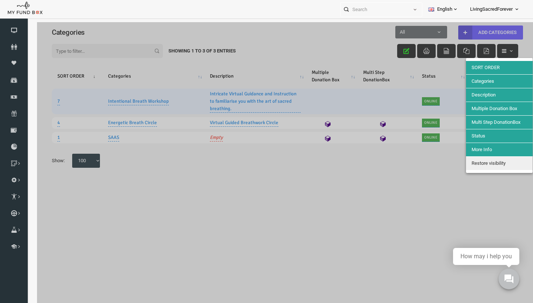
click at [401, 171] on div at bounding box center [275, 173] width 496 height 303
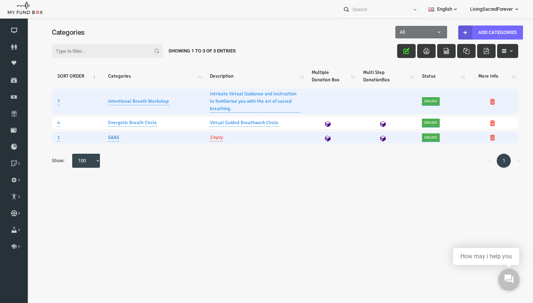
click at [107, 137] on link "SAAS" at bounding box center [103, 138] width 11 height 8
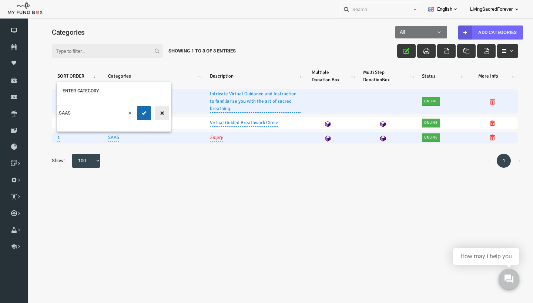
click at [152, 116] on icon "button" at bounding box center [152, 113] width 6 height 6
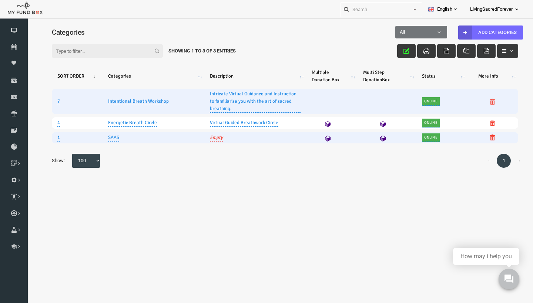
click at [109, 138] on td "SAAS" at bounding box center [143, 137] width 102 height 11
click at [106, 141] on link "SAAS" at bounding box center [103, 138] width 11 height 8
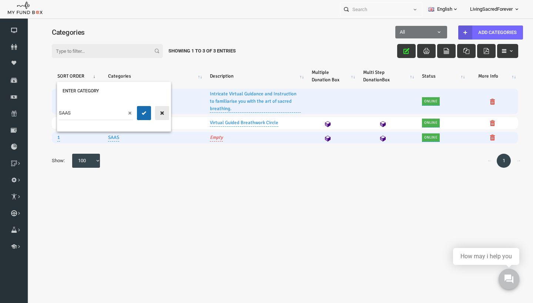
click at [151, 110] on button "button" at bounding box center [152, 113] width 14 height 14
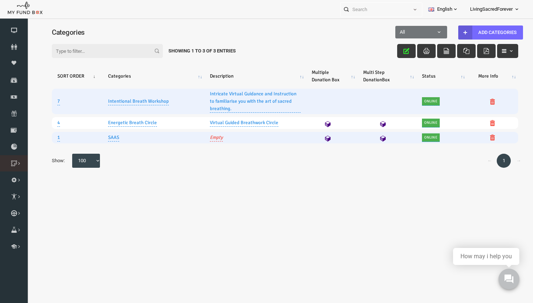
click at [0, 0] on icon at bounding box center [0, 0] width 0 height 0
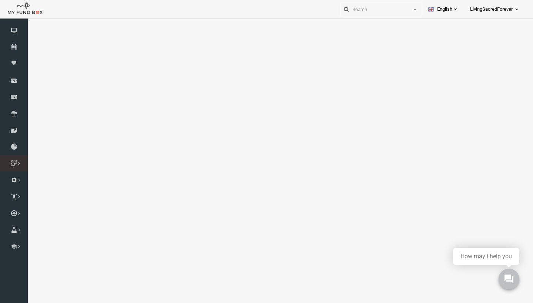
select select "100"
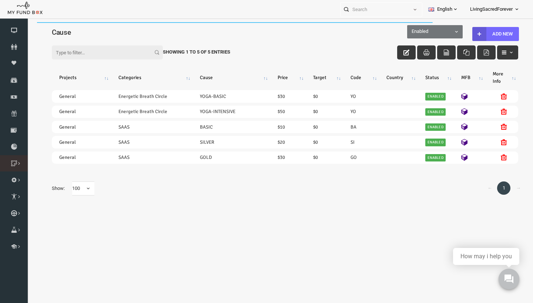
scroll to position [0, 0]
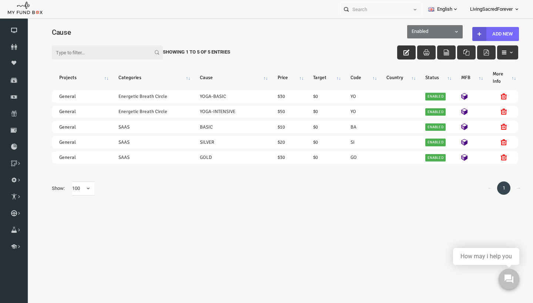
click at [397, 56] on button "button" at bounding box center [396, 53] width 19 height 14
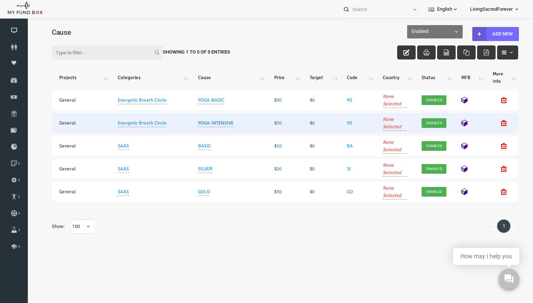
click at [199, 124] on link "YOGA-INTENSIVE" at bounding box center [206, 123] width 36 height 8
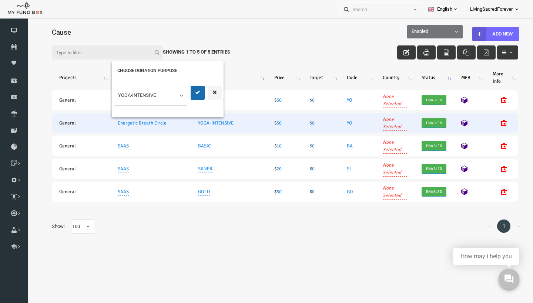
click at [204, 95] on icon "button" at bounding box center [204, 93] width 6 height 6
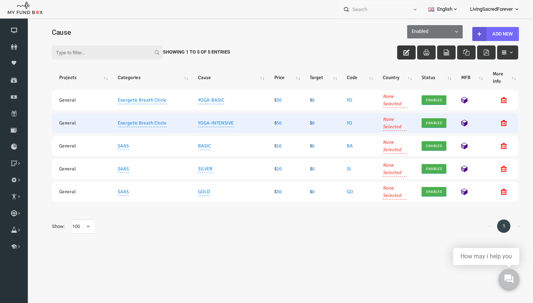
click at [400, 53] on button "button" at bounding box center [396, 53] width 19 height 14
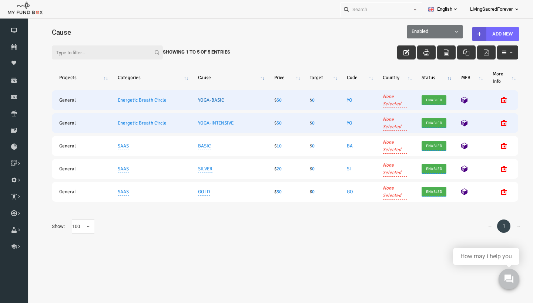
click at [206, 98] on link "YOGA-BASIC" at bounding box center [201, 100] width 26 height 8
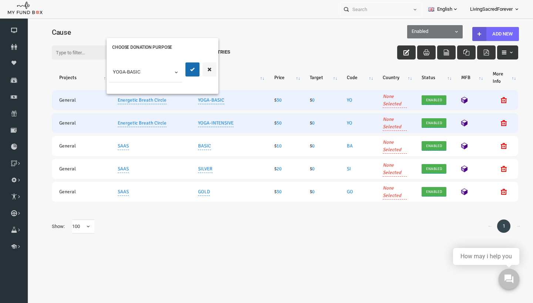
click at [498, 50] on span "button" at bounding box center [501, 53] width 6 height 6
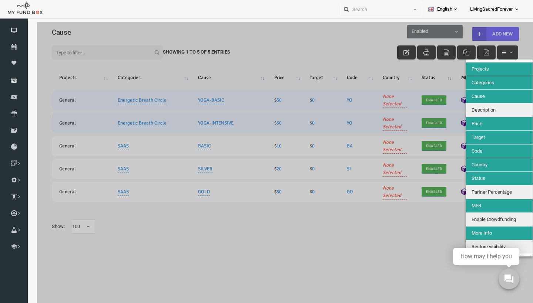
click at [190, 94] on div at bounding box center [275, 173] width 496 height 303
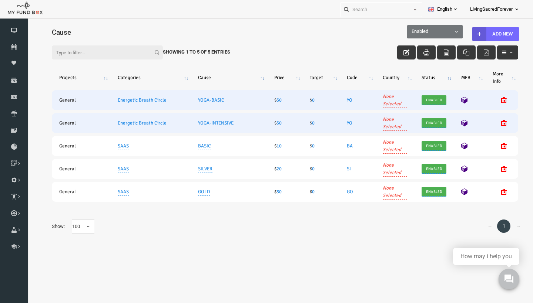
click at [491, 37] on div "Filter: Showing 1 to 5 of 5 Entries" at bounding box center [274, 45] width 481 height 23
click at [469, 34] on div "Filter: Showing 1 to 5 of 5 Entries" at bounding box center [274, 45] width 481 height 23
click at [485, 35] on div "Filter: Showing 1 to 5 of 5 Entries" at bounding box center [274, 45] width 481 height 23
click at [514, 19] on ul "Personal Contact BID Orphan GID Payment Status Partner OID Reference code Trans…" at bounding box center [432, 9] width 185 height 19
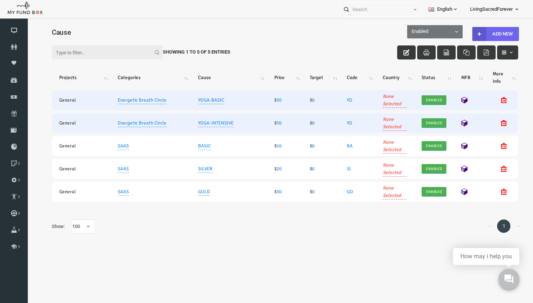
click at [496, 32] on button "Add New" at bounding box center [485, 34] width 47 height 14
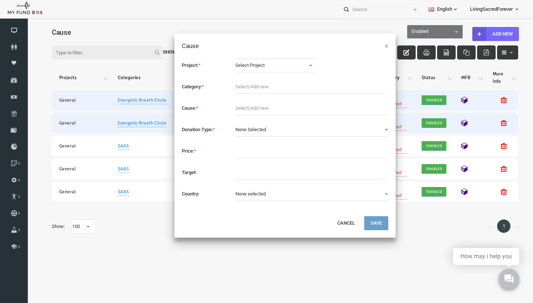
click at [280, 67] on span "Select Project" at bounding box center [260, 65] width 71 height 7
click at [273, 93] on link "General" at bounding box center [265, 96] width 81 height 13
select select "2029"
click at [264, 132] on button "None Selected" at bounding box center [301, 130] width 153 height 14
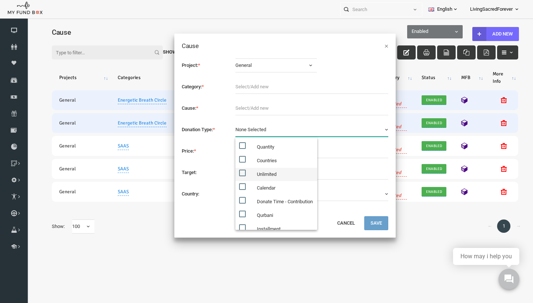
click at [280, 173] on label "Unlimited" at bounding box center [266, 174] width 82 height 13
click at [242, 173] on input "Unlimited" at bounding box center [238, 173] width 7 height 7
checkbox input "true"
click at [212, 188] on label "Country:" at bounding box center [195, 194] width 54 height 14
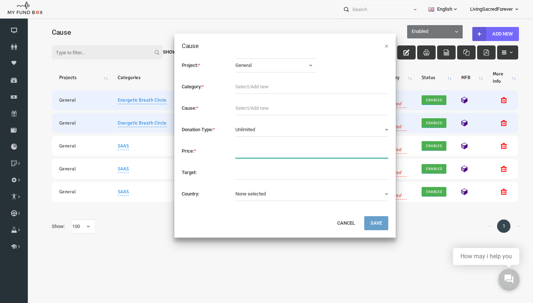
click at [246, 152] on input "text" at bounding box center [301, 151] width 153 height 14
click at [242, 54] on div "Project: * General Select Project General Select Project General Category: * Ca…" at bounding box center [274, 133] width 221 height 165
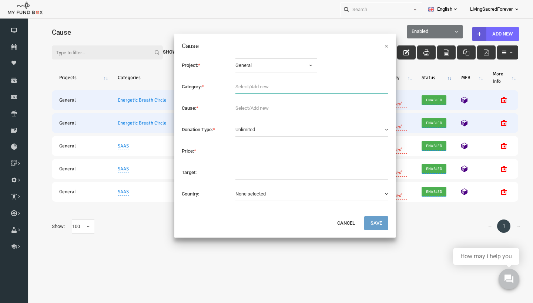
click at [240, 90] on input "text" at bounding box center [301, 87] width 153 height 14
type input "Intentional Breath Workshop"
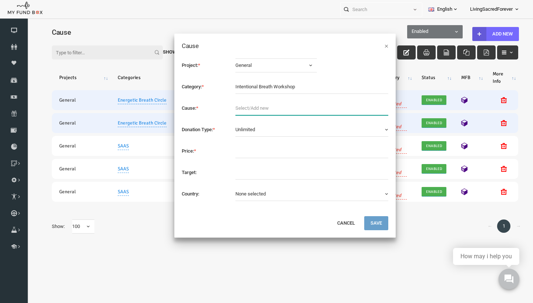
click at [275, 111] on input "text" at bounding box center [301, 108] width 153 height 14
click at [340, 224] on button "Cancel" at bounding box center [335, 223] width 30 height 14
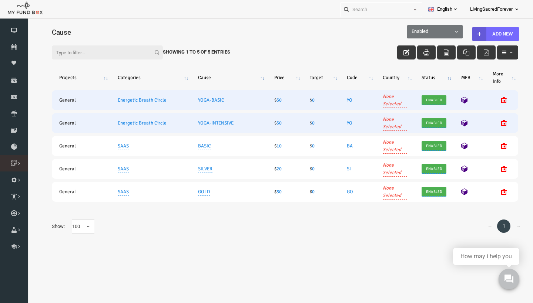
click at [0, 0] on link "Add Cause" at bounding box center [0, 0] width 0 height 0
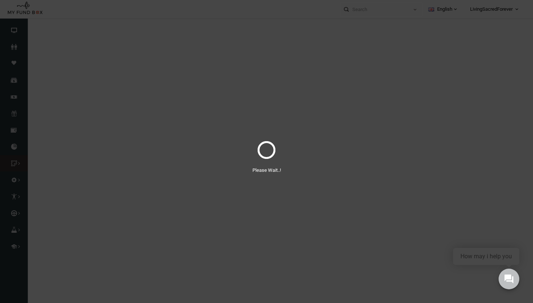
select select "100"
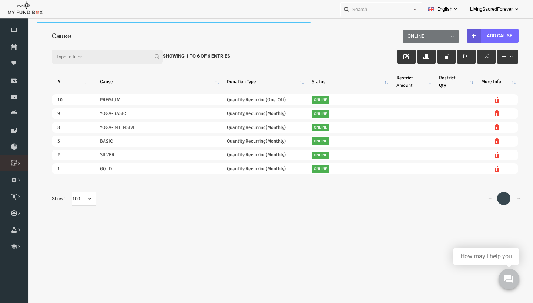
scroll to position [0, 0]
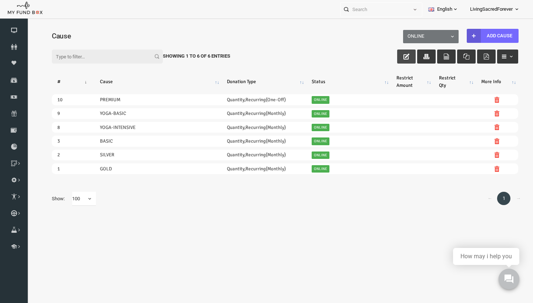
click at [397, 54] on icon "button" at bounding box center [396, 57] width 6 height 6
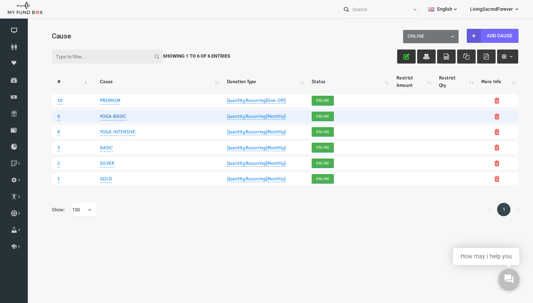
click at [109, 117] on link "YOGA-BASIC" at bounding box center [103, 117] width 26 height 8
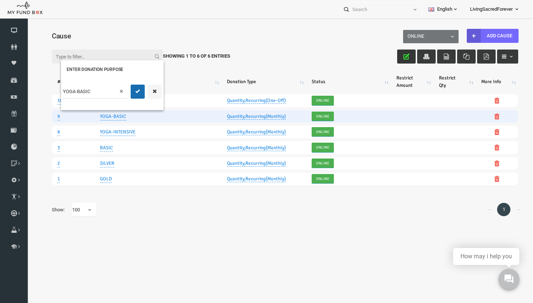
click at [105, 90] on input "YOGA-BASIC" at bounding box center [85, 92] width 65 height 14
click at [65, 90] on input "YOGA-BASIC" at bounding box center [85, 92] width 65 height 14
type input "BASIC"
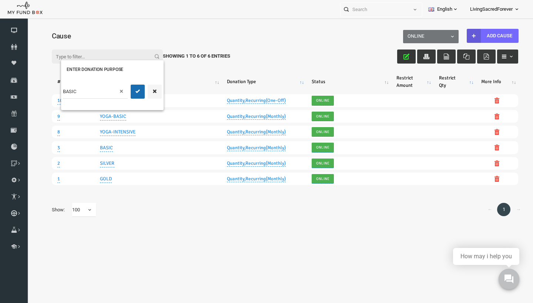
drag, startPoint x: 81, startPoint y: 91, endPoint x: 34, endPoint y: 89, distance: 47.1
click at [34, 89] on div "Filter: Showing 1 to 6 of 6 Entries # Cause Donation Type Status Restrict Amoun…" at bounding box center [275, 140] width 496 height 200
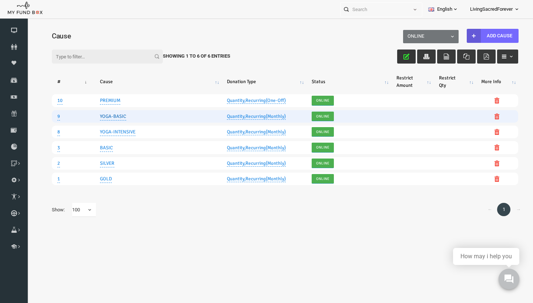
click at [103, 116] on link "YOGA-BASIC" at bounding box center [103, 117] width 26 height 8
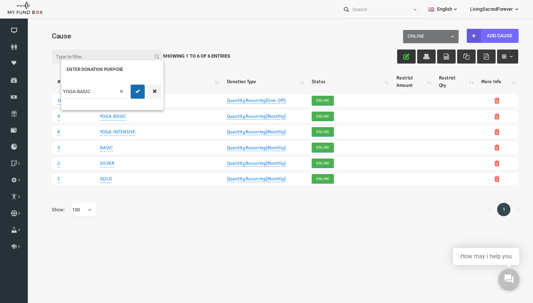
drag, startPoint x: 86, startPoint y: 92, endPoint x: 40, endPoint y: 81, distance: 47.4
click at [40, 81] on table "# Cause Donation Type Status Restrict Amount Restrict Qty More Info 10 PREMIUM …" at bounding box center [274, 129] width 481 height 134
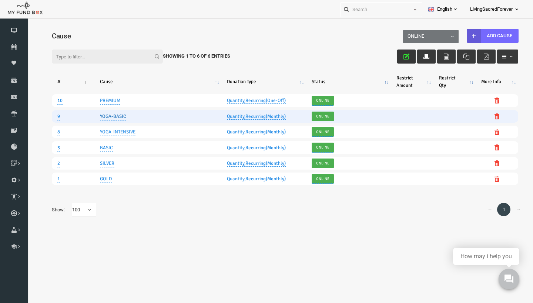
click at [108, 114] on link "YOGA-BASIC" at bounding box center [103, 117] width 26 height 8
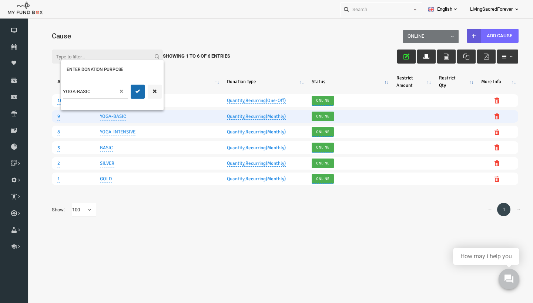
click at [105, 93] on input "YOGA-BASIC" at bounding box center [85, 92] width 65 height 14
type input "Y"
type input "GROUP"
click at [130, 89] on icon "submit" at bounding box center [127, 91] width 6 height 6
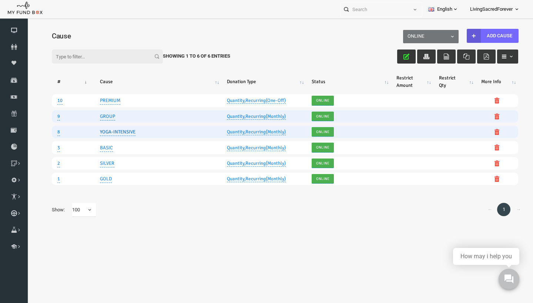
click at [112, 131] on link "YOGA-INTENSIVE" at bounding box center [108, 132] width 36 height 8
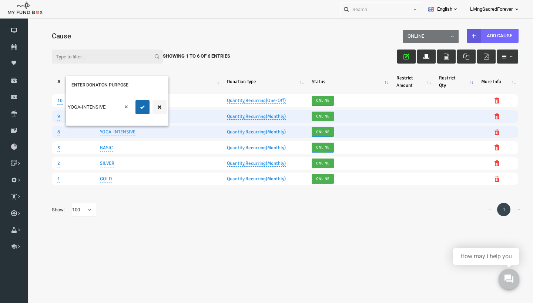
click at [103, 109] on input "YOGA-INTENSIVE" at bounding box center [89, 107] width 65 height 14
type input "INDIVIDUAL"
click at [128, 107] on button "submit" at bounding box center [132, 107] width 14 height 14
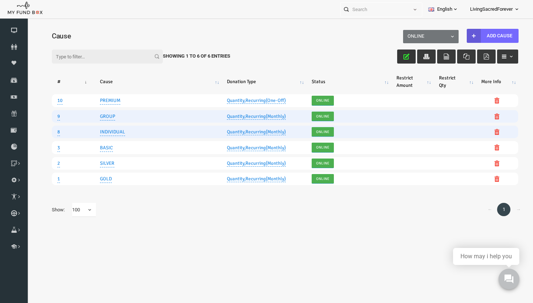
click at [238, 117] on link "Quantity,Recurring(Monthly)" at bounding box center [245, 117] width 59 height 6
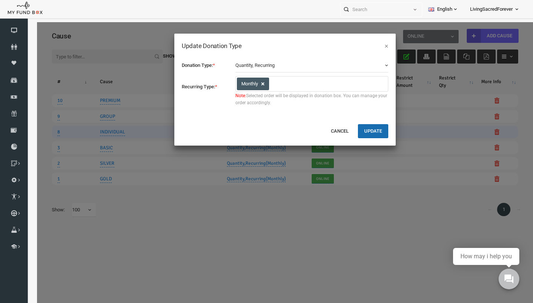
click at [253, 83] on link at bounding box center [252, 84] width 6 height 6
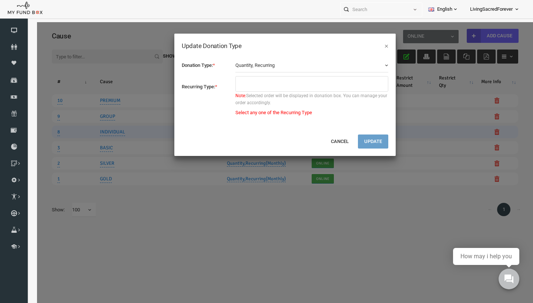
click at [274, 66] on button "Quantity, Recurring" at bounding box center [301, 65] width 153 height 14
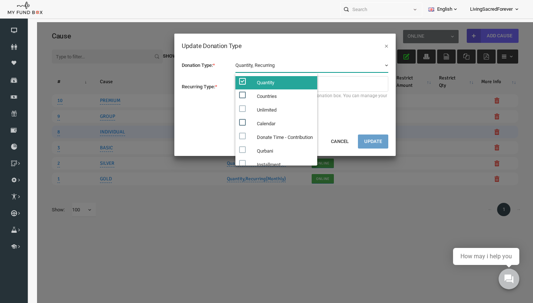
click at [342, 101] on span "Note: Selected order will be displayed in donation box. You can manage your ord…" at bounding box center [301, 100] width 153 height 14
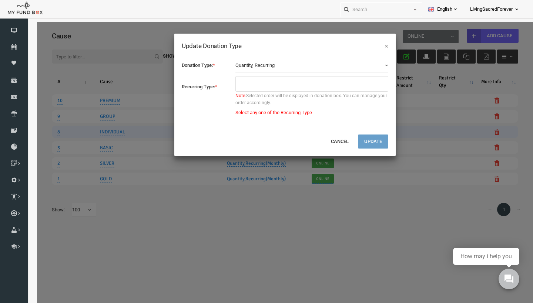
click at [246, 87] on ul at bounding box center [301, 84] width 153 height 16
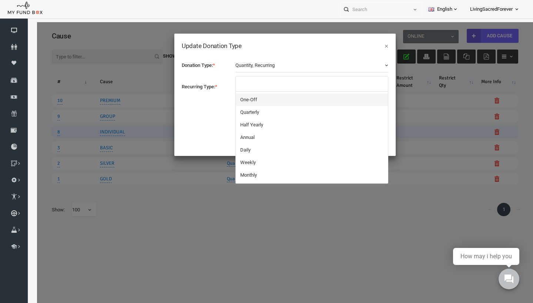
select select "4"
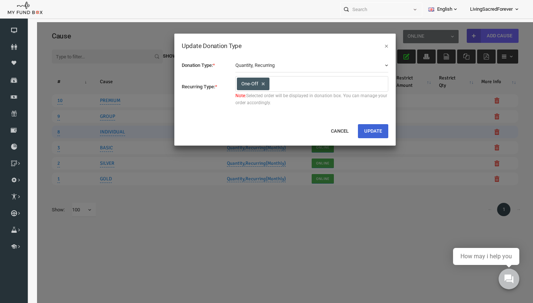
click at [360, 130] on button "Update" at bounding box center [362, 131] width 30 height 14
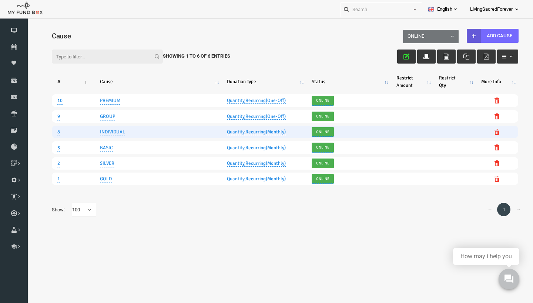
click at [242, 131] on link "Quantity,Recurring(Monthly)" at bounding box center [245, 132] width 59 height 6
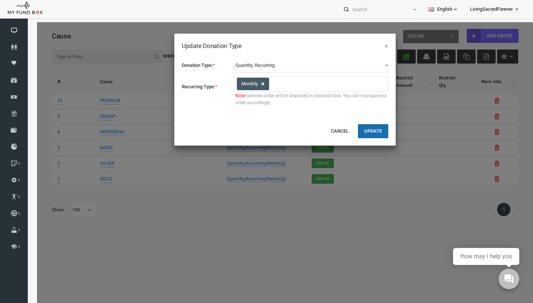
click at [253, 86] on link at bounding box center [252, 84] width 6 height 6
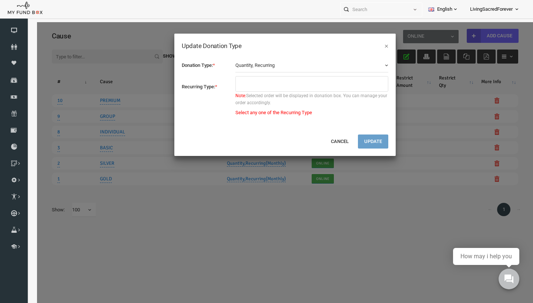
click at [252, 85] on ul at bounding box center [301, 84] width 153 height 16
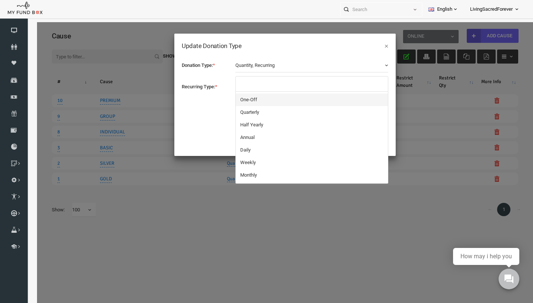
select select "4"
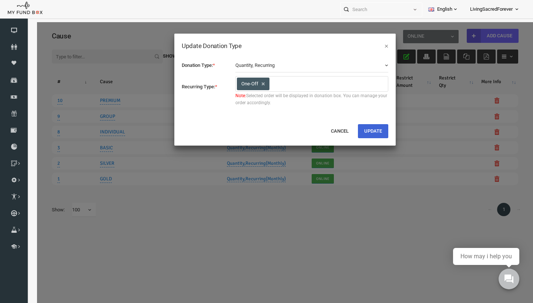
click at [366, 135] on button "Update" at bounding box center [362, 131] width 30 height 14
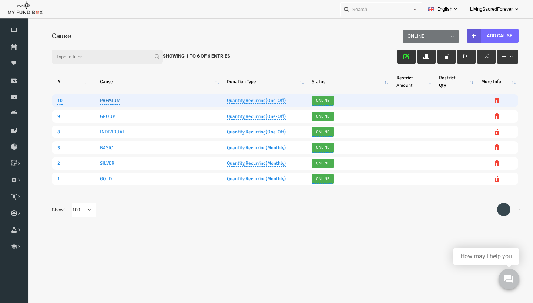
click at [108, 101] on link "PREMIUM" at bounding box center [100, 101] width 20 height 8
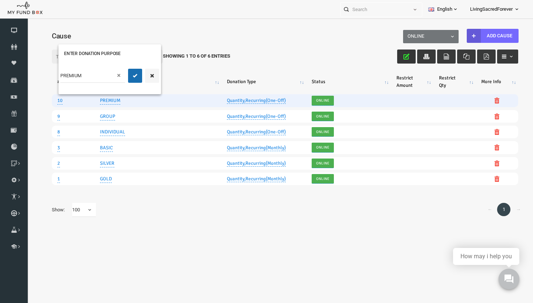
click at [238, 101] on link "Quantity,Recurring(One-Off)" at bounding box center [245, 101] width 59 height 6
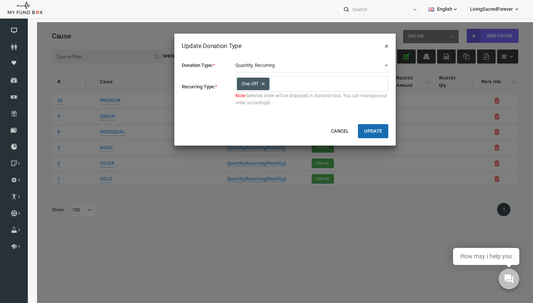
click at [377, 45] on button "×" at bounding box center [376, 45] width 4 height 7
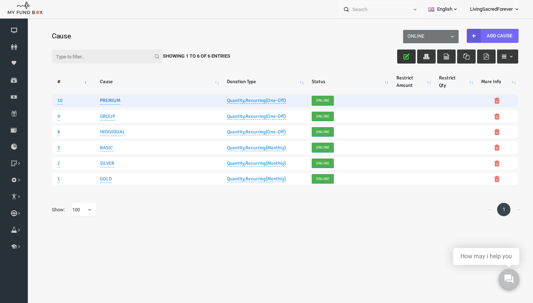
click at [108, 99] on link "PREMIUM" at bounding box center [100, 101] width 20 height 8
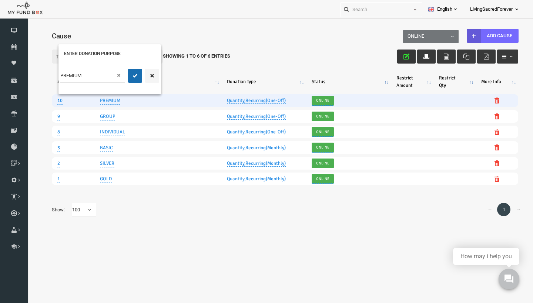
click at [95, 80] on input "PREMIUM" at bounding box center [82, 76] width 65 height 14
type input "PRE RECORDED"
click at [124, 75] on icon "submit" at bounding box center [125, 76] width 6 height 6
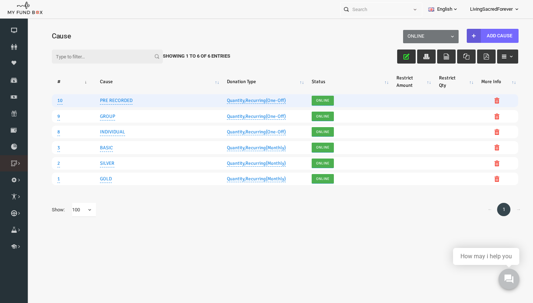
click at [0, 0] on link "Category" at bounding box center [0, 0] width 0 height 0
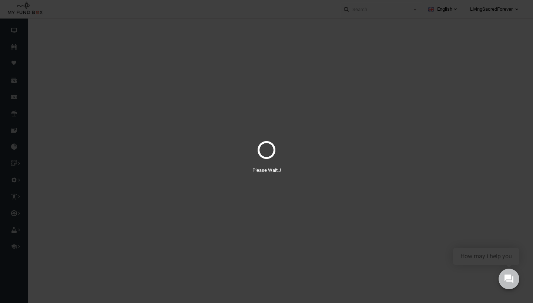
select select "100"
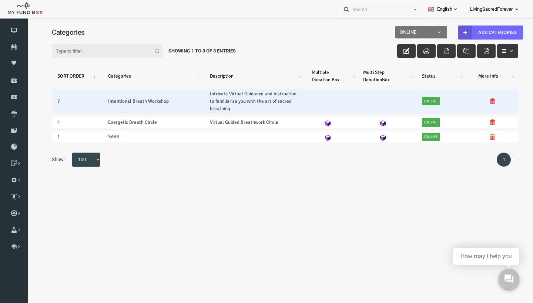
click at [255, 98] on link "Intricate Virtual Guidance and Instruction to familiarise you with the art of s…" at bounding box center [244, 101] width 91 height 22
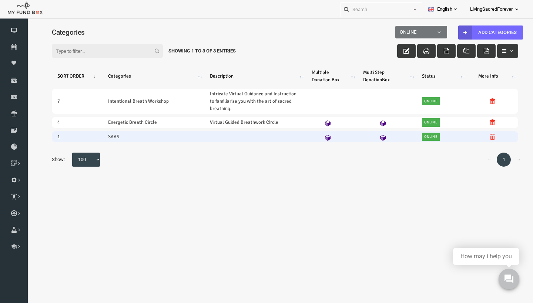
click at [106, 138] on link "SAAS" at bounding box center [103, 136] width 11 height 7
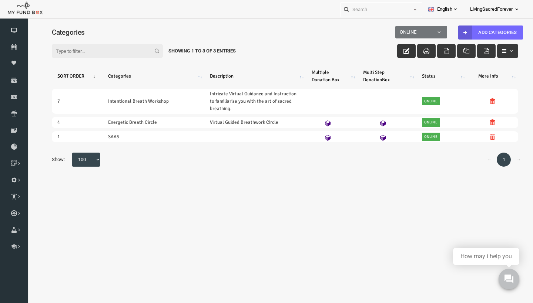
click at [396, 51] on icon "button" at bounding box center [396, 51] width 6 height 6
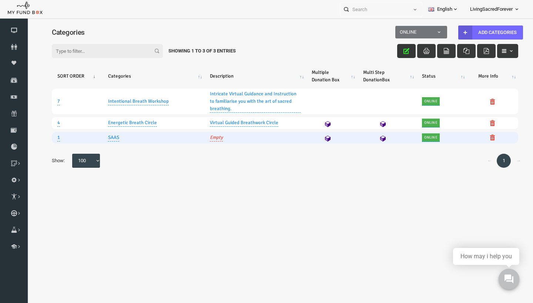
click at [110, 133] on td "SAAS" at bounding box center [143, 137] width 102 height 11
click at [107, 140] on link "SAAS" at bounding box center [103, 138] width 11 height 8
click at [111, 114] on input "SAAS" at bounding box center [85, 113] width 74 height 14
type input "S"
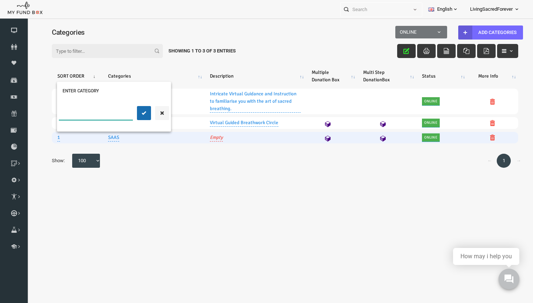
click at [77, 118] on input "text" at bounding box center [85, 113] width 74 height 14
paste input "Sacred Circles & Activations Pass"
type input "Sacred Circles & Activations Pass"
click at [136, 113] on icon "submit" at bounding box center [134, 113] width 6 height 6
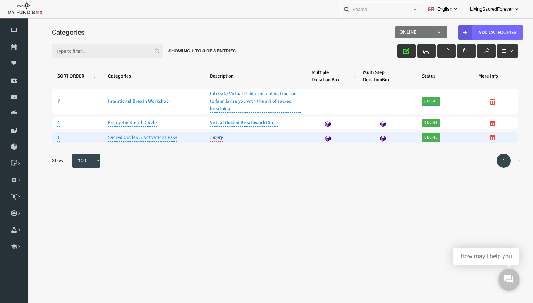
click at [206, 137] on link "Empty" at bounding box center [205, 138] width 13 height 8
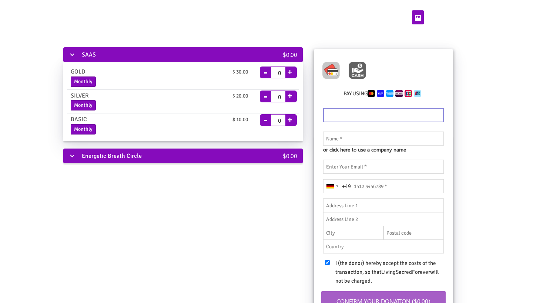
click at [74, 153] on div "Energetic Breath Circle" at bounding box center [159, 156] width 192 height 15
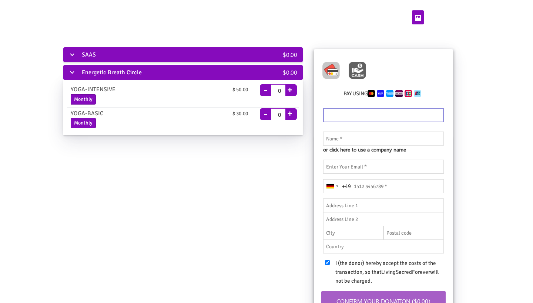
click at [99, 58] on div "SAAS" at bounding box center [159, 54] width 192 height 15
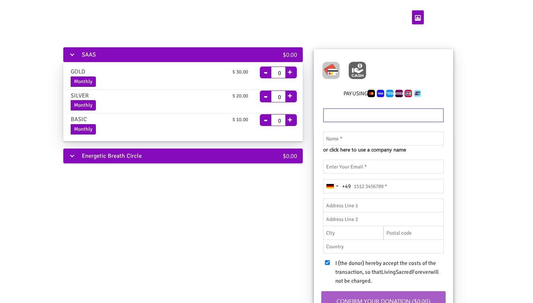
click at [75, 155] on div "Energetic Breath Circle" at bounding box center [159, 156] width 192 height 15
click at [75, 154] on div "Energetic Breath Circle" at bounding box center [159, 156] width 192 height 15
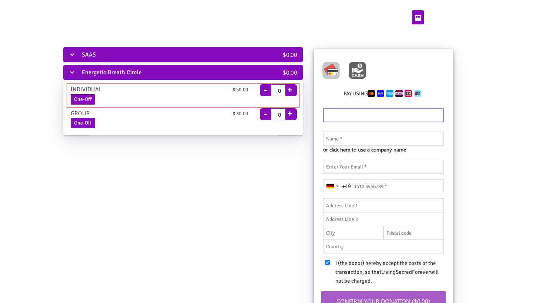
scroll to position [2, 0]
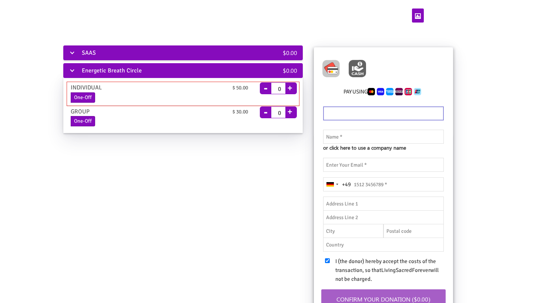
drag, startPoint x: 242, startPoint y: 111, endPoint x: 236, endPoint y: 102, distance: 10.8
click at [241, 72] on div "Energetic Breath Circle" at bounding box center [159, 70] width 192 height 15
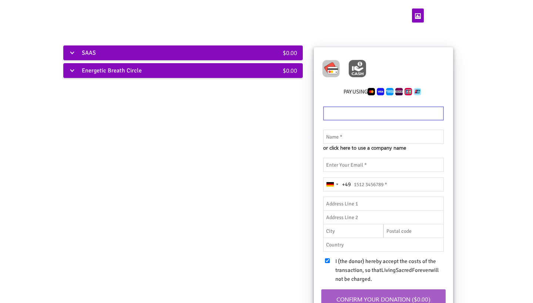
click at [242, 56] on div "SAAS" at bounding box center [159, 53] width 192 height 15
